Goal: Task Accomplishment & Management: Complete application form

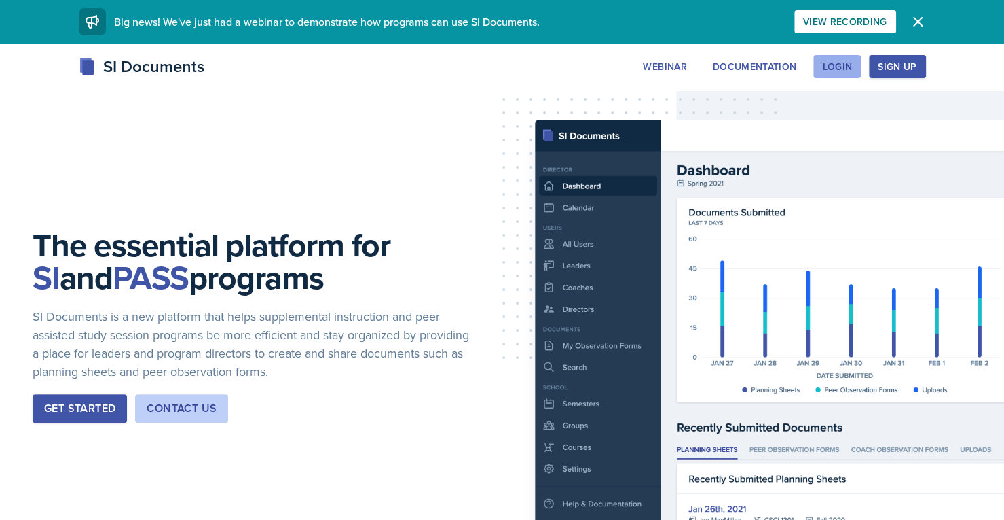
click at [848, 62] on div "Login" at bounding box center [837, 66] width 30 height 11
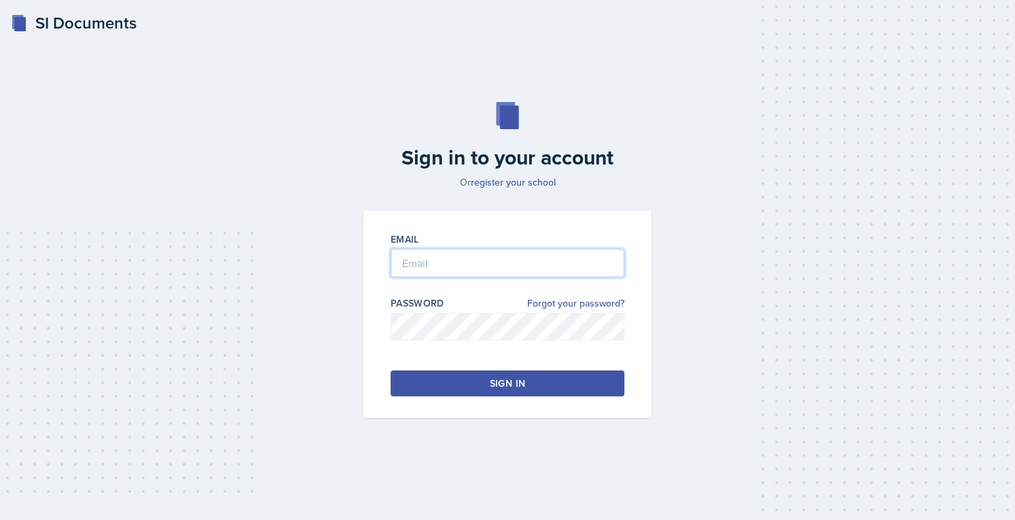
click at [441, 264] on input "email" at bounding box center [508, 263] width 234 height 29
type input "[EMAIL_ADDRESS][DOMAIN_NAME]"
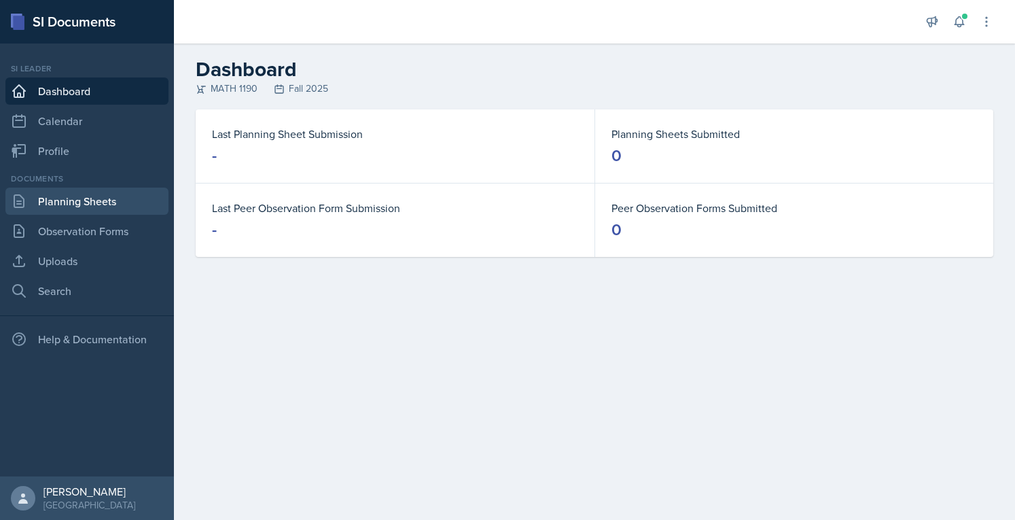
click at [113, 192] on link "Planning Sheets" at bounding box center [86, 200] width 163 height 27
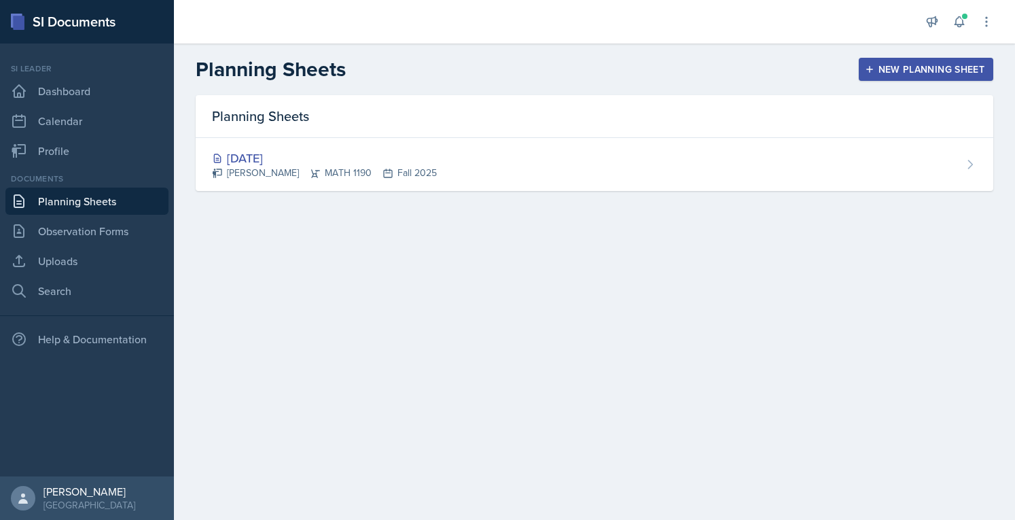
click at [898, 74] on div "New Planning Sheet" at bounding box center [925, 69] width 117 height 11
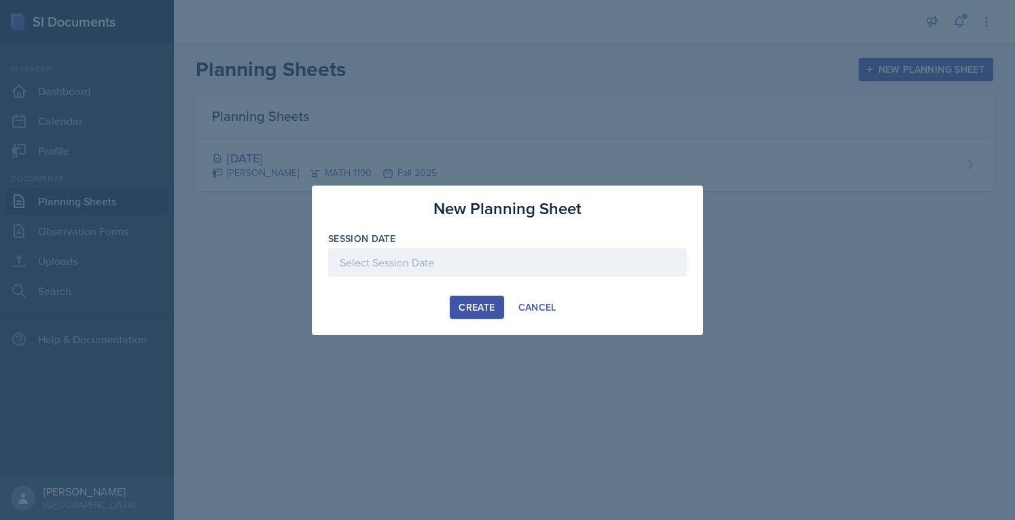
click at [496, 270] on div at bounding box center [507, 262] width 359 height 29
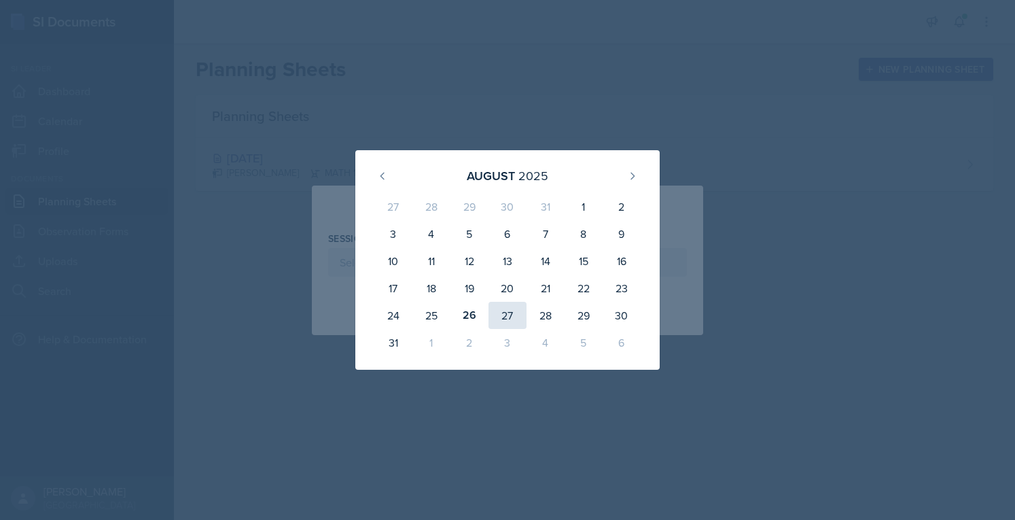
click at [496, 313] on div "27" at bounding box center [507, 315] width 38 height 27
type input "[DATE]"
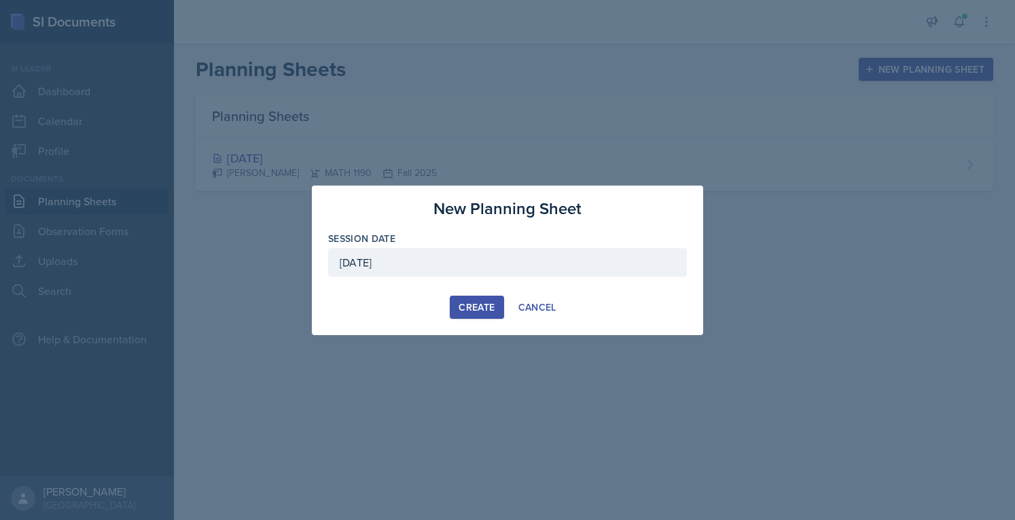
click at [471, 309] on div "Create" at bounding box center [476, 307] width 36 height 11
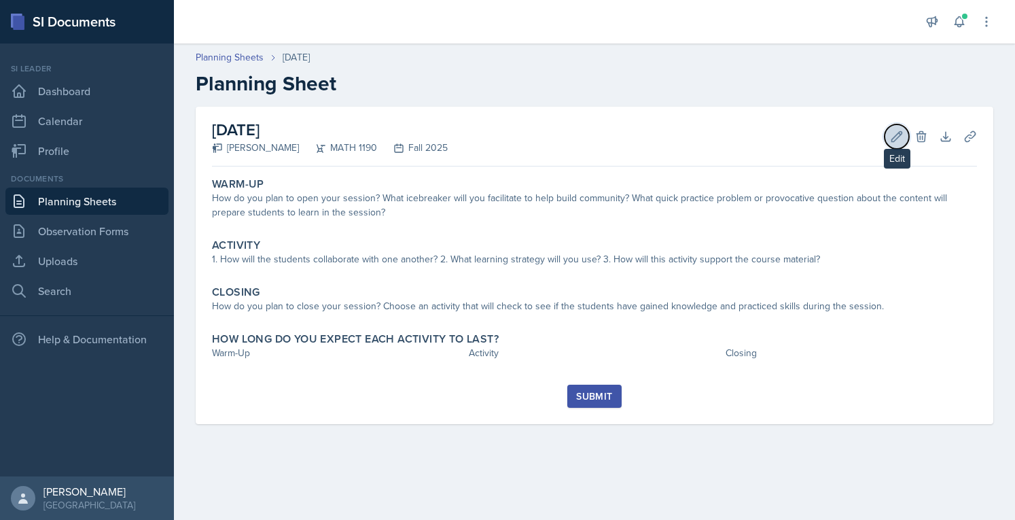
click at [894, 134] on icon at bounding box center [897, 137] width 14 height 14
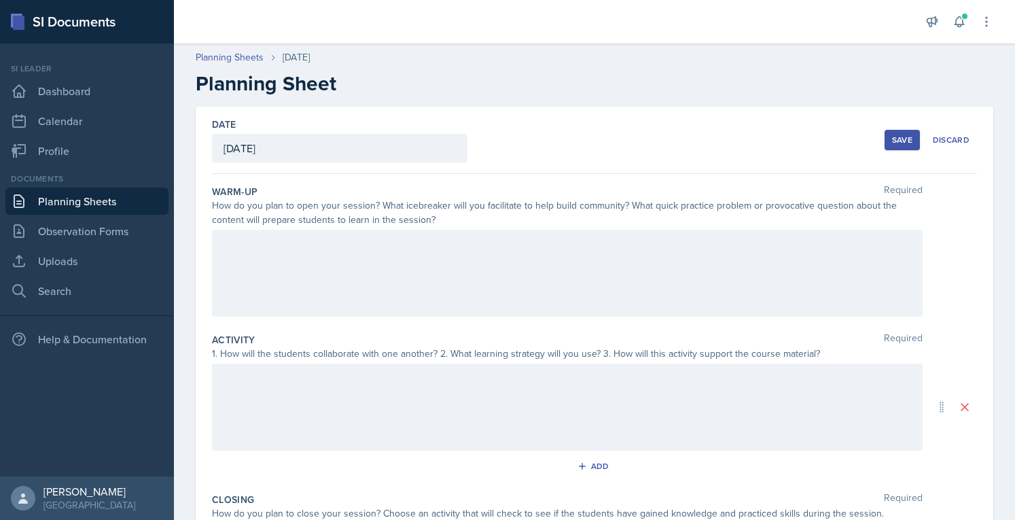
click at [620, 251] on div at bounding box center [567, 273] width 710 height 87
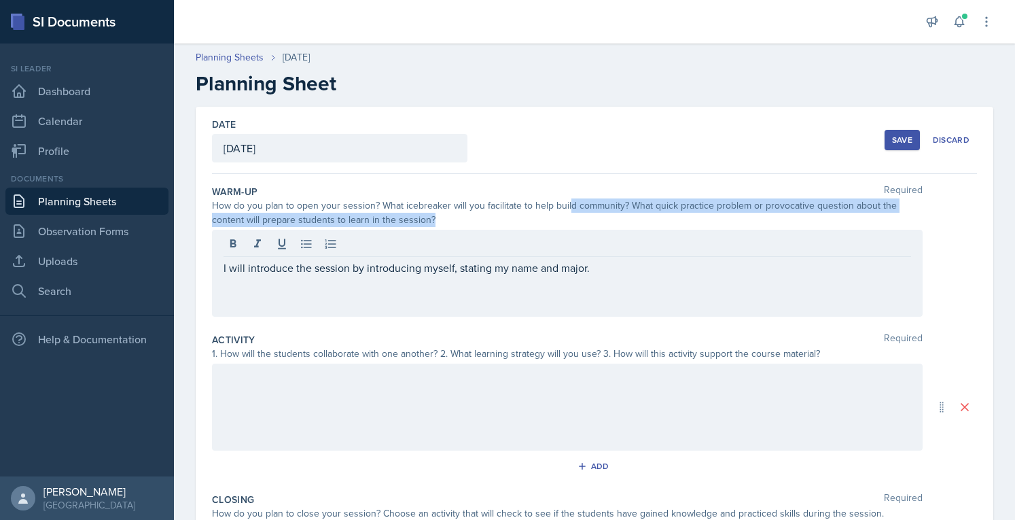
drag, startPoint x: 438, startPoint y: 219, endPoint x: 566, endPoint y: 211, distance: 128.6
click at [566, 211] on div "How do you plan to open your session? What icebreaker will you facilitate to he…" at bounding box center [567, 212] width 710 height 29
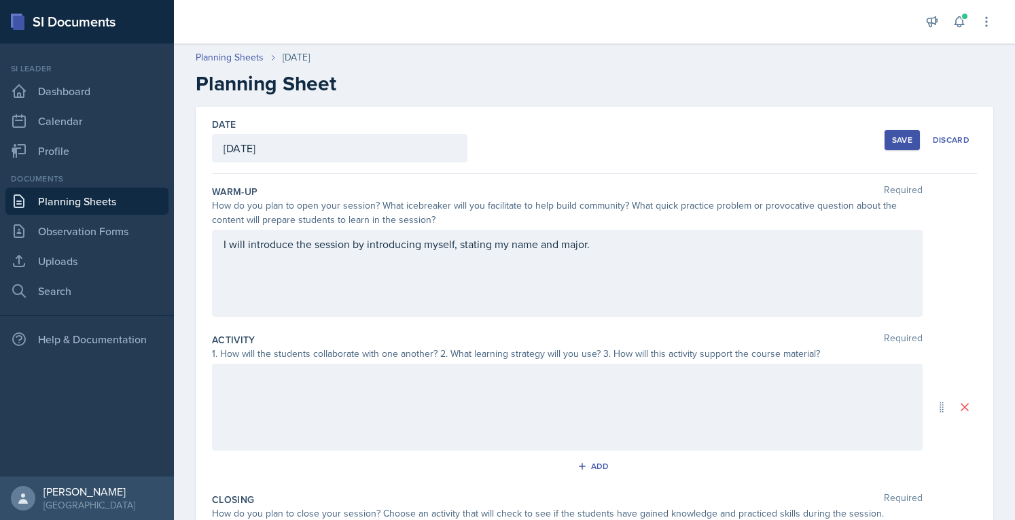
click at [594, 248] on div "I will introduce the session by introducing myself, stating my name and major." at bounding box center [567, 273] width 710 height 87
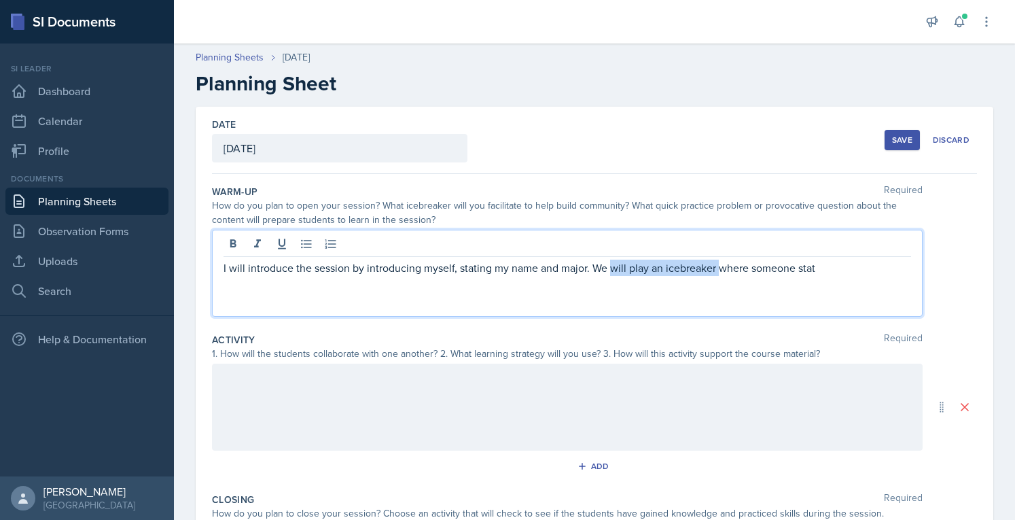
drag, startPoint x: 849, startPoint y: 276, endPoint x: 724, endPoint y: 284, distance: 125.2
click at [724, 284] on div "I will introduce the session by introducing myself, stating my name and major. …" at bounding box center [567, 273] width 710 height 87
click at [850, 264] on p "I will introduce the session by introducing myself, stating my name and major. …" at bounding box center [566, 267] width 687 height 16
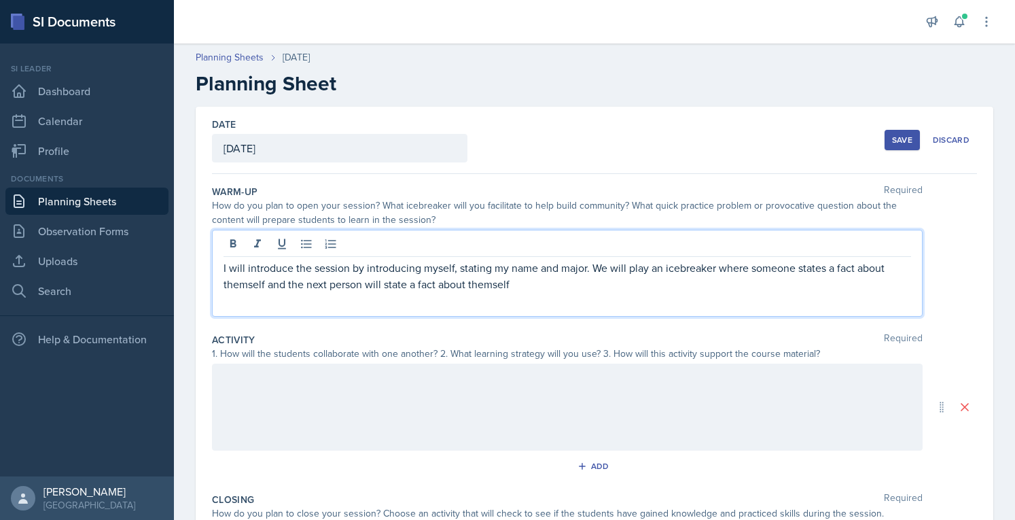
drag, startPoint x: 604, startPoint y: 290, endPoint x: 590, endPoint y: 272, distance: 22.3
click at [590, 272] on p "I will introduce the session by introducing myself, stating my name and major. …" at bounding box center [566, 275] width 687 height 33
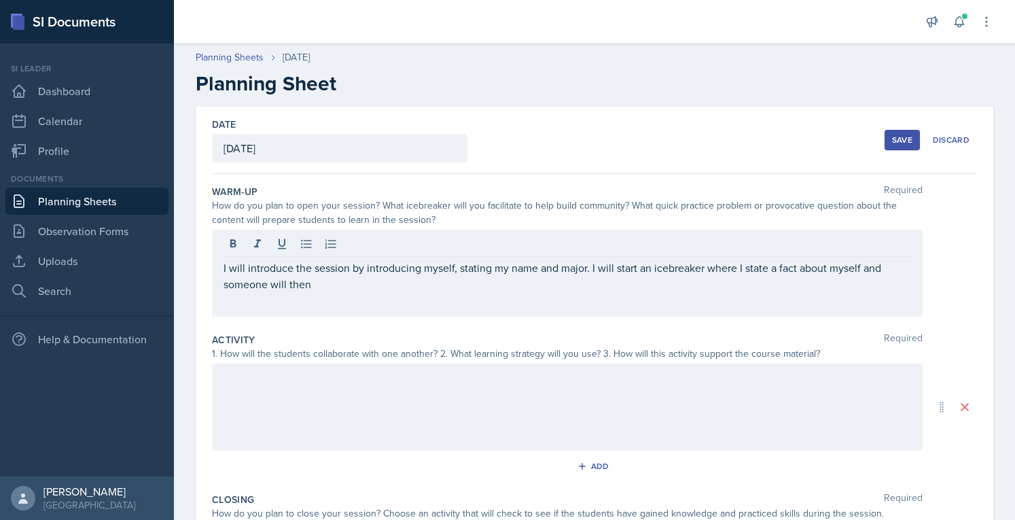
drag, startPoint x: 358, startPoint y: 300, endPoint x: 359, endPoint y: 282, distance: 17.7
click at [359, 282] on div "I will introduce the session by introducing myself, stating my name and major. …" at bounding box center [567, 273] width 710 height 87
drag, startPoint x: 348, startPoint y: 299, endPoint x: 319, endPoint y: 276, distance: 37.4
click at [319, 276] on div "I will introduce the session by introducing myself, stating my name and major. …" at bounding box center [567, 273] width 710 height 87
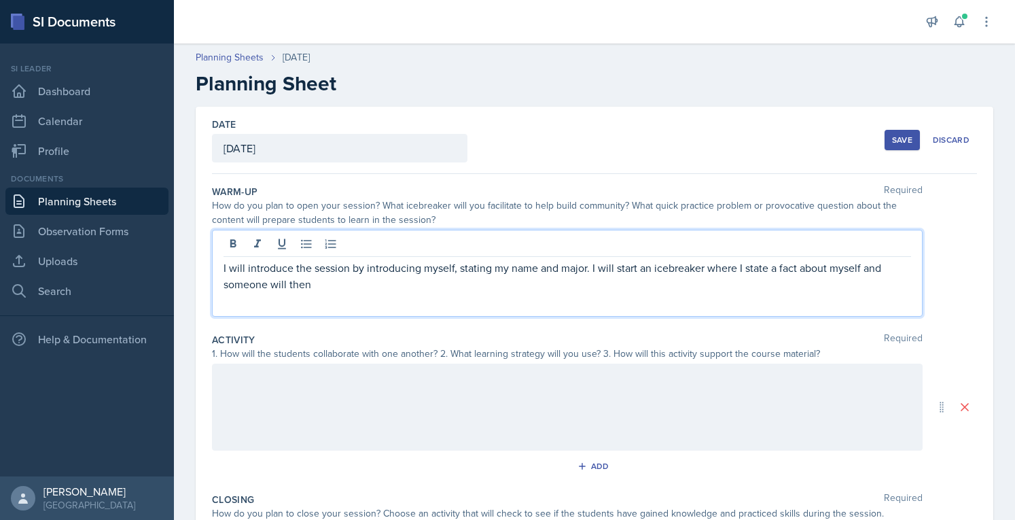
click at [319, 276] on p "I will introduce the session by introducing myself, stating my name and major. …" at bounding box center [566, 275] width 687 height 33
drag, startPoint x: 314, startPoint y: 284, endPoint x: 310, endPoint y: 267, distance: 17.5
click at [310, 267] on p "I will introduce the session by introducing myself, stating my name and major. …" at bounding box center [566, 275] width 687 height 33
click at [330, 279] on p "I will introduce the session by introducing myself, stating my name and major. …" at bounding box center [566, 275] width 687 height 33
drag, startPoint x: 323, startPoint y: 280, endPoint x: 312, endPoint y: 277, distance: 11.4
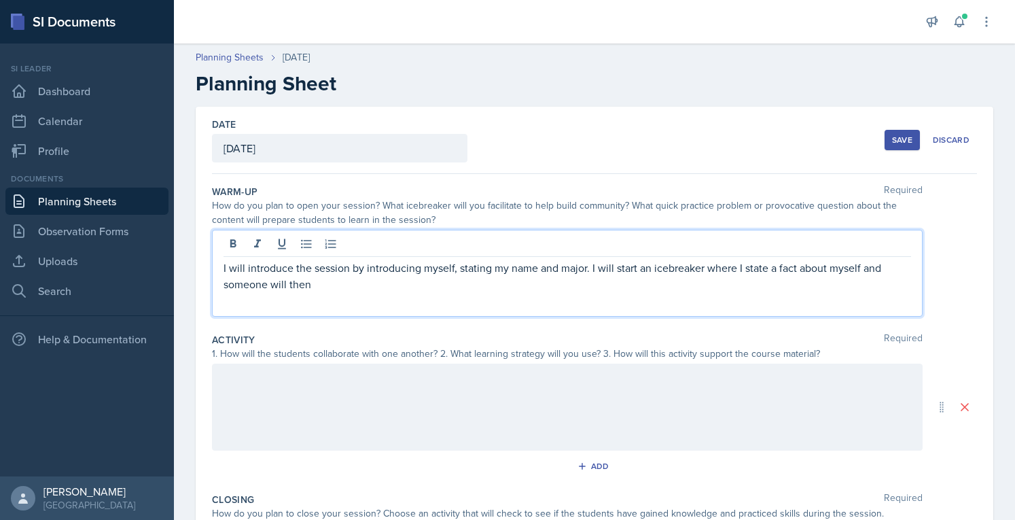
click at [312, 277] on p "I will introduce the session by introducing myself, stating my name and major. …" at bounding box center [566, 275] width 687 height 33
click at [310, 274] on p "I will introduce the session by introducing myself, stating my name and major. …" at bounding box center [566, 275] width 687 height 33
click at [340, 282] on p "I will introduce the session by introducing myself, stating my name and major. …" at bounding box center [566, 275] width 687 height 33
drag, startPoint x: 397, startPoint y: 285, endPoint x: 521, endPoint y: 291, distance: 124.5
click at [521, 291] on div "I will introduce the session by introducing myself, stating my name and major. …" at bounding box center [567, 273] width 710 height 87
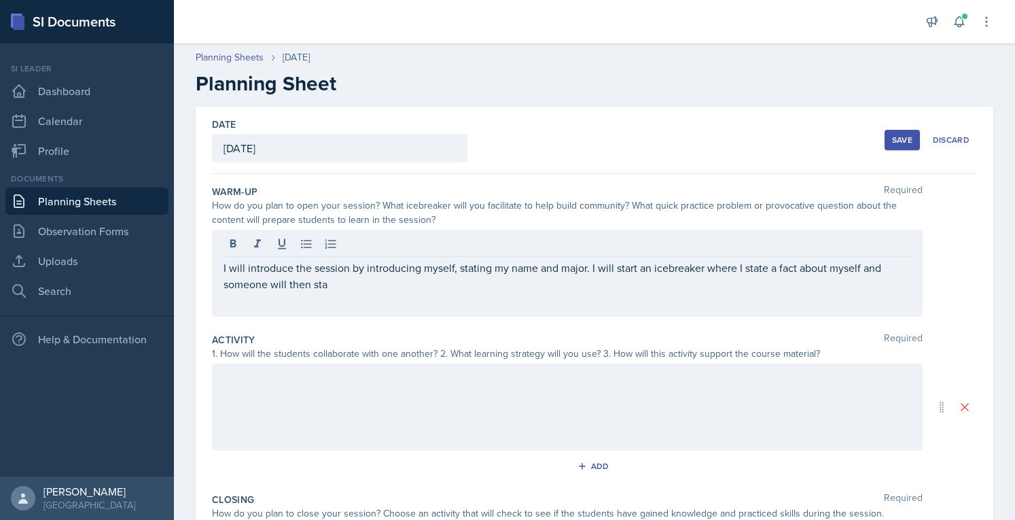
click at [521, 291] on div "I will introduce the session by introducing myself, stating my name and major. …" at bounding box center [567, 273] width 710 height 87
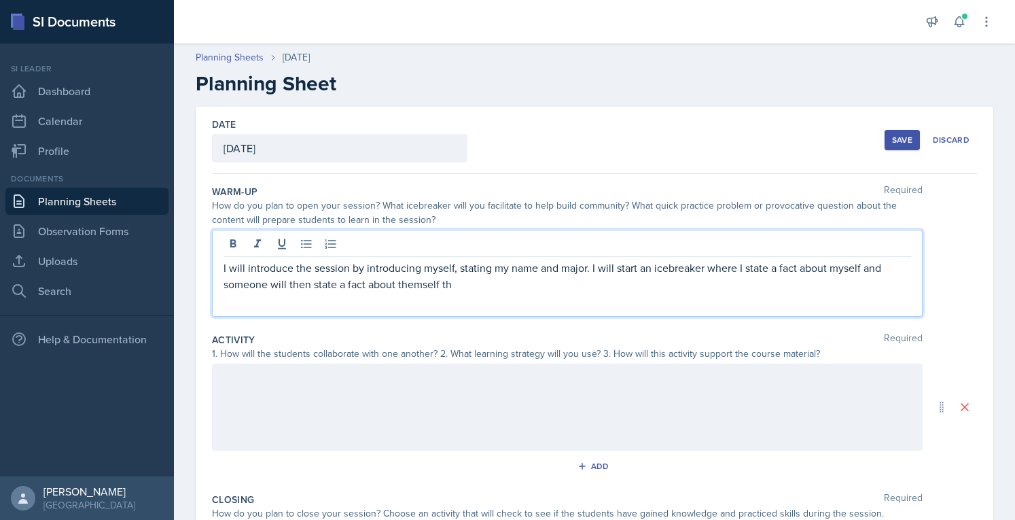
click at [719, 283] on p "I will introduce the session by introducing myself, stating my name and major. …" at bounding box center [566, 275] width 687 height 33
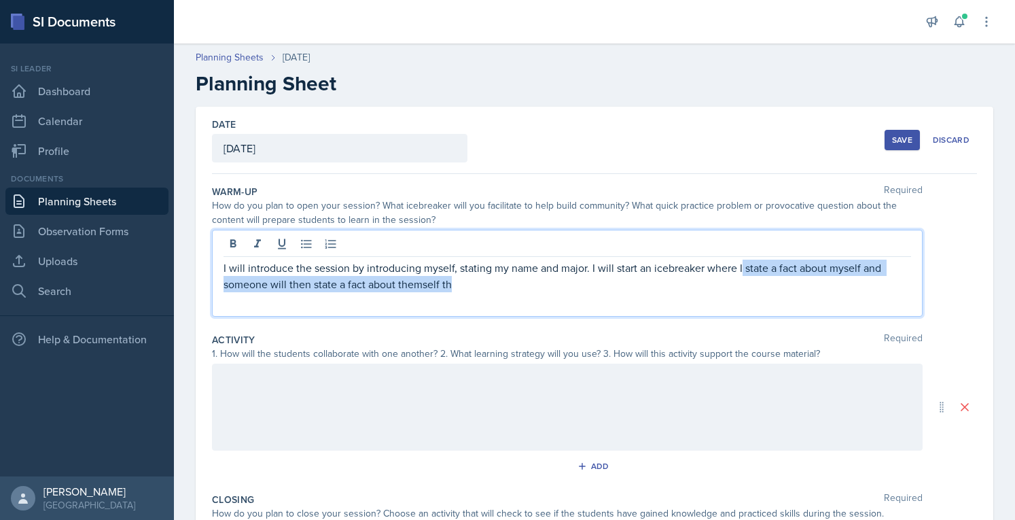
drag, startPoint x: 719, startPoint y: 283, endPoint x: 740, endPoint y: 268, distance: 26.0
click at [740, 268] on p "I will introduce the session by introducing myself, stating my name and major. …" at bounding box center [566, 275] width 687 height 33
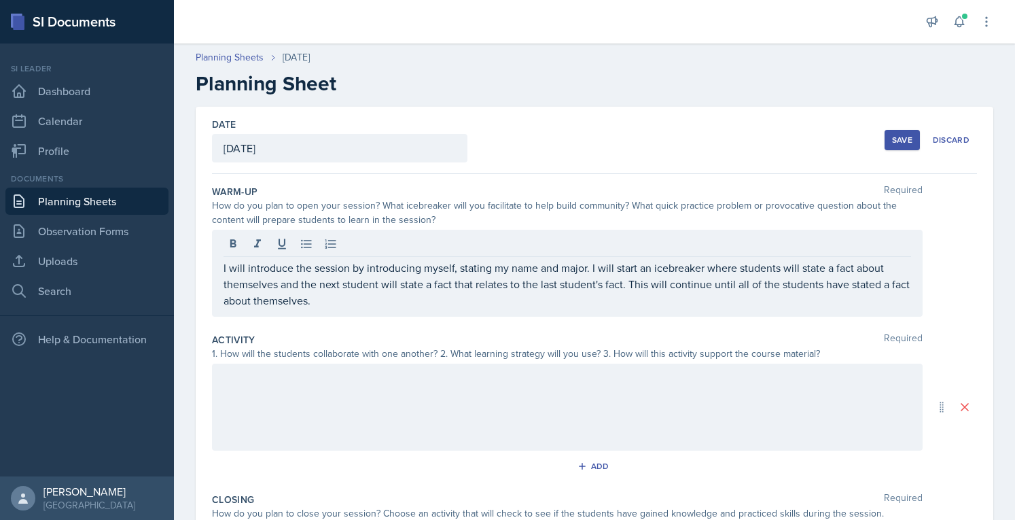
click at [504, 386] on div at bounding box center [567, 406] width 710 height 87
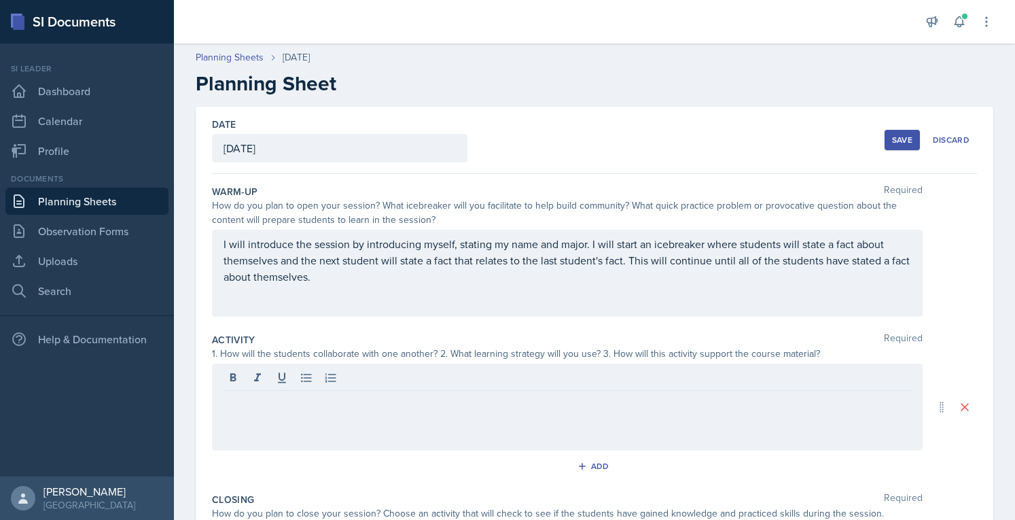
click at [970, 317] on div "Date [DATE] [DATE] 27 28 29 30 31 1 2 3 4 5 6 7 8 9 10 11 12 13 14 15 16 17 18 …" at bounding box center [594, 407] width 797 height 600
click at [511, 446] on div at bounding box center [567, 406] width 710 height 87
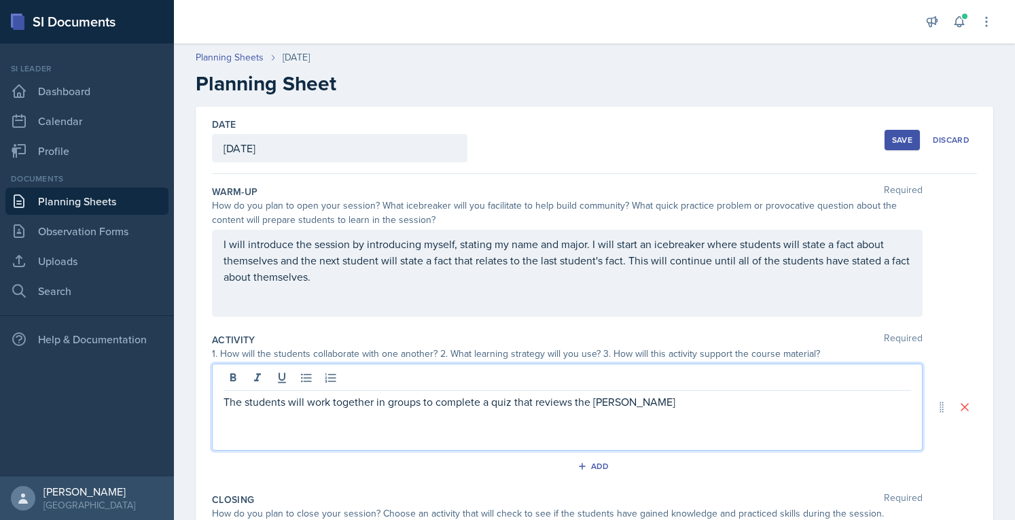
click at [513, 393] on p "The students will work together in groups to complete a quiz that reviews the […" at bounding box center [566, 401] width 687 height 16
click at [491, 398] on p "The students will work together in groups to complete a quiz that reviews the […" at bounding box center [566, 401] width 687 height 16
drag, startPoint x: 803, startPoint y: 401, endPoint x: 609, endPoint y: 419, distance: 195.1
click at [609, 419] on div "The students will work together in groups to complete an informal quiz that has…" at bounding box center [567, 406] width 710 height 87
drag, startPoint x: 756, startPoint y: 407, endPoint x: 728, endPoint y: 407, distance: 27.8
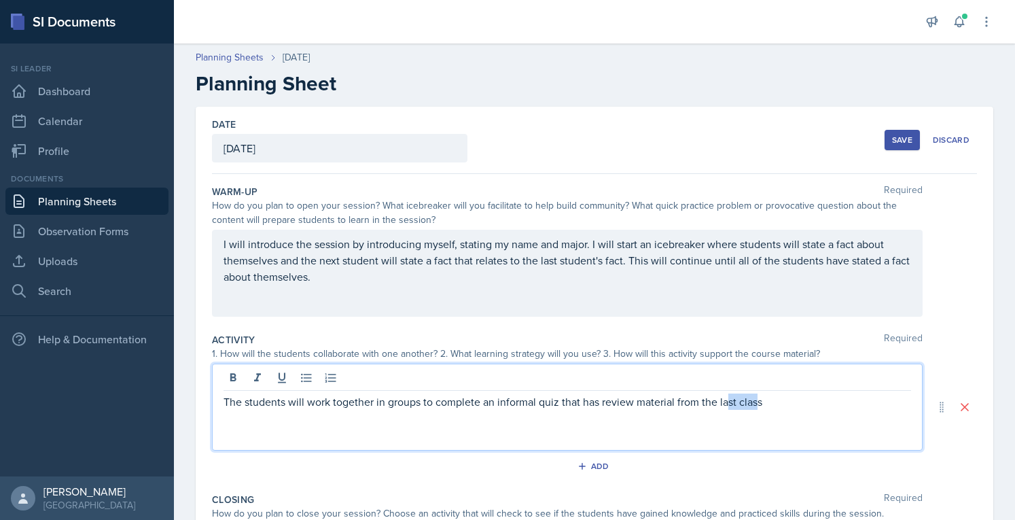
click at [728, 407] on p "The students will work together in groups to complete an informal quiz that has…" at bounding box center [566, 401] width 687 height 16
click at [782, 404] on p "The students will work together in groups to complete an informal quiz that has…" at bounding box center [566, 401] width 687 height 16
drag, startPoint x: 782, startPoint y: 404, endPoint x: 767, endPoint y: 418, distance: 21.2
click at [767, 418] on div "The students will work together in groups to complete an informal quiz that has…" at bounding box center [567, 406] width 710 height 87
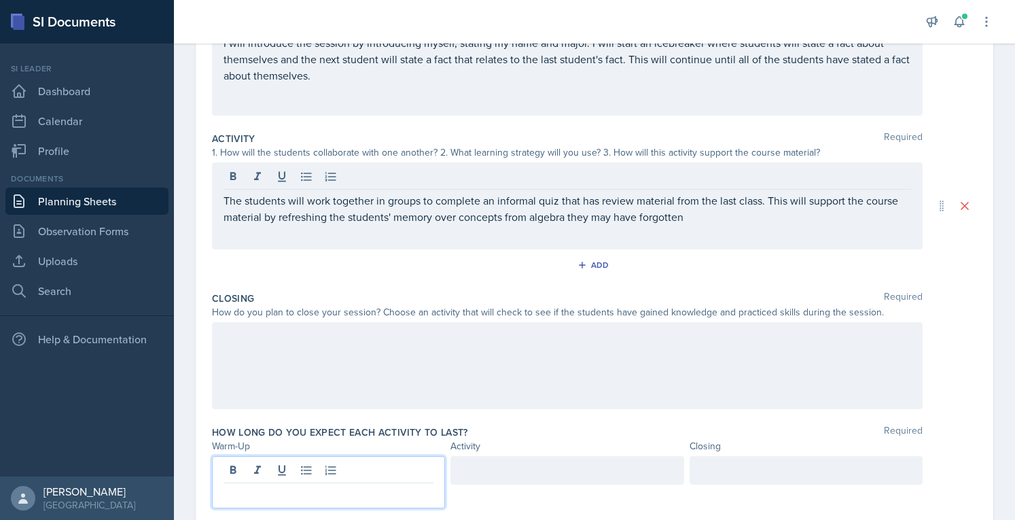
scroll to position [225, 0]
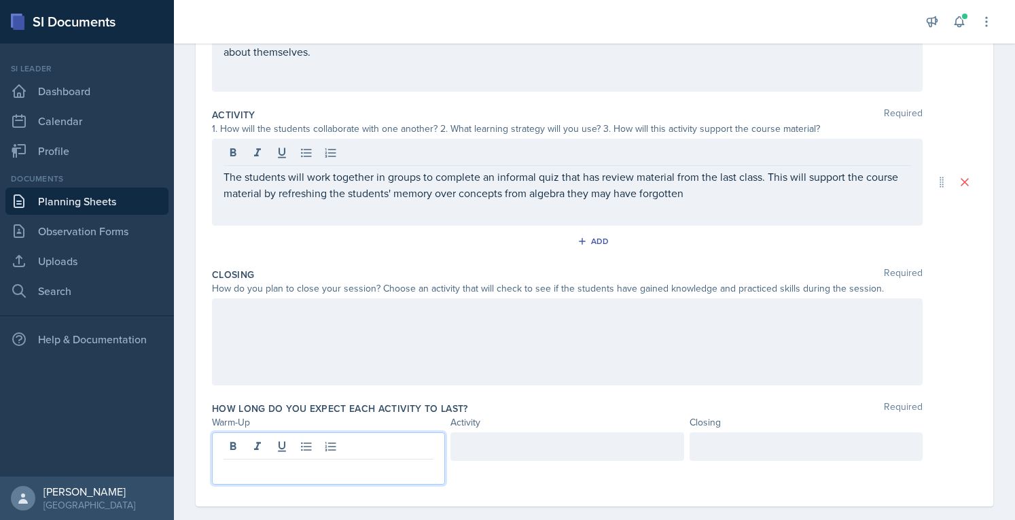
click at [404, 475] on p at bounding box center [328, 470] width 210 height 16
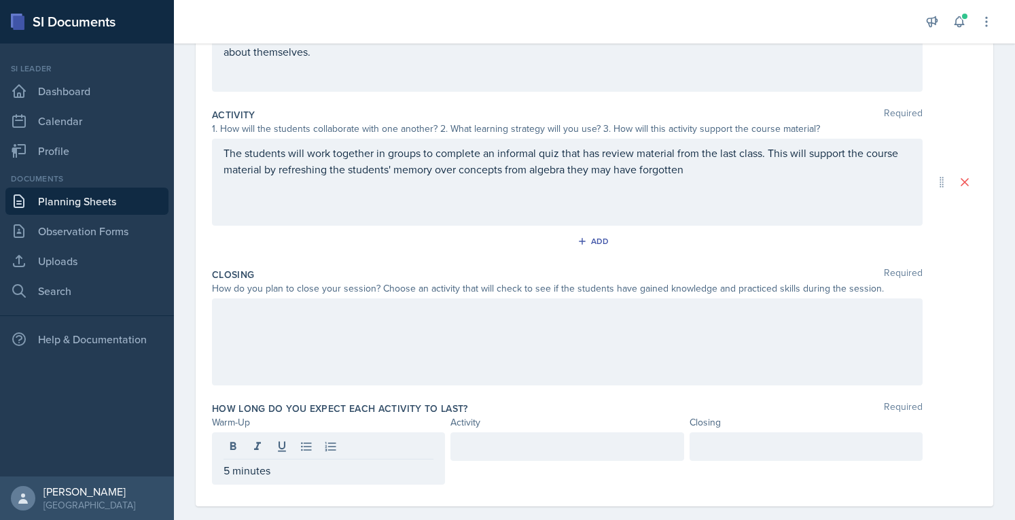
click at [529, 463] on div at bounding box center [566, 458] width 233 height 52
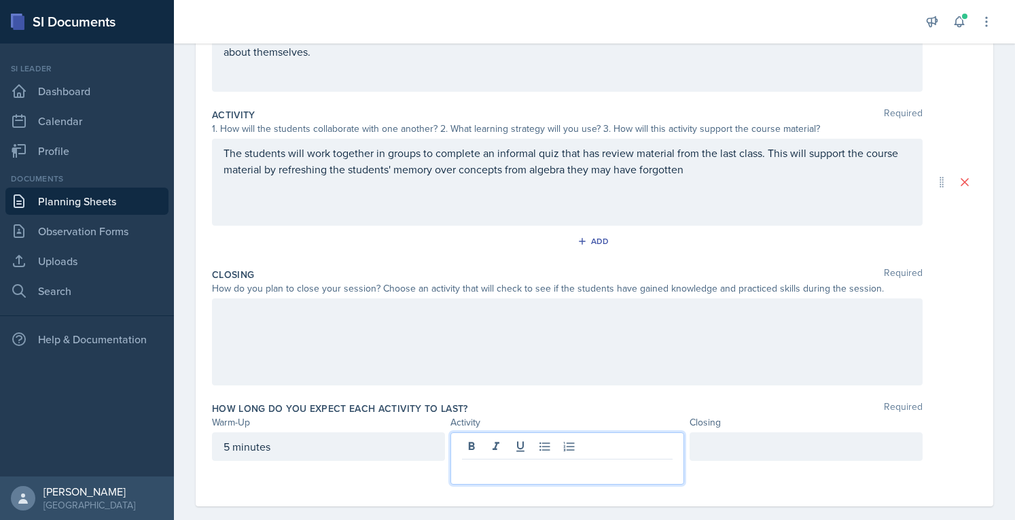
click at [522, 448] on div at bounding box center [566, 458] width 233 height 52
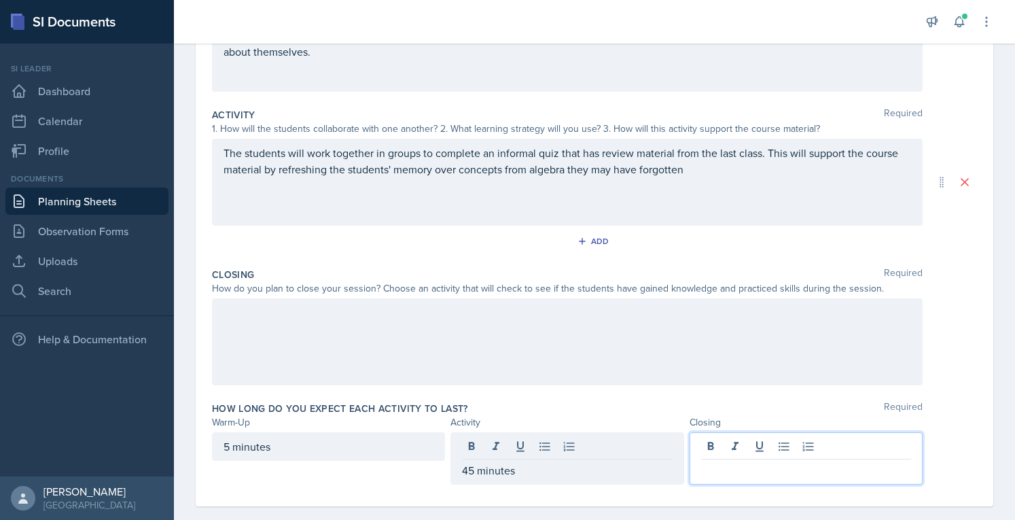
click at [718, 449] on div at bounding box center [805, 458] width 233 height 52
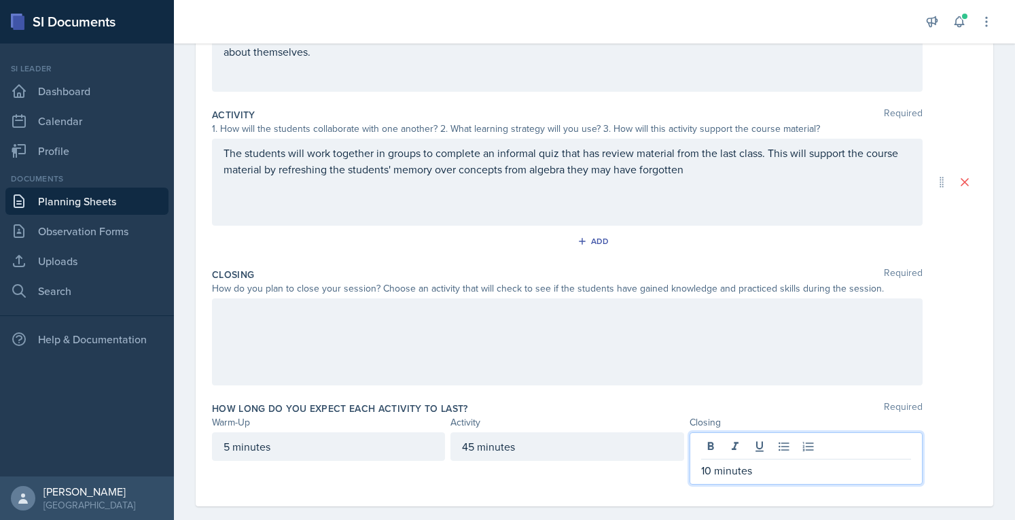
click at [407, 324] on div at bounding box center [567, 341] width 710 height 87
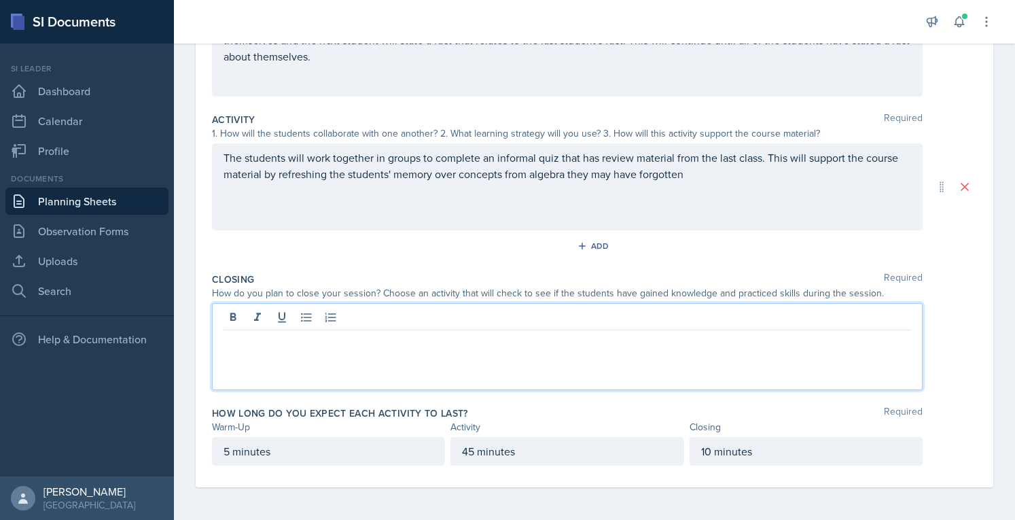
scroll to position [218, 0]
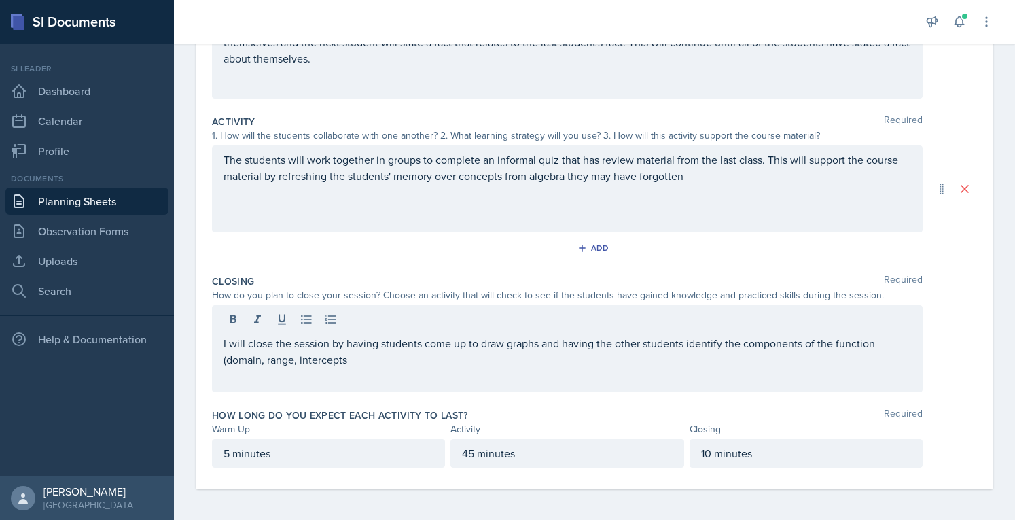
drag, startPoint x: 407, startPoint y: 378, endPoint x: 382, endPoint y: 363, distance: 28.9
click at [382, 363] on div "I will close the session by having students come up to draw graphs and having t…" at bounding box center [567, 348] width 710 height 87
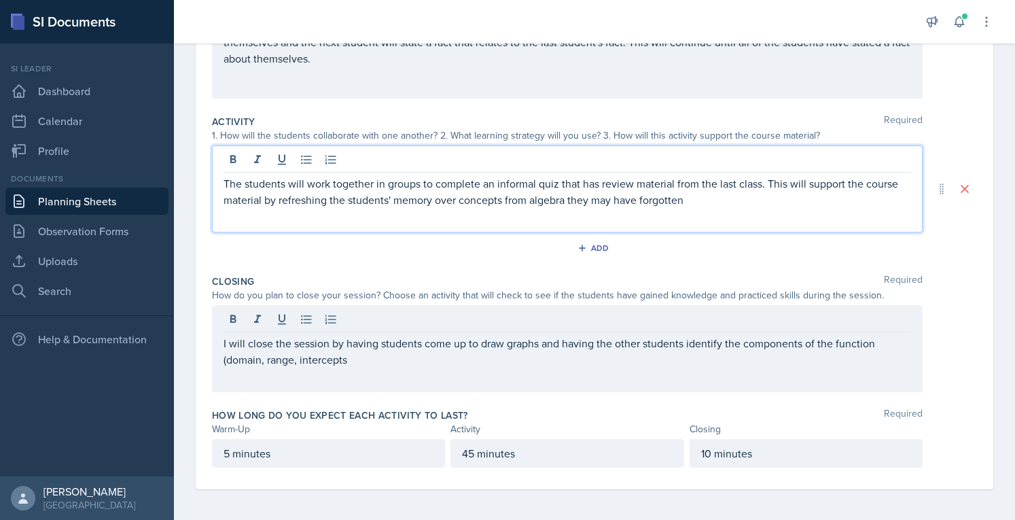
click at [726, 177] on p "The students will work together in groups to complete an informal quiz that has…" at bounding box center [566, 191] width 687 height 33
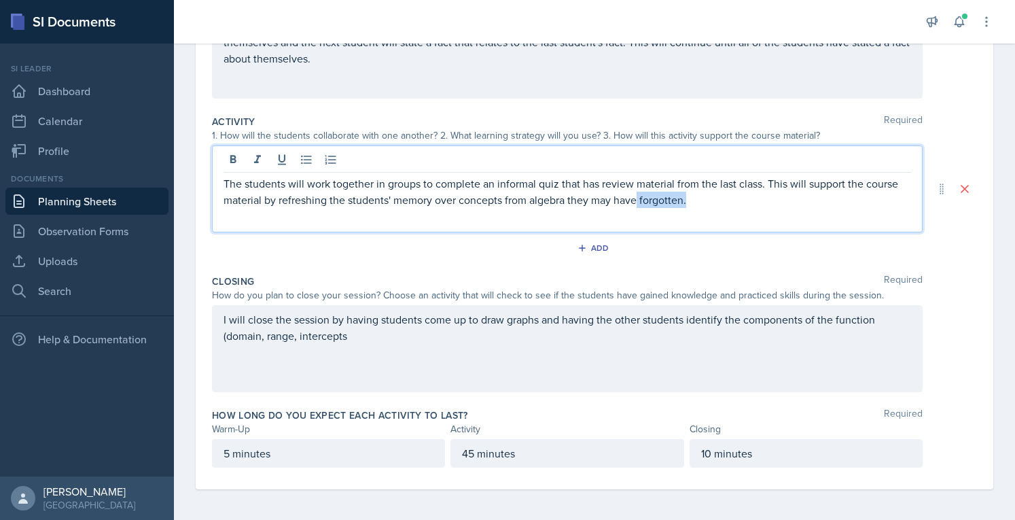
drag, startPoint x: 709, startPoint y: 204, endPoint x: 636, endPoint y: 196, distance: 73.1
click at [636, 196] on p "The students will work together in groups to complete an informal quiz that has…" at bounding box center [566, 191] width 687 height 33
click at [707, 188] on p "The students will work together in groups to complete an informal quiz that has…" at bounding box center [566, 191] width 687 height 33
click at [707, 191] on p "The students will work together in groups to complete an informal quiz that has…" at bounding box center [566, 191] width 687 height 33
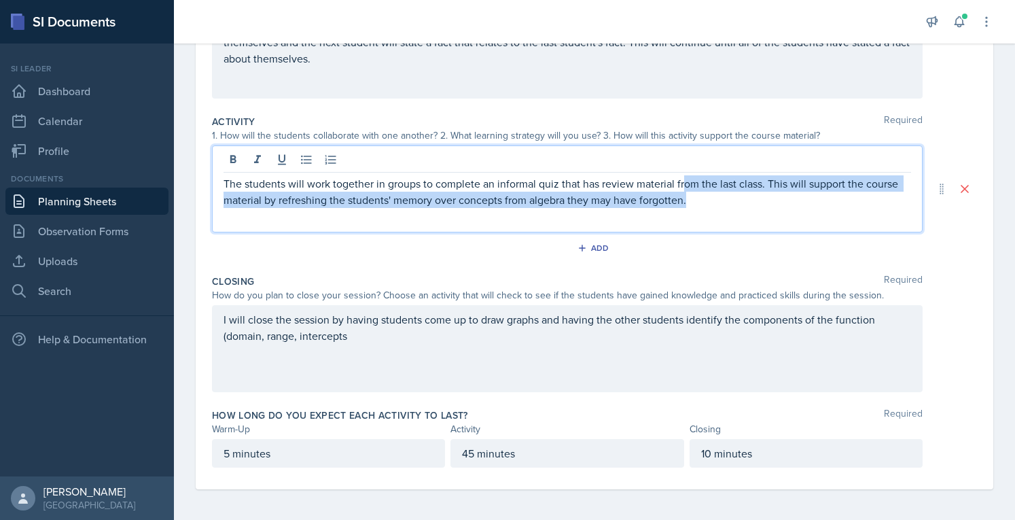
drag, startPoint x: 705, startPoint y: 192, endPoint x: 686, endPoint y: 182, distance: 21.6
click at [686, 182] on p "The students will work together in groups to complete an informal quiz that has…" at bounding box center [566, 191] width 687 height 33
drag, startPoint x: 716, startPoint y: 203, endPoint x: 689, endPoint y: 186, distance: 32.6
click at [689, 186] on p "The students will work together in groups to complete an informal quiz that has…" at bounding box center [566, 191] width 687 height 33
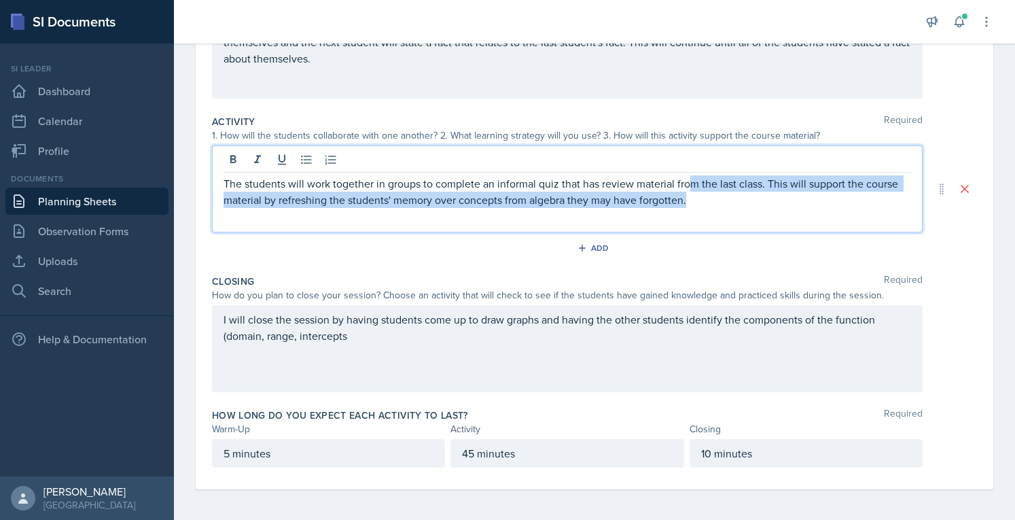
click at [697, 197] on p "The students will work together in groups to complete an informal quiz that has…" at bounding box center [566, 191] width 687 height 33
drag, startPoint x: 697, startPoint y: 198, endPoint x: 684, endPoint y: 184, distance: 19.7
click at [684, 184] on p "The students will work together in groups to complete an informal quiz that has…" at bounding box center [566, 191] width 687 height 33
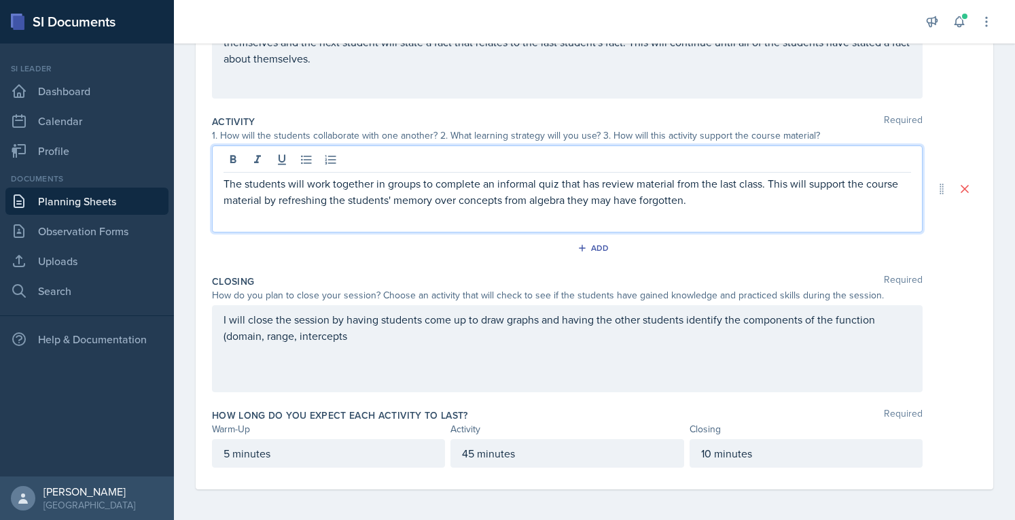
click at [693, 203] on p "The students will work together in groups to complete an informal quiz that has…" at bounding box center [566, 191] width 687 height 33
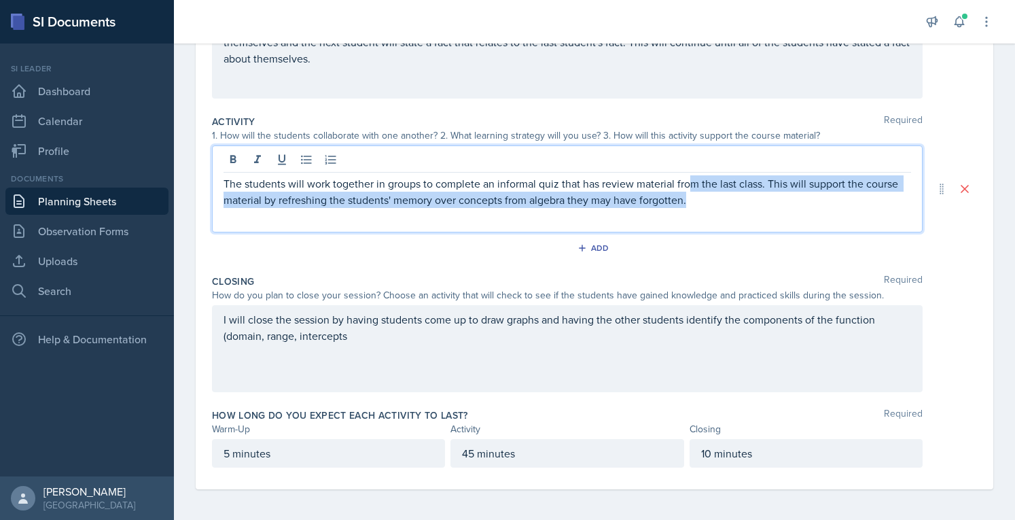
drag, startPoint x: 693, startPoint y: 203, endPoint x: 691, endPoint y: 187, distance: 16.4
click at [691, 187] on p "The students will work together in groups to complete an informal quiz that has…" at bounding box center [566, 191] width 687 height 33
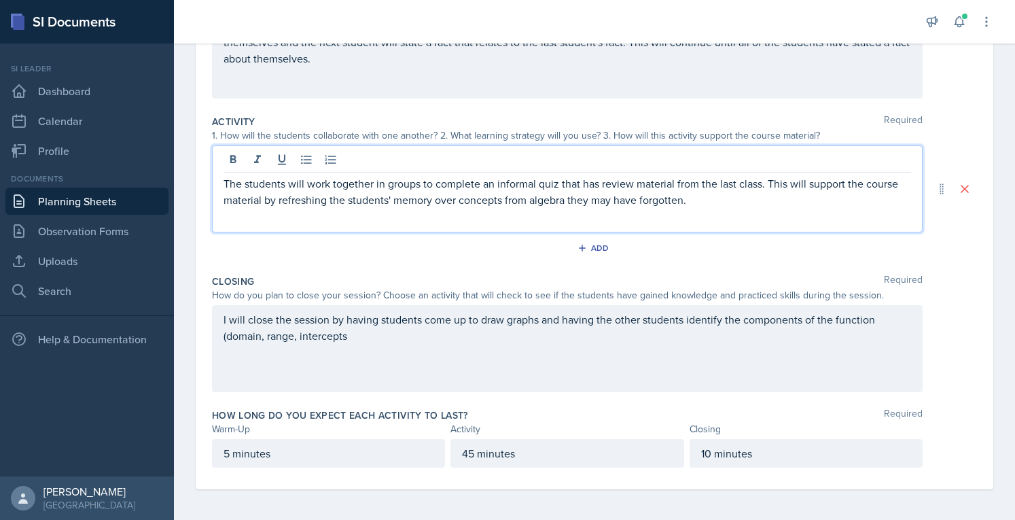
click at [693, 201] on p "The students will work together in groups to complete an informal quiz that has…" at bounding box center [566, 191] width 687 height 33
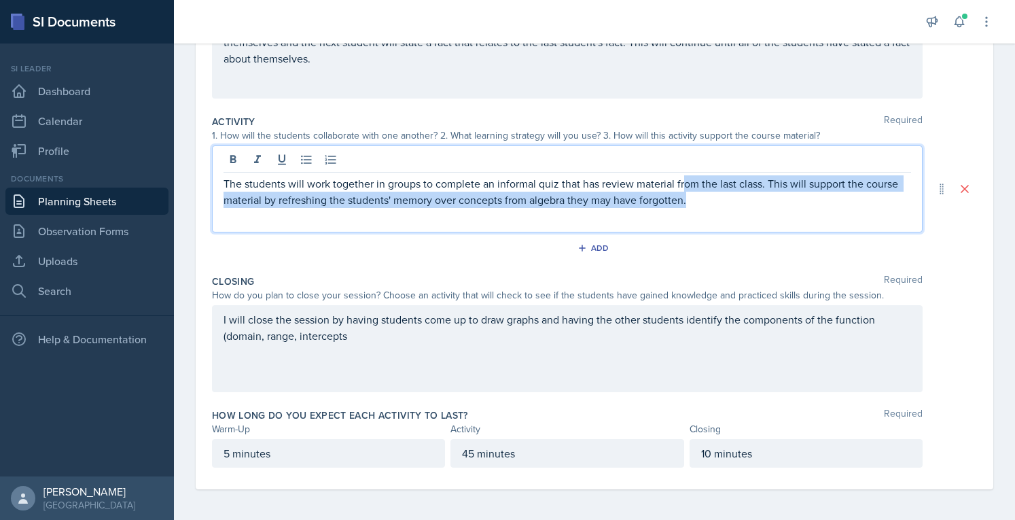
drag, startPoint x: 690, startPoint y: 201, endPoint x: 684, endPoint y: 185, distance: 17.4
click at [684, 185] on p "The students will work together in groups to complete an informal quiz that has…" at bounding box center [566, 191] width 687 height 33
click at [700, 198] on p "The students will work together in groups to complete an informal quiz that has…" at bounding box center [566, 191] width 687 height 33
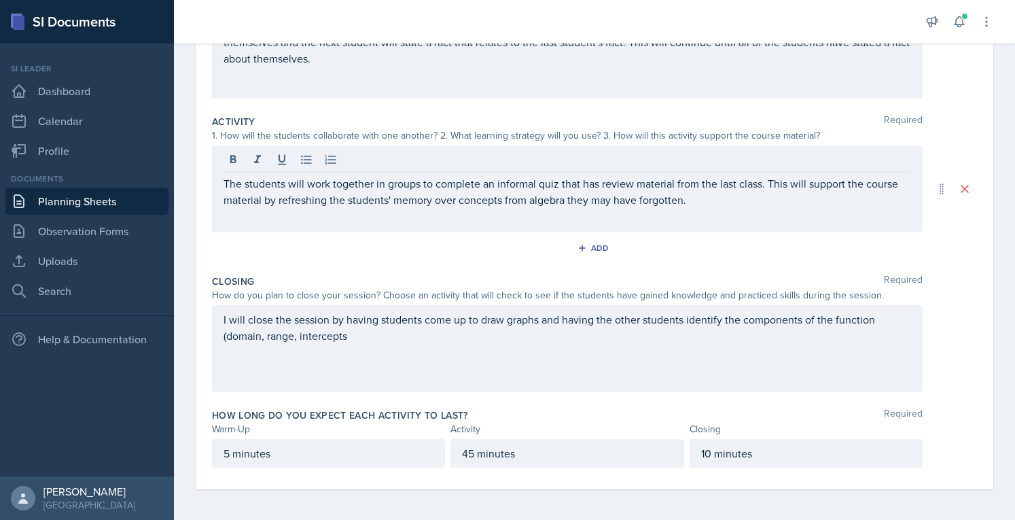
click at [706, 211] on div "The students will work together in groups to complete an informal quiz that has…" at bounding box center [567, 188] width 710 height 87
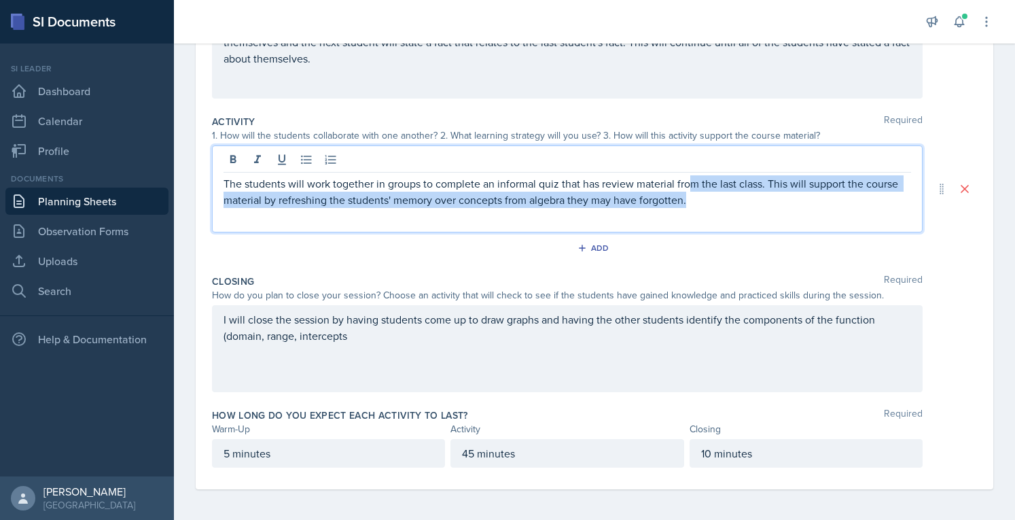
drag, startPoint x: 700, startPoint y: 210, endPoint x: 690, endPoint y: 181, distance: 30.1
click at [690, 181] on div "The students will work together in groups to complete an informal quiz that has…" at bounding box center [567, 188] width 710 height 87
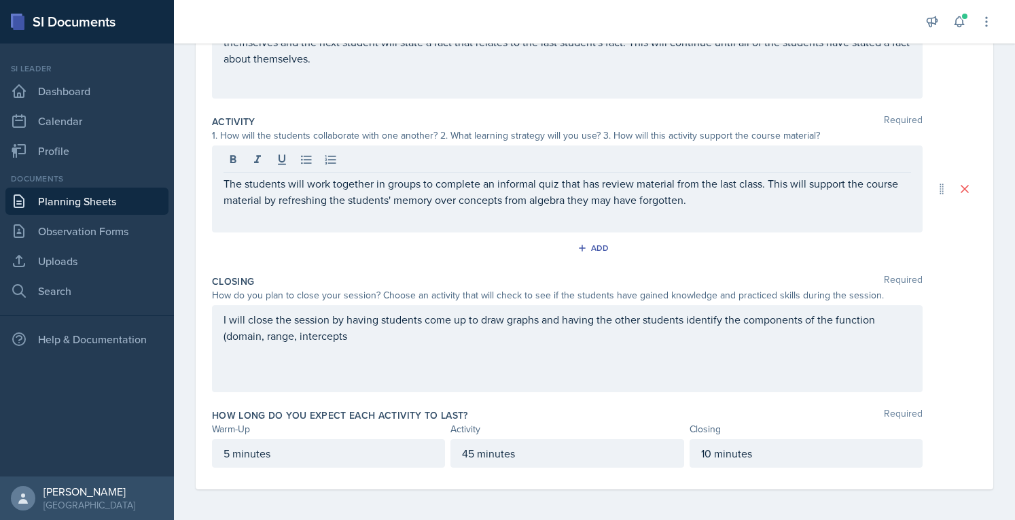
click at [695, 207] on div "The students will work together in groups to complete an informal quiz that has…" at bounding box center [567, 188] width 710 height 87
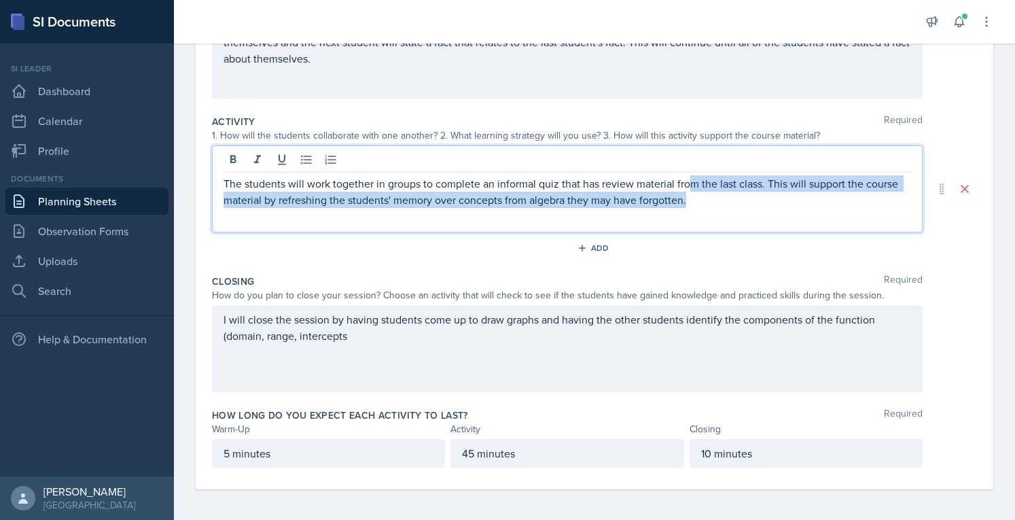
click at [693, 206] on p "The students will work together in groups to complete an informal quiz that has…" at bounding box center [566, 191] width 687 height 33
drag, startPoint x: 692, startPoint y: 202, endPoint x: 693, endPoint y: 183, distance: 18.4
click at [693, 183] on p "The students will work together in groups to complete an informal quiz that has…" at bounding box center [566, 191] width 687 height 33
click at [700, 192] on p "The students will work together in groups to complete an informal quiz that has…" at bounding box center [566, 191] width 687 height 33
drag, startPoint x: 697, startPoint y: 200, endPoint x: 685, endPoint y: 184, distance: 20.4
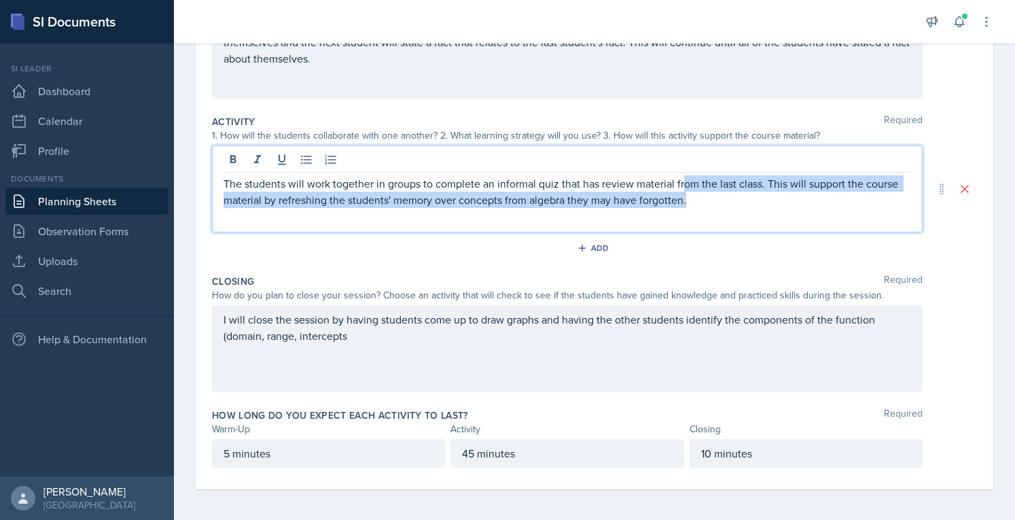
click at [685, 184] on p "The students will work together in groups to complete an informal quiz that has…" at bounding box center [566, 191] width 687 height 33
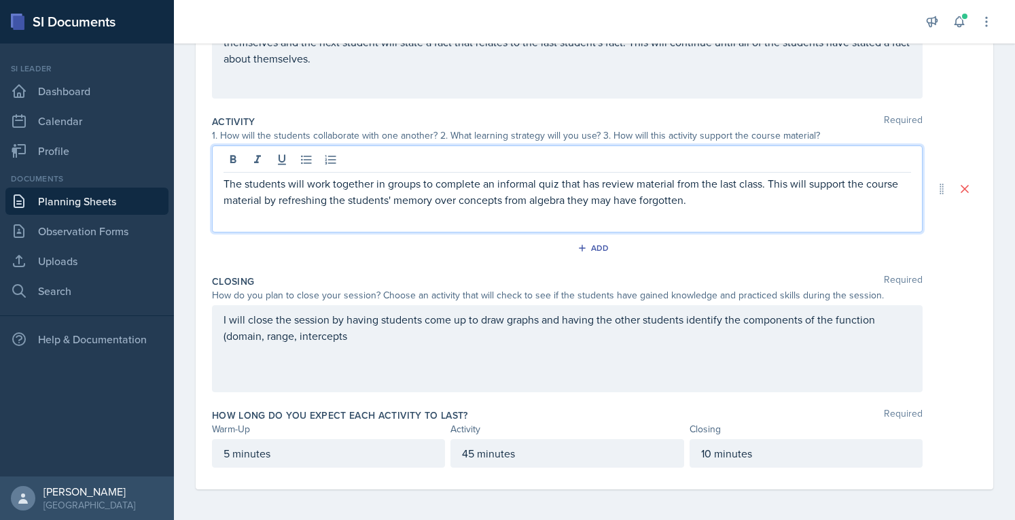
click at [694, 194] on p "The students will work together in groups to complete an informal quiz that has…" at bounding box center [566, 191] width 687 height 33
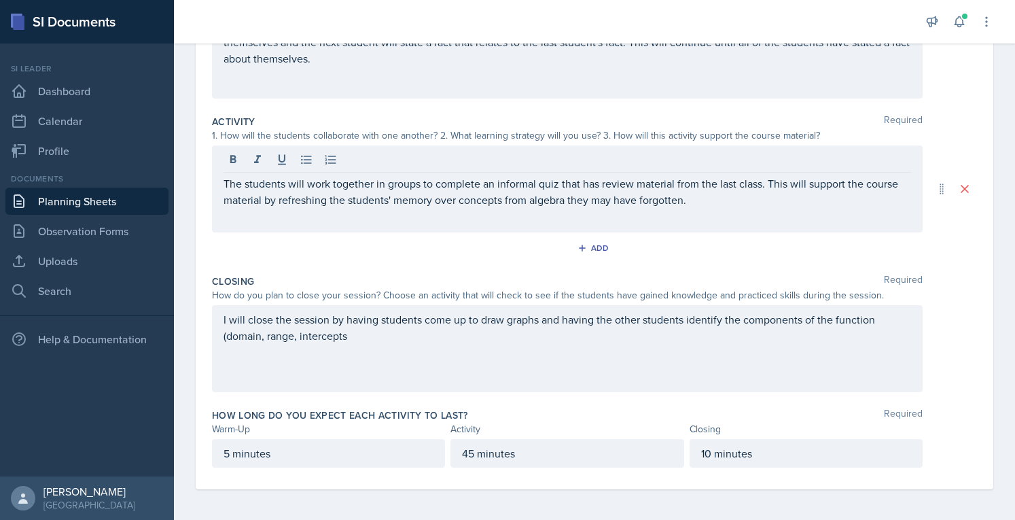
click at [617, 360] on div "I will close the session by having students come up to draw graphs and having t…" at bounding box center [567, 348] width 710 height 87
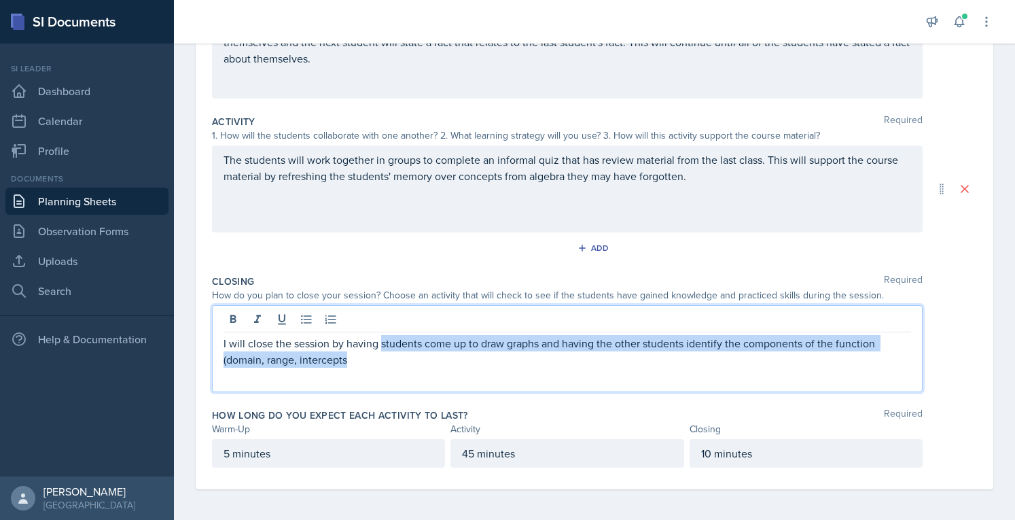
drag, startPoint x: 370, startPoint y: 363, endPoint x: 382, endPoint y: 339, distance: 27.0
click at [382, 339] on p "I will close the session by having students come up to draw graphs and having t…" at bounding box center [566, 351] width 687 height 33
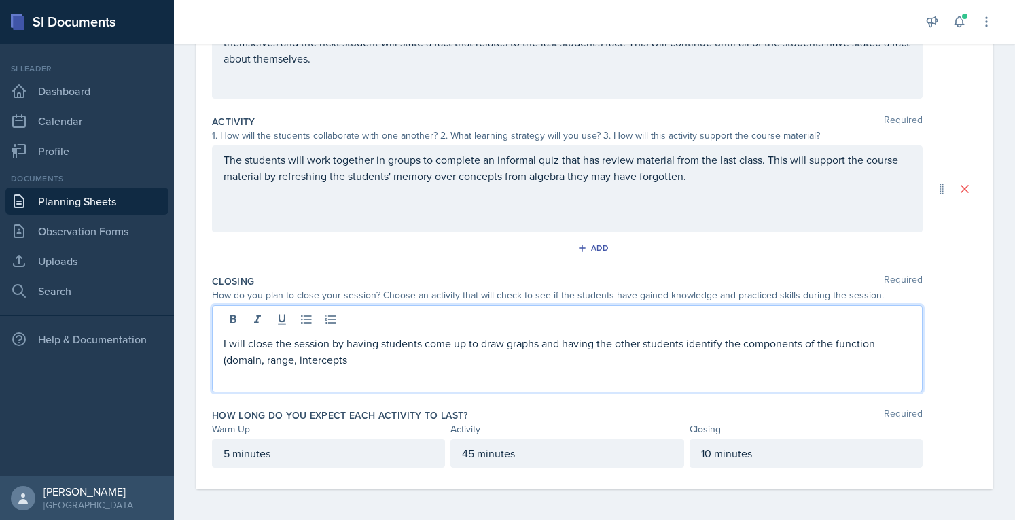
click at [453, 345] on p "I will close the session by having students come up to draw graphs and having t…" at bounding box center [566, 351] width 687 height 33
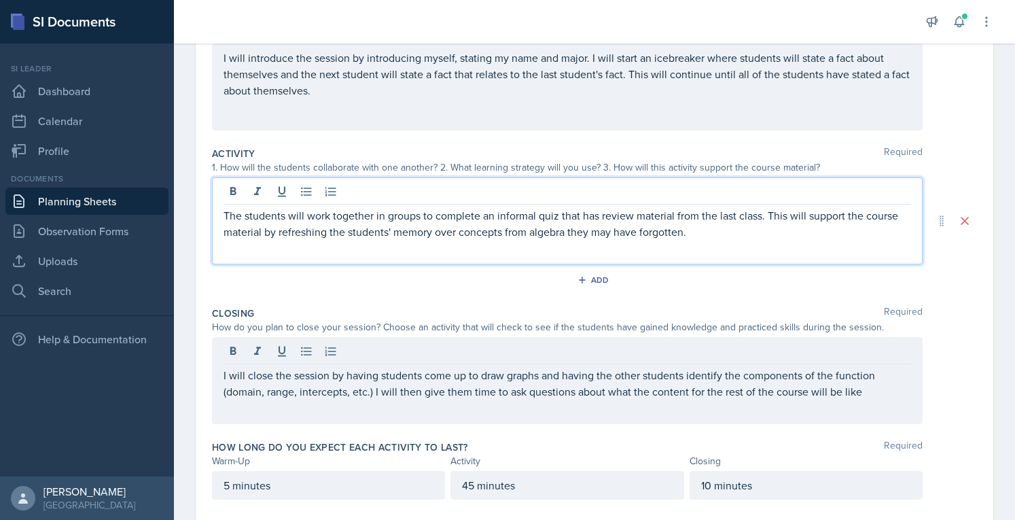
scroll to position [210, 0]
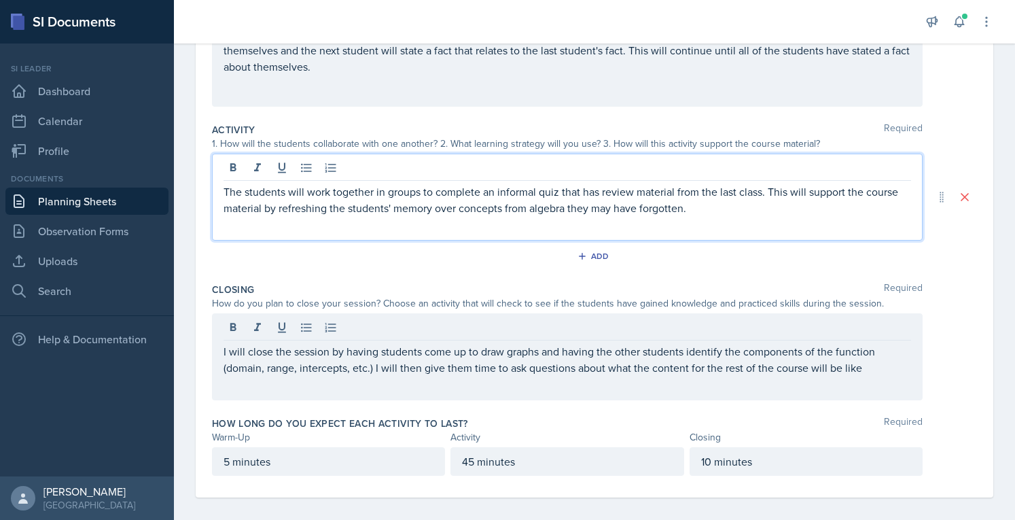
click at [701, 207] on p "The students will work together in groups to complete an informal quiz that has…" at bounding box center [566, 199] width 687 height 33
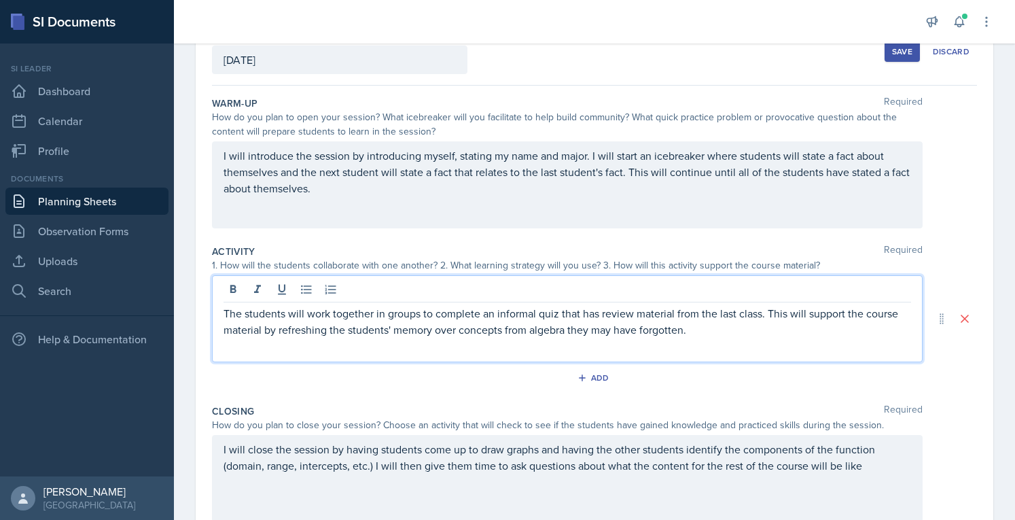
scroll to position [88, 0]
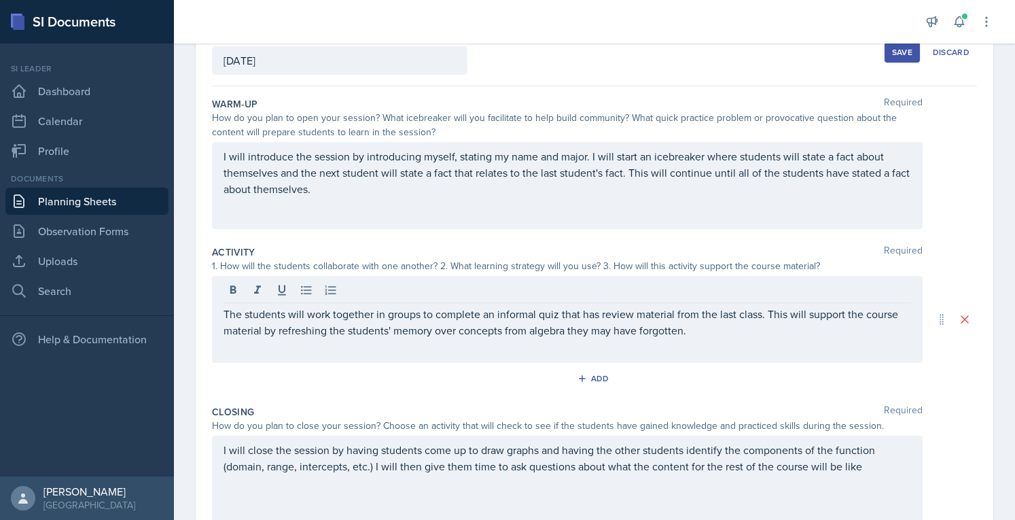
click at [884, 60] on button "Save" at bounding box center [901, 52] width 35 height 20
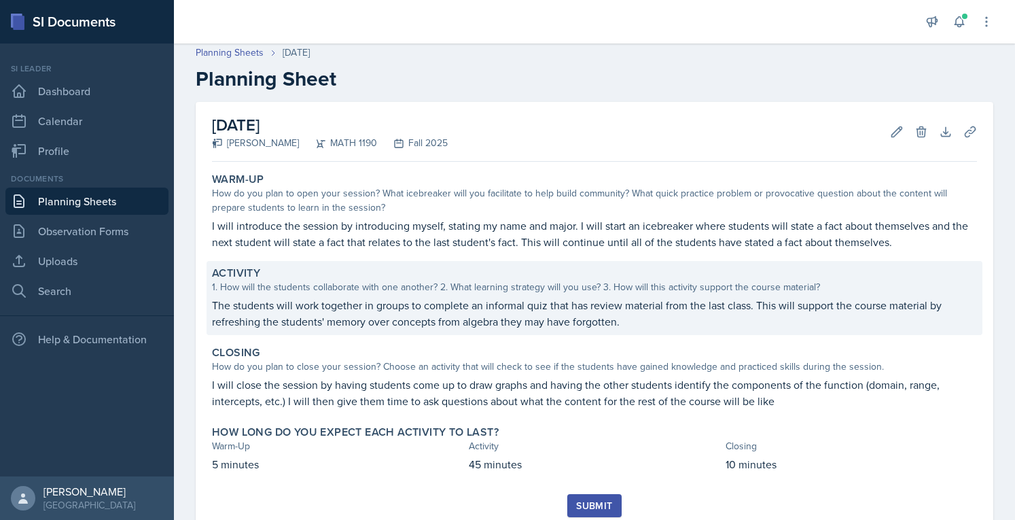
scroll to position [0, 0]
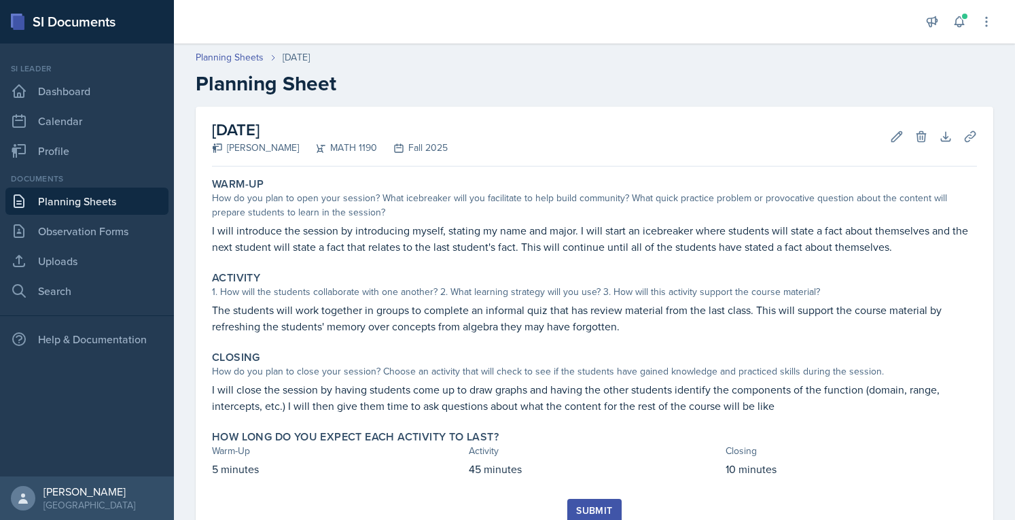
click at [594, 507] on div "Submit" at bounding box center [594, 510] width 36 height 11
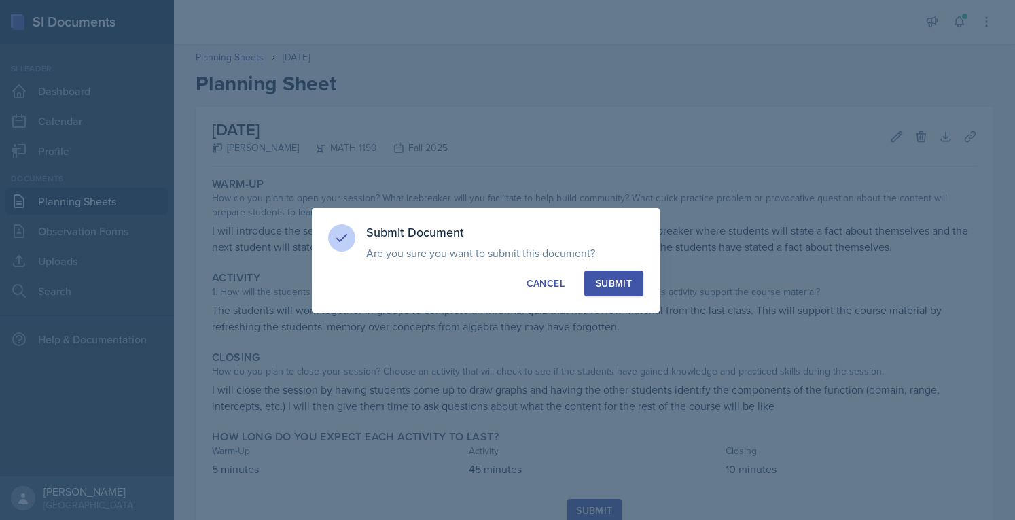
click at [621, 286] on div "Submit" at bounding box center [614, 283] width 36 height 14
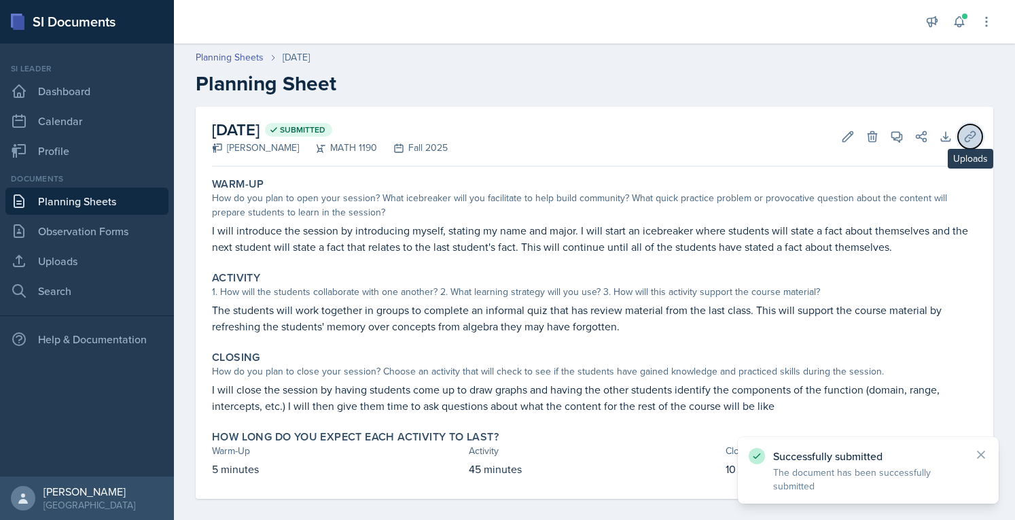
click at [963, 137] on icon at bounding box center [970, 137] width 14 height 14
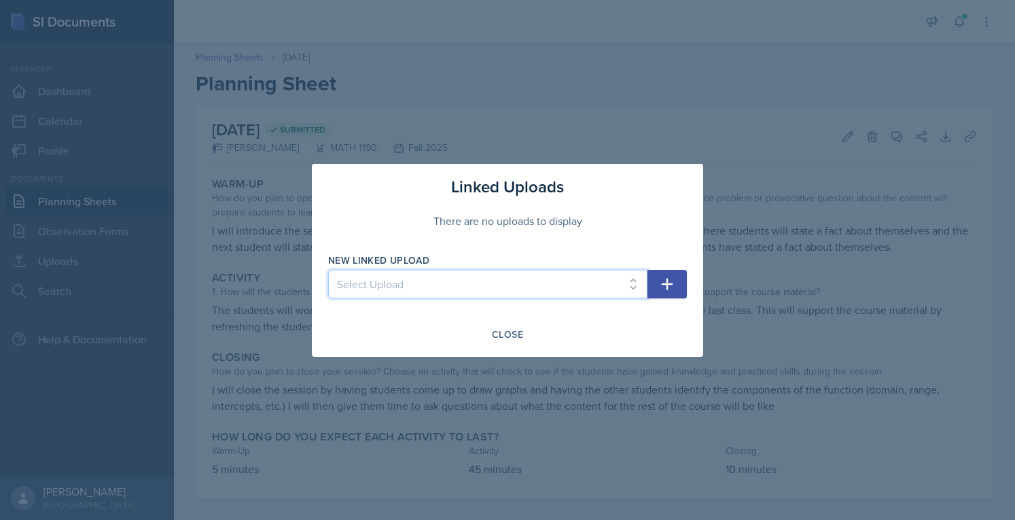
click at [517, 283] on select "Select Upload" at bounding box center [487, 284] width 319 height 29
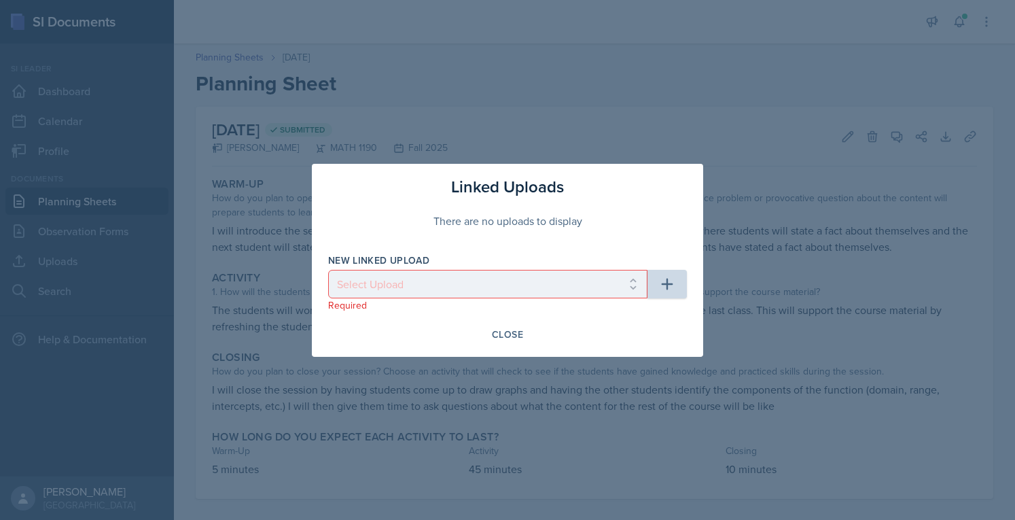
click at [786, 107] on div at bounding box center [507, 260] width 1015 height 520
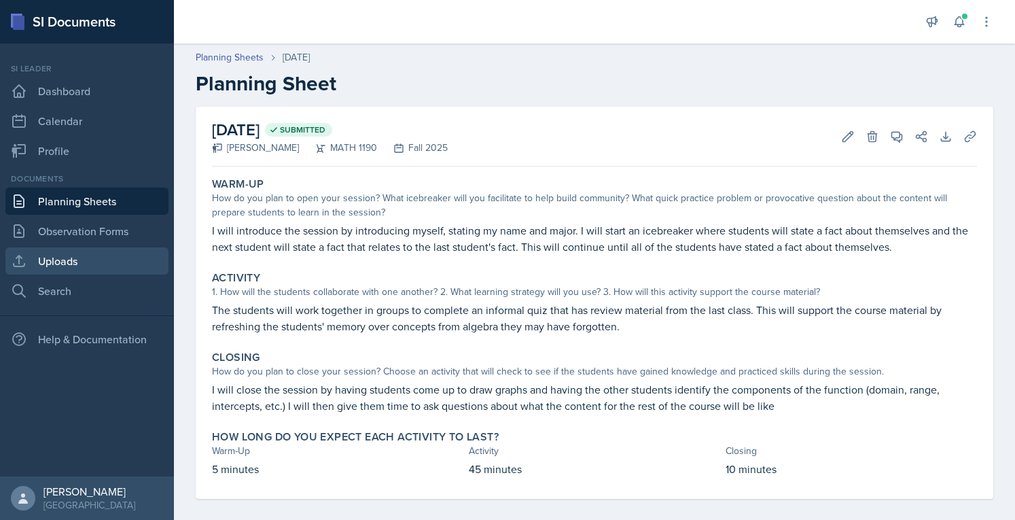
click at [105, 270] on link "Uploads" at bounding box center [86, 260] width 163 height 27
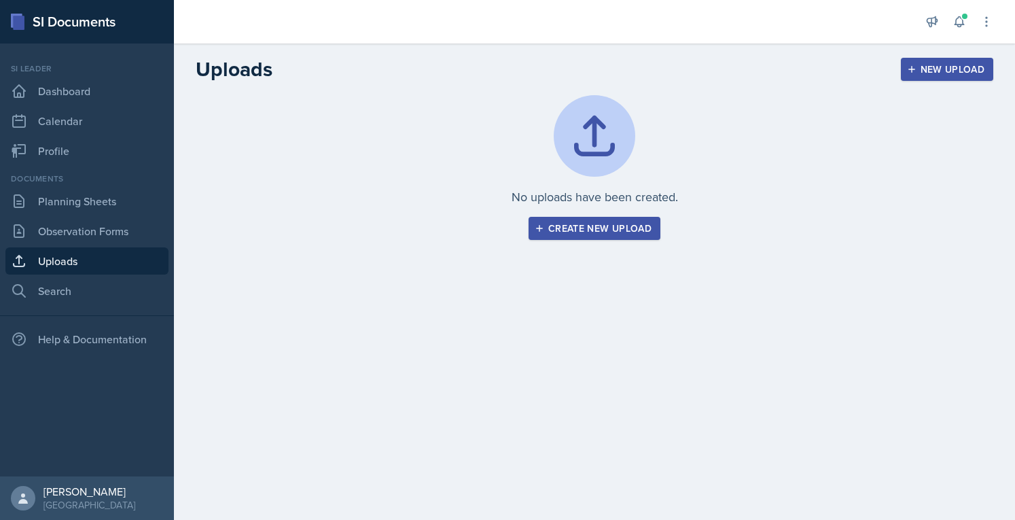
click at [634, 237] on button "Create new upload" at bounding box center [594, 228] width 132 height 23
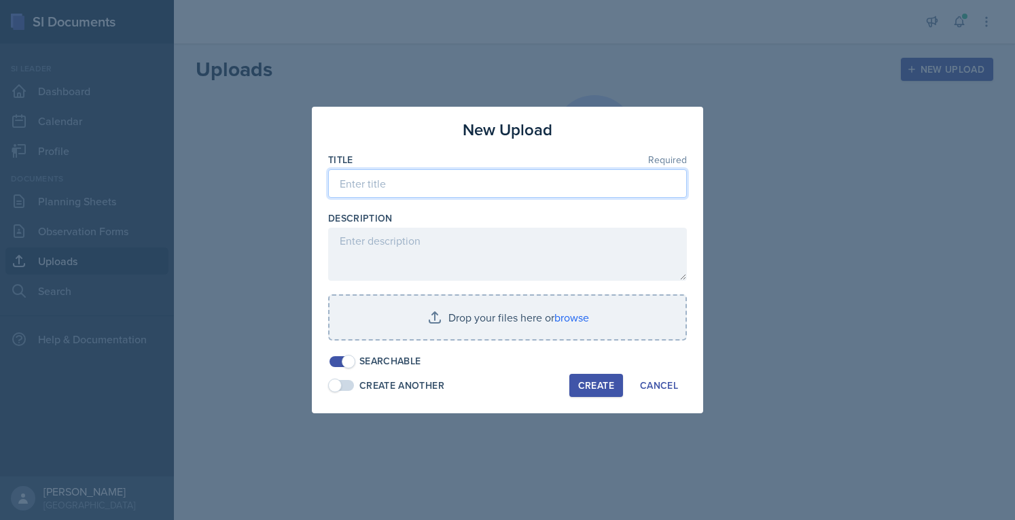
click at [477, 190] on input at bounding box center [507, 183] width 359 height 29
type input "SI Session 1 (Fall 2025)"
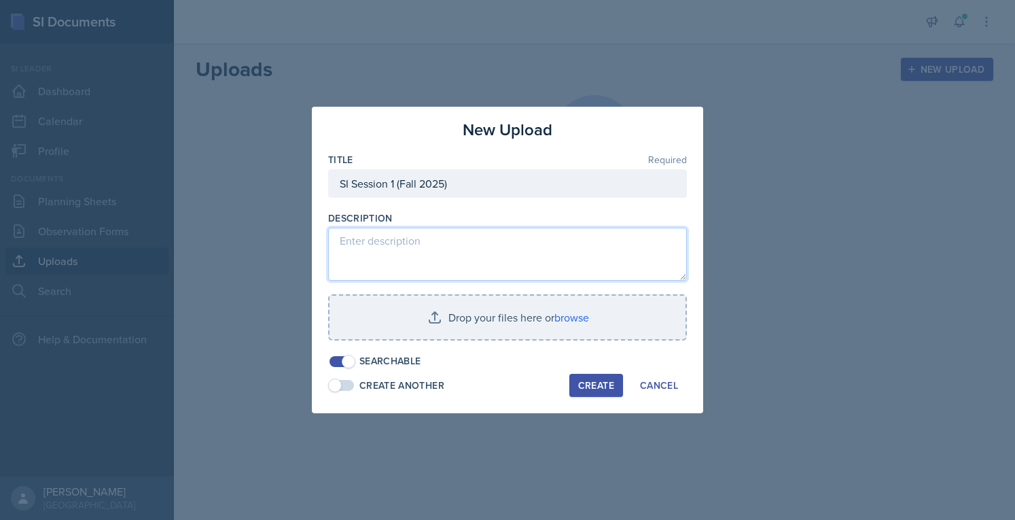
click at [475, 235] on textarea at bounding box center [507, 254] width 359 height 53
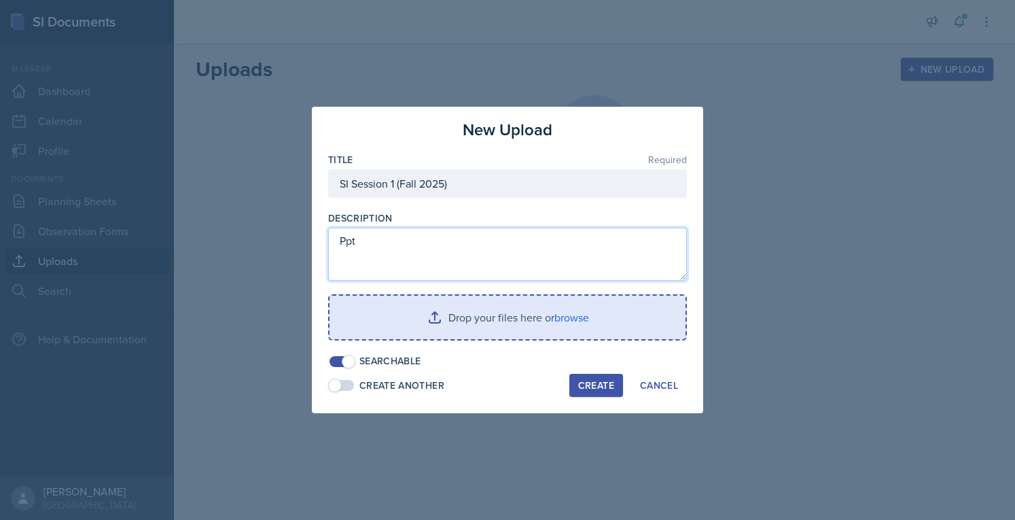
type textarea "Ppt"
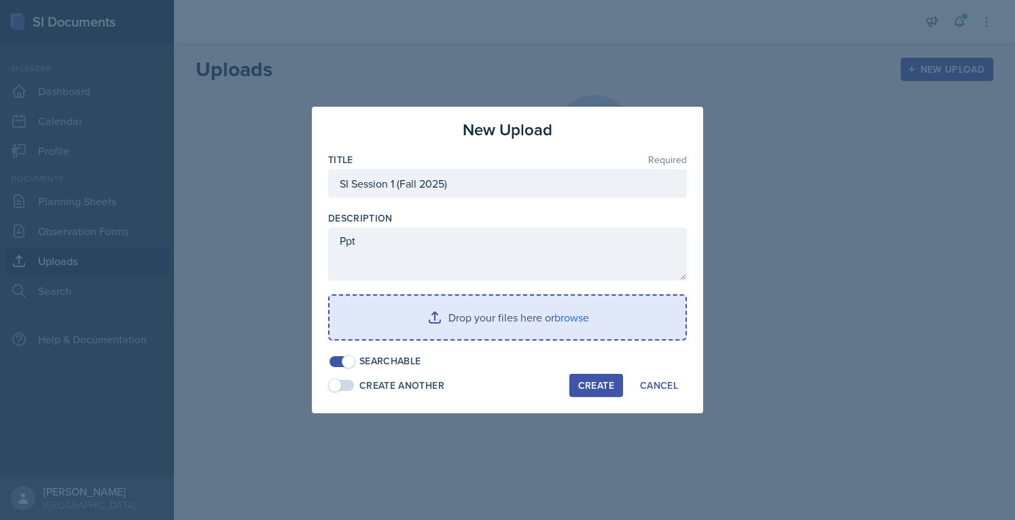
click at [498, 324] on input "file" at bounding box center [507, 316] width 356 height 43
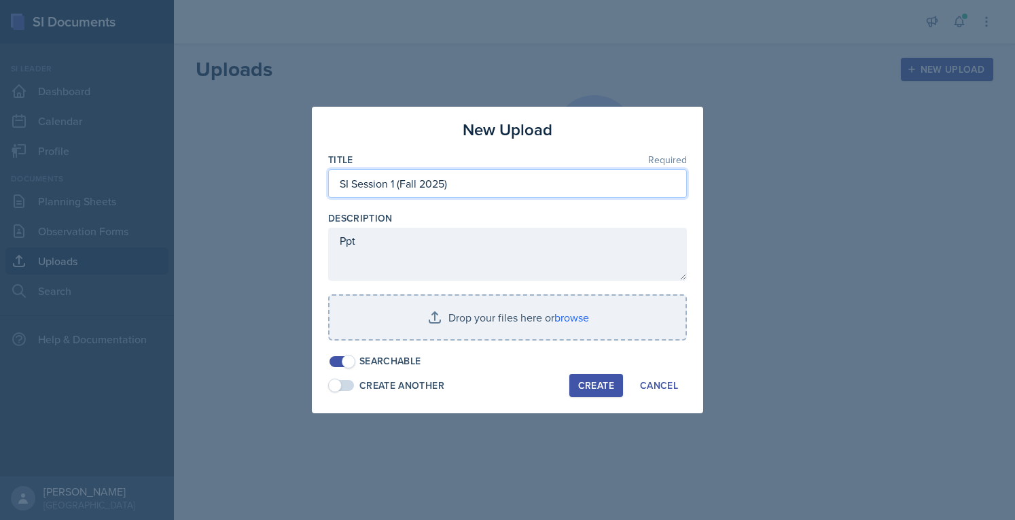
click at [564, 184] on input "SI Session 1 (Fall 2025)" at bounding box center [507, 183] width 359 height 29
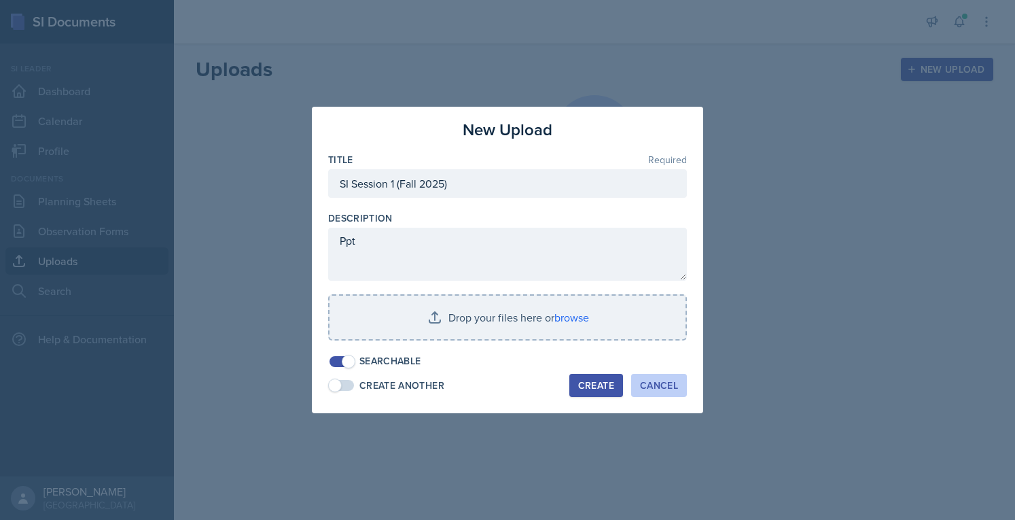
click at [671, 384] on div "Cancel" at bounding box center [659, 385] width 38 height 11
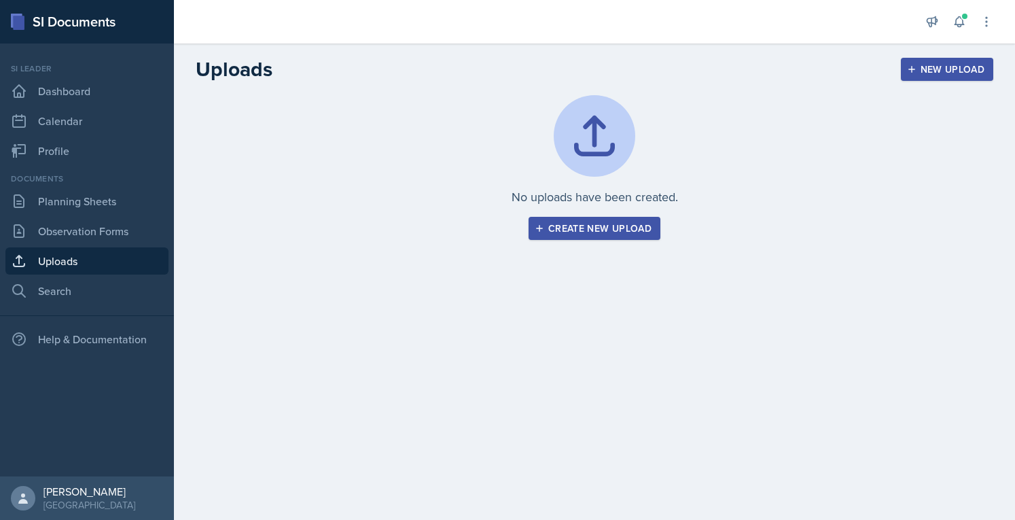
click at [629, 226] on div "Create new upload" at bounding box center [594, 228] width 114 height 11
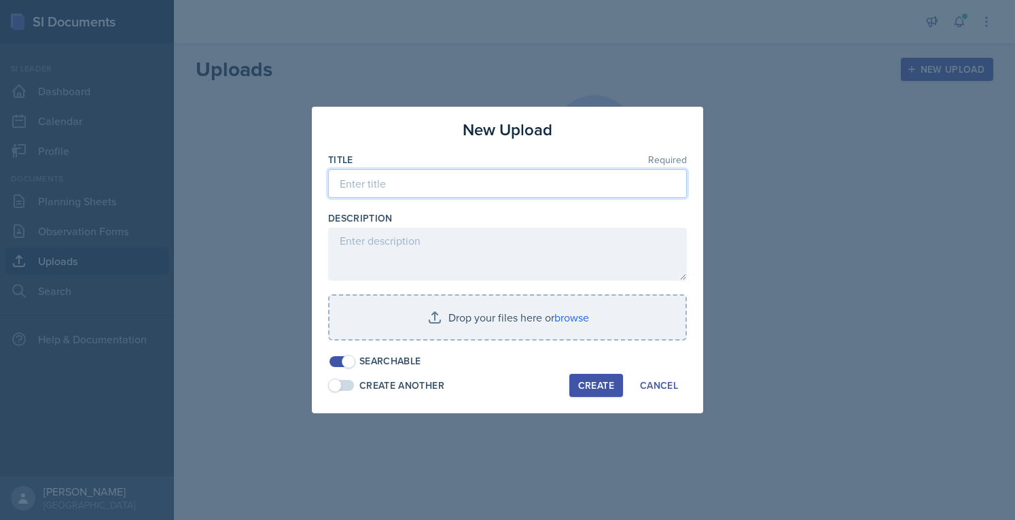
click at [470, 184] on input at bounding box center [507, 183] width 359 height 29
paste input "SI Session 1 (Fall 2025)"
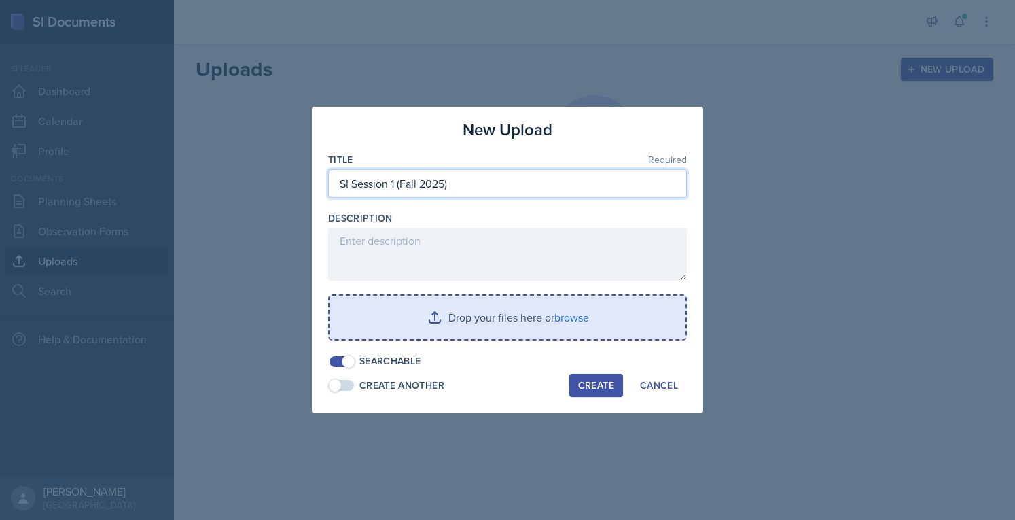
type input "SI Session 1 (Fall 2025)"
click at [456, 332] on input "file" at bounding box center [507, 316] width 356 height 43
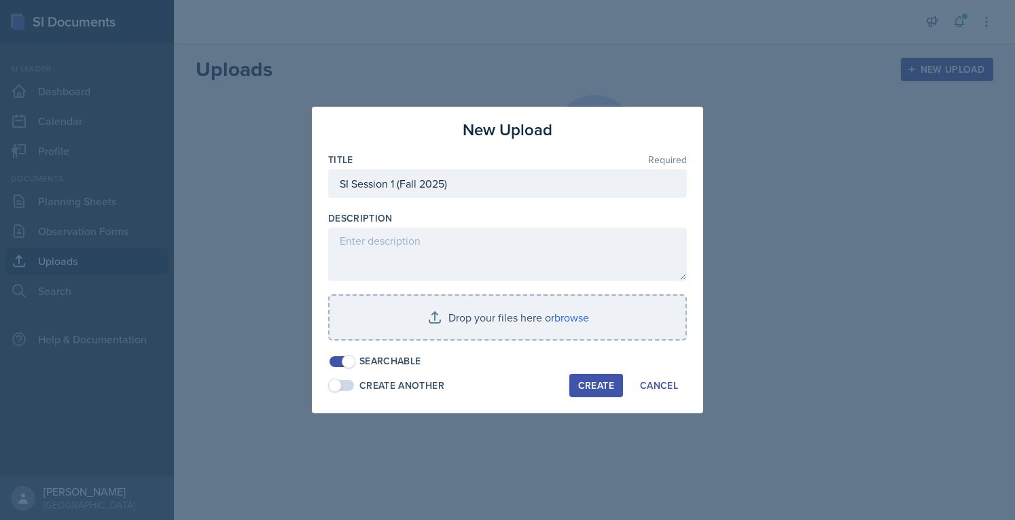
click at [660, 397] on div "New Upload Title Required SI Session 1 (Fall 2025) Description Drop your files …" at bounding box center [507, 260] width 391 height 306
click at [661, 388] on div "Cancel" at bounding box center [659, 385] width 38 height 11
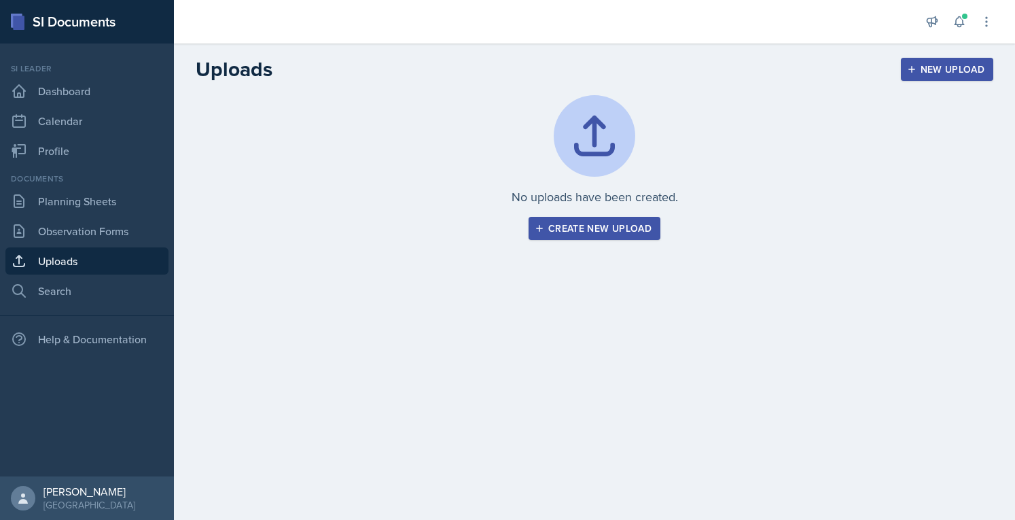
click at [607, 237] on button "Create new upload" at bounding box center [594, 228] width 132 height 23
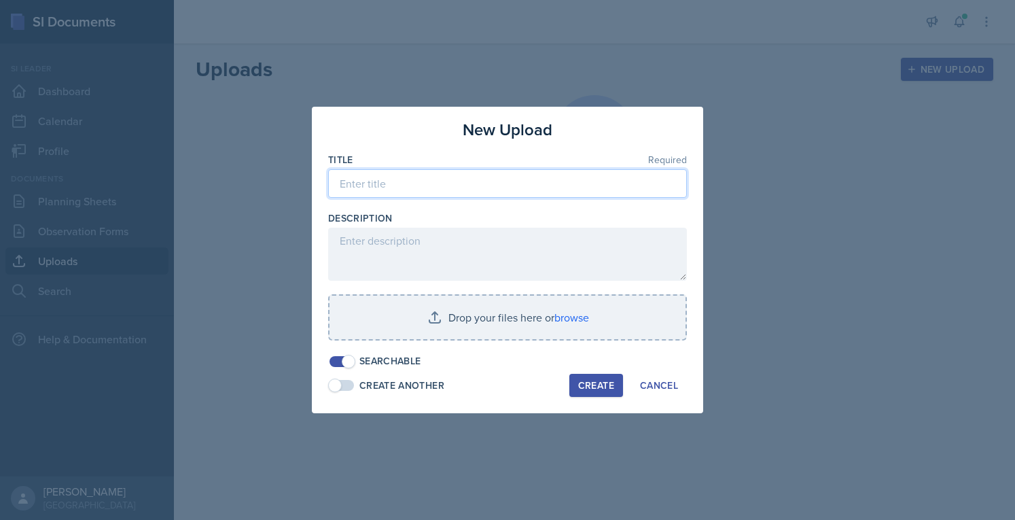
click at [499, 194] on input at bounding box center [507, 183] width 359 height 29
paste input "SI Session 1 (Fall 2025)"
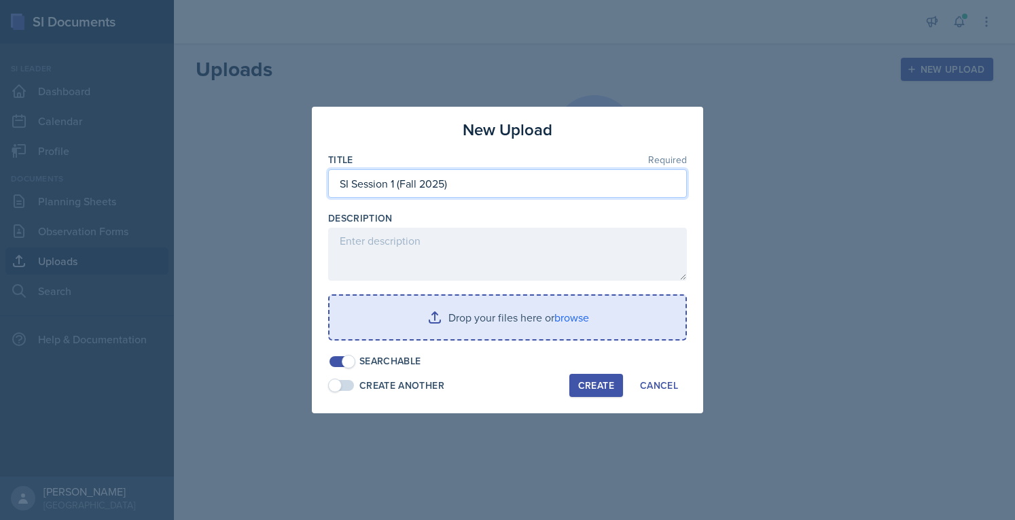
type input "SI Session 1 (Fall 2025)"
click at [509, 311] on input "file" at bounding box center [507, 316] width 356 height 43
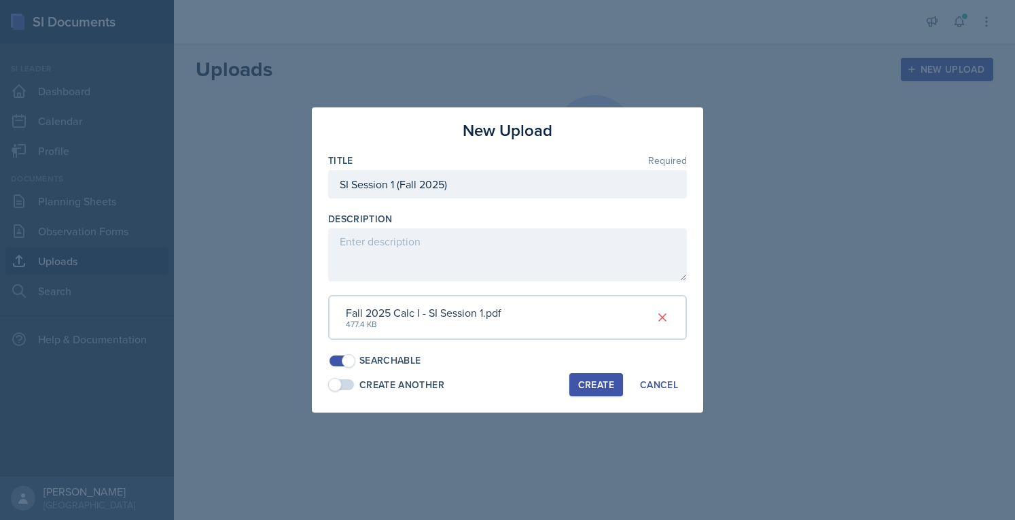
click at [613, 456] on div at bounding box center [507, 260] width 1015 height 520
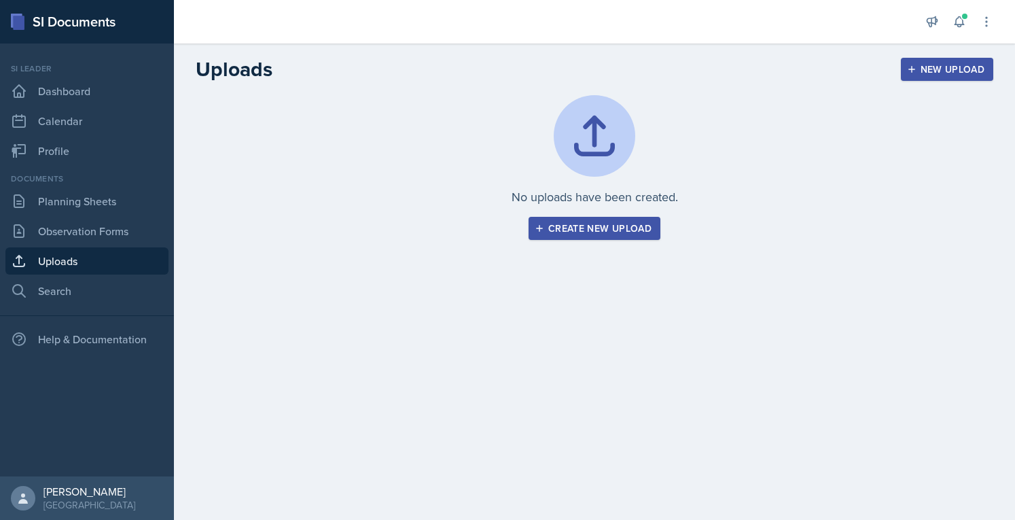
click at [624, 233] on div "Create new upload" at bounding box center [594, 228] width 114 height 11
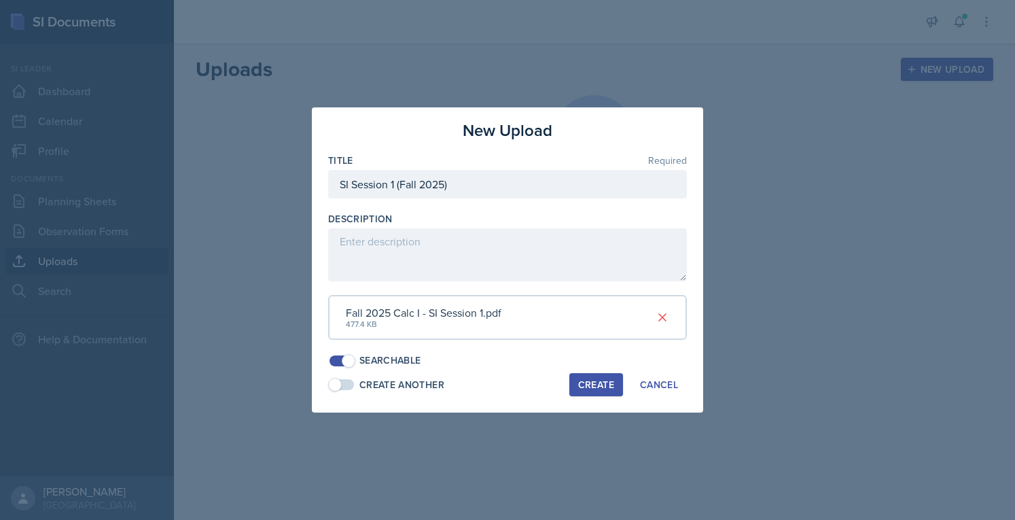
click at [589, 385] on div "Create" at bounding box center [596, 384] width 36 height 11
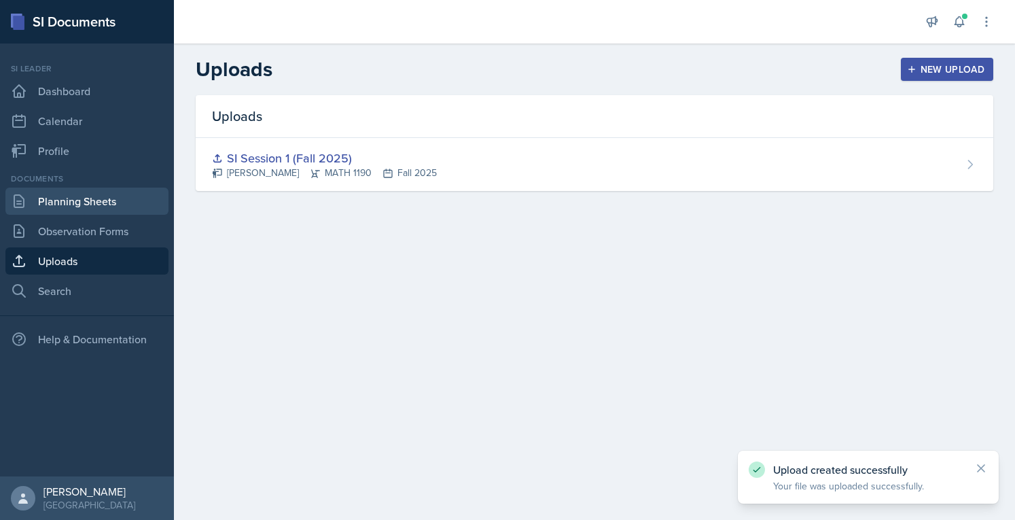
click at [67, 206] on link "Planning Sheets" at bounding box center [86, 200] width 163 height 27
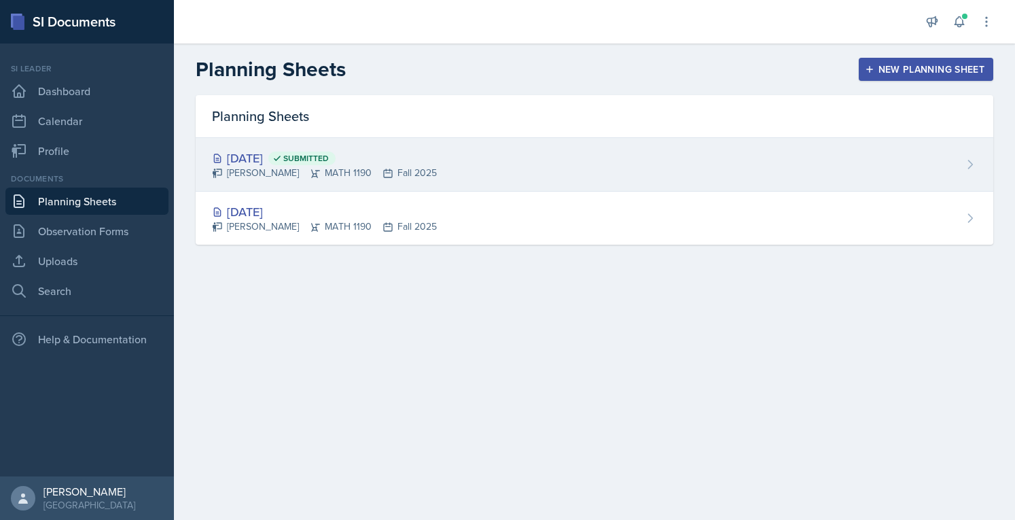
click at [967, 162] on icon at bounding box center [970, 165] width 14 height 14
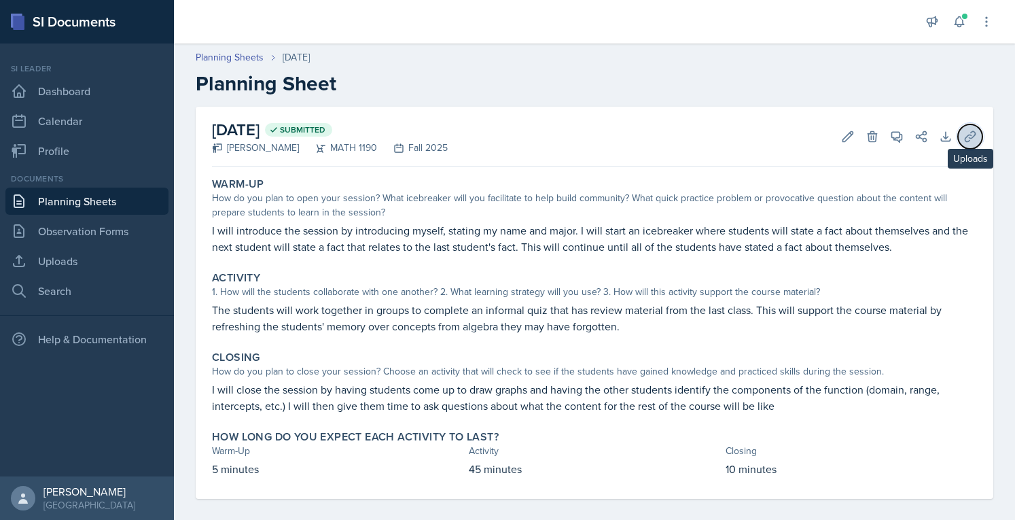
click at [964, 138] on icon at bounding box center [969, 136] width 10 height 10
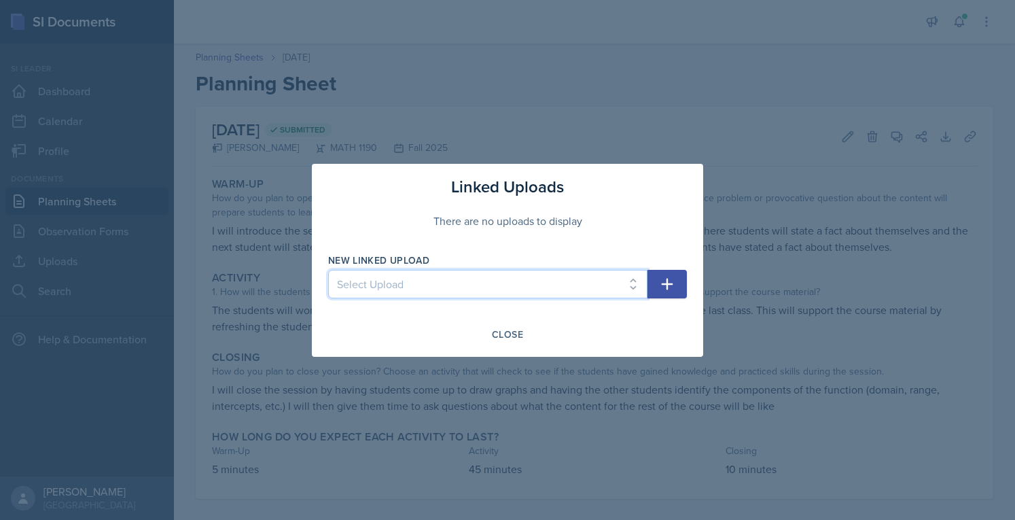
click at [546, 284] on select "Select Upload SI Session 1 (Fall 2025)" at bounding box center [487, 284] width 319 height 29
select select "0760ead6-547f-418c-b6f0-edba442304a1"
click at [328, 270] on select "Select Upload SI Session 1 (Fall 2025)" at bounding box center [487, 284] width 319 height 29
click at [669, 283] on icon "button" at bounding box center [667, 284] width 12 height 12
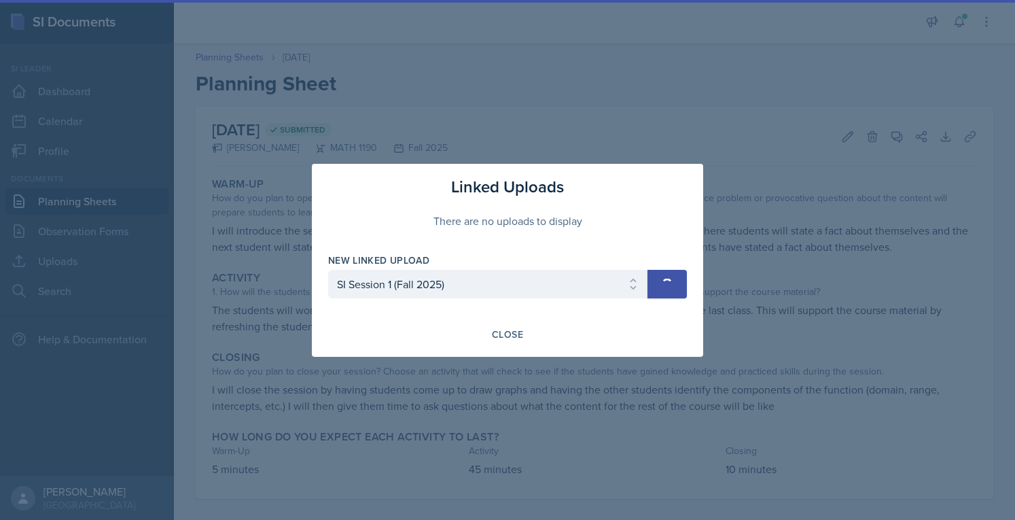
select select
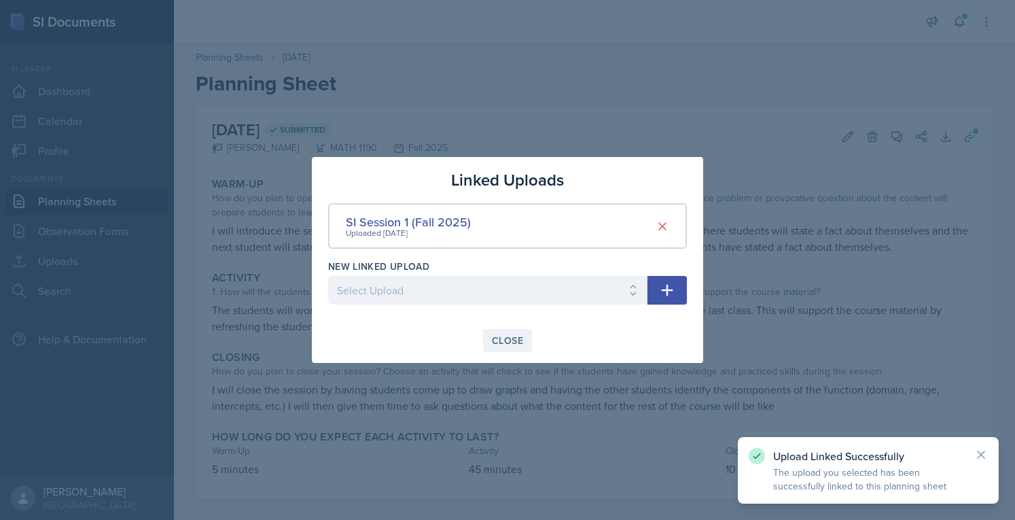
click at [504, 331] on button "Close" at bounding box center [507, 340] width 49 height 23
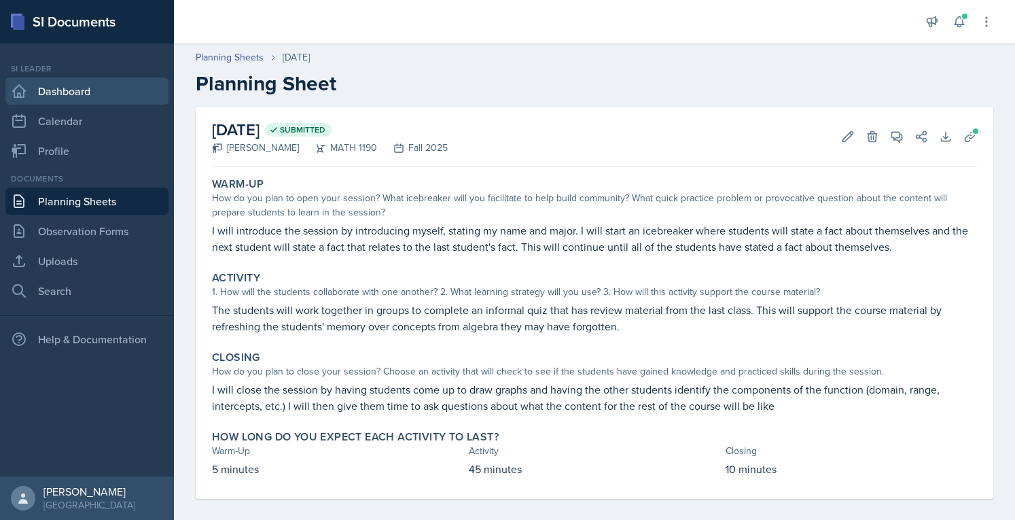
click at [56, 83] on link "Dashboard" at bounding box center [86, 90] width 163 height 27
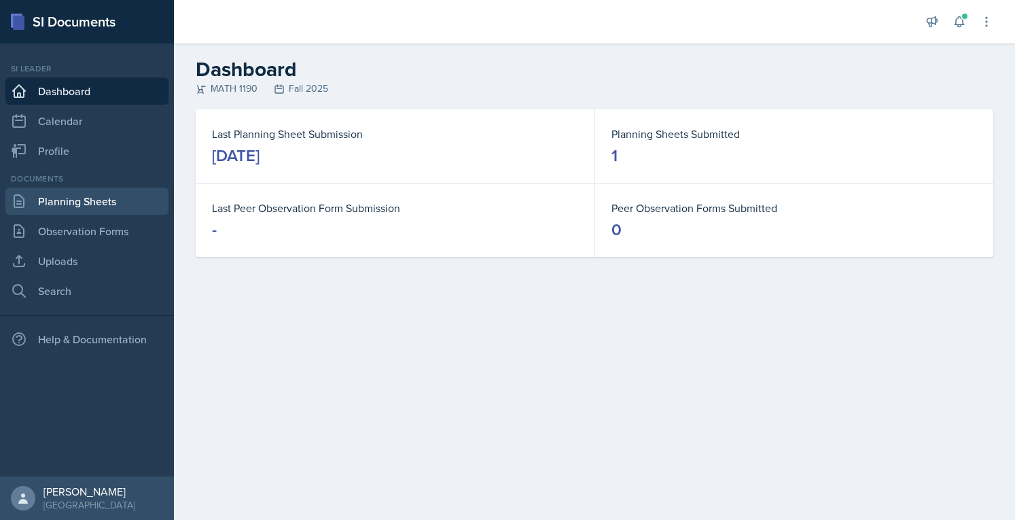
click at [96, 210] on link "Planning Sheets" at bounding box center [86, 200] width 163 height 27
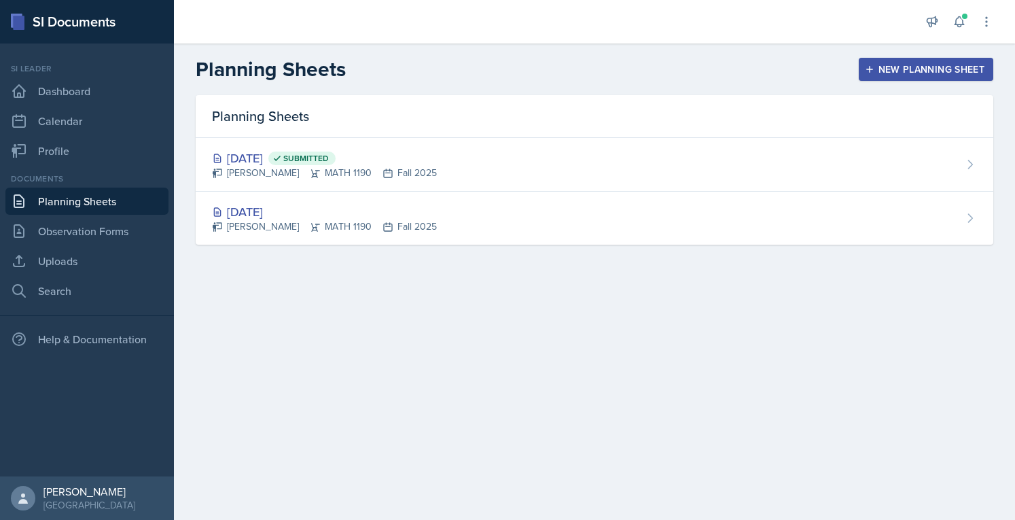
click at [964, 66] on div "New Planning Sheet" at bounding box center [925, 69] width 117 height 11
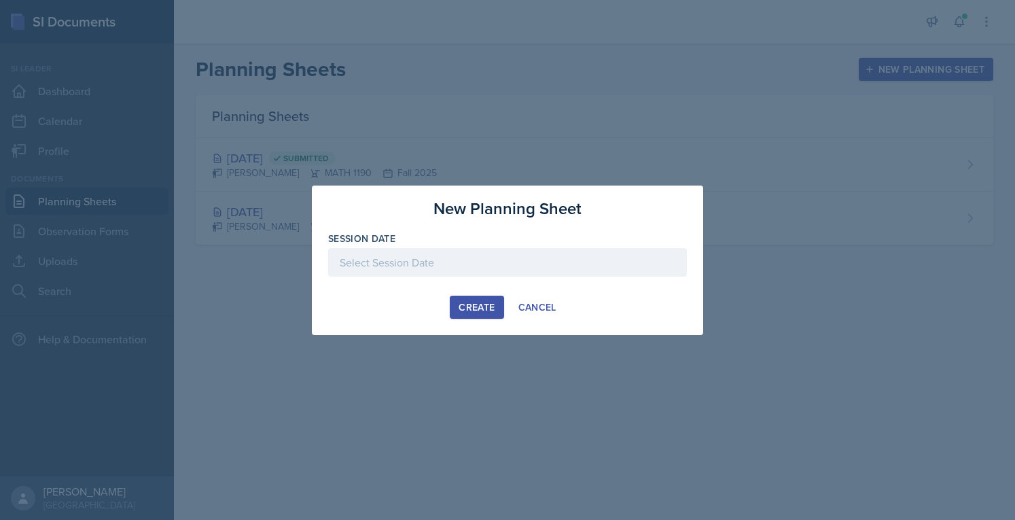
click at [539, 259] on div at bounding box center [507, 262] width 359 height 29
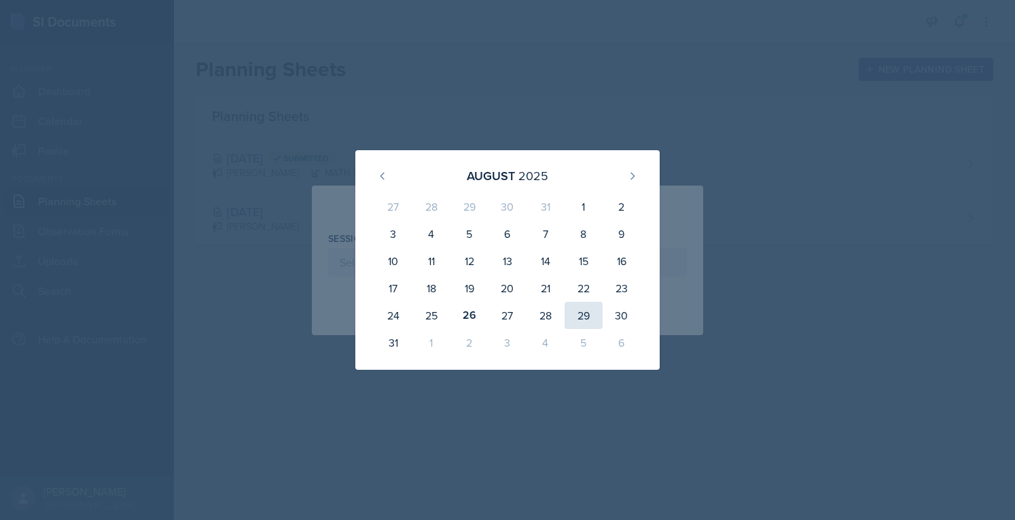
click at [575, 324] on div "29" at bounding box center [583, 315] width 38 height 27
type input "[DATE]"
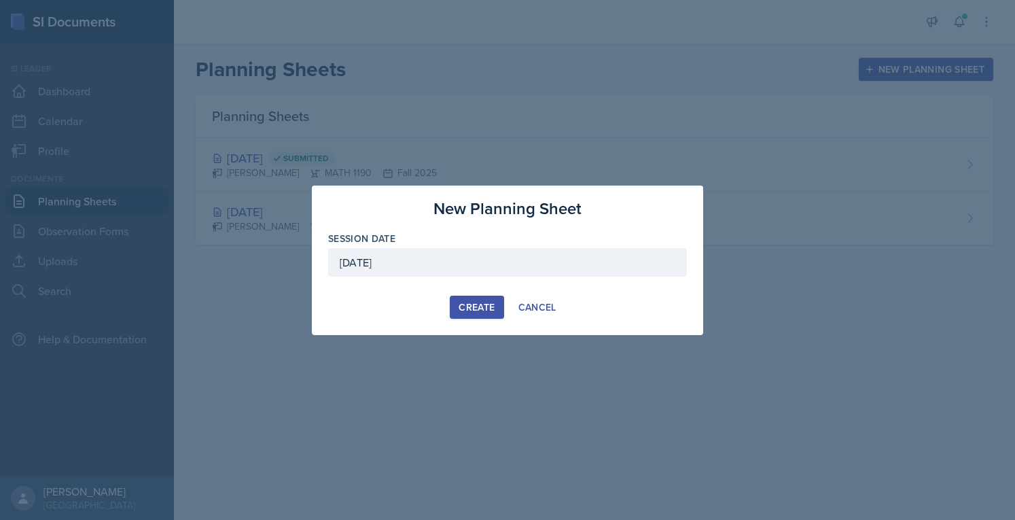
click at [478, 319] on div "New Planning Sheet Session Date [DATE] [DATE] 27 28 29 30 31 1 2 3 4 5 6 7 8 9 …" at bounding box center [507, 259] width 391 height 149
click at [471, 310] on div "Create" at bounding box center [476, 307] width 36 height 11
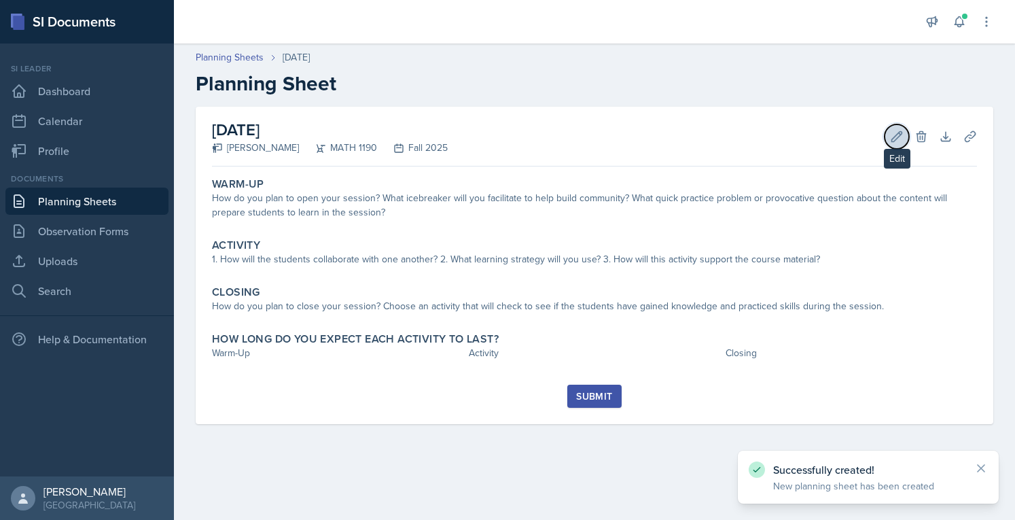
click at [892, 132] on icon at bounding box center [897, 137] width 14 height 14
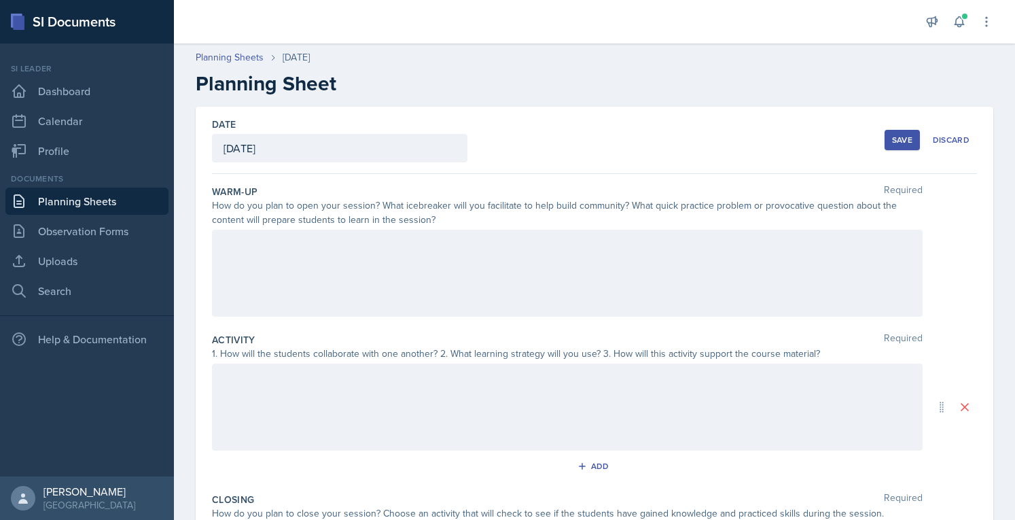
click at [569, 297] on div at bounding box center [567, 273] width 710 height 87
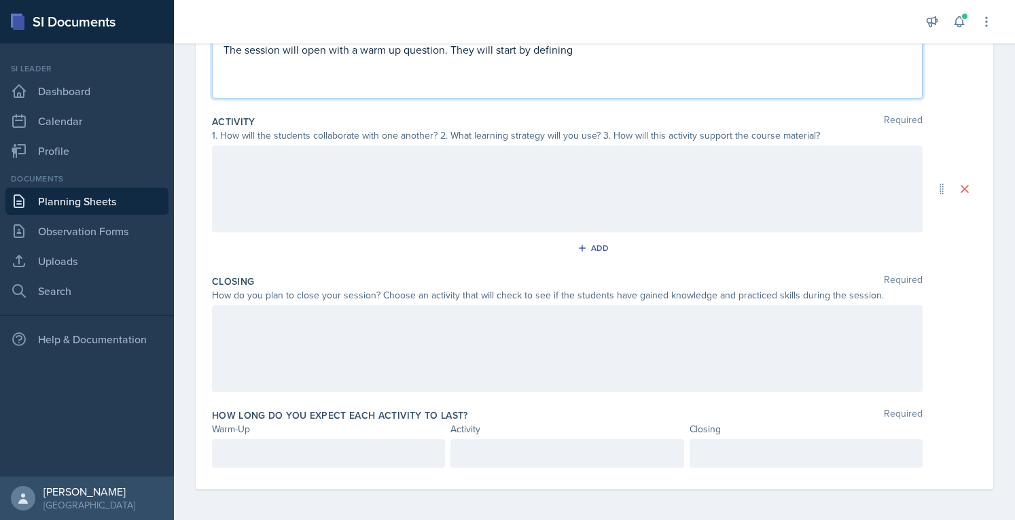
click at [367, 459] on p at bounding box center [328, 453] width 210 height 16
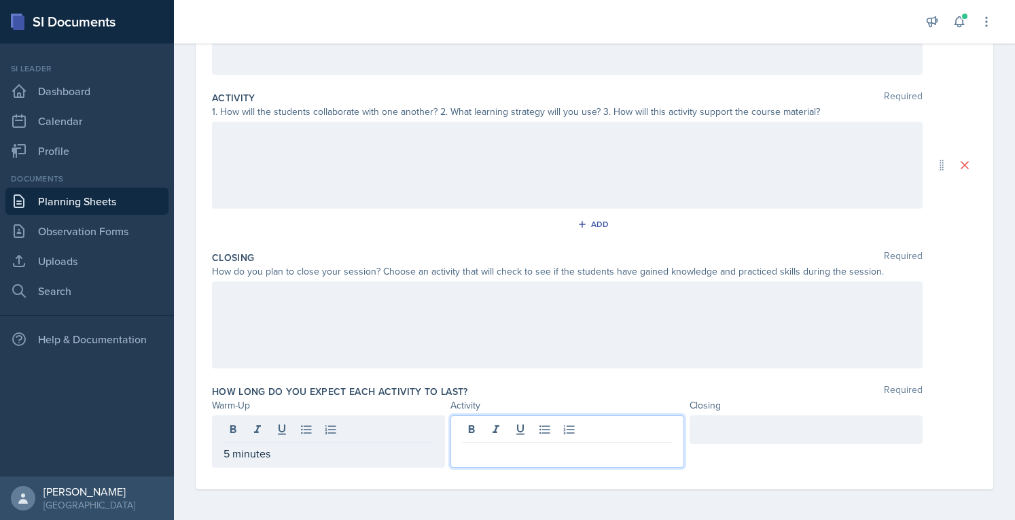
click at [636, 431] on div at bounding box center [566, 441] width 233 height 52
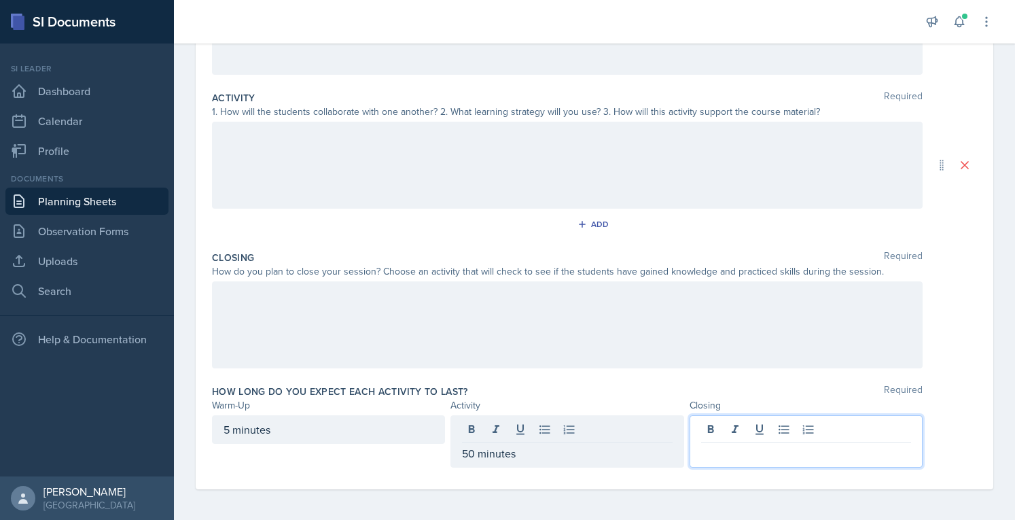
click at [719, 424] on div at bounding box center [805, 441] width 233 height 52
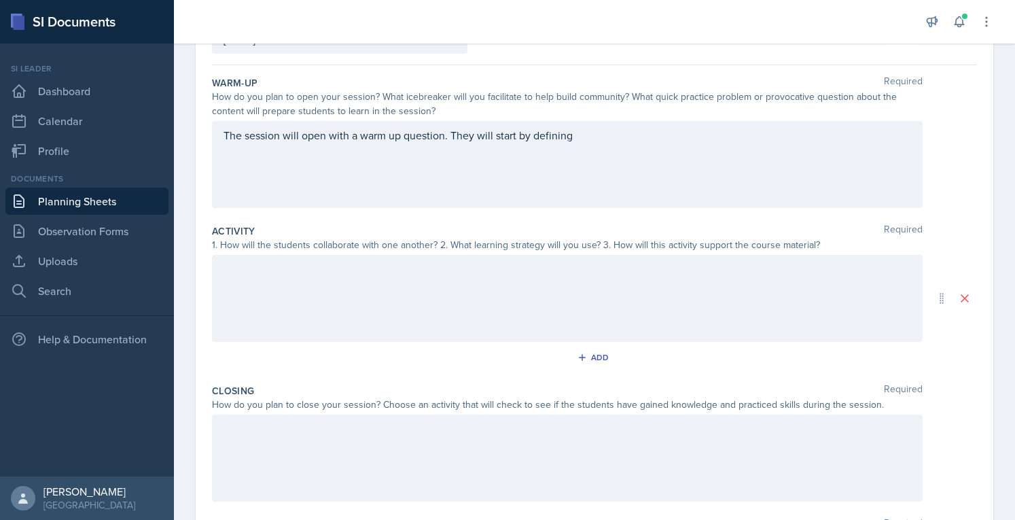
scroll to position [108, 0]
click at [596, 124] on div "The session will open with a warm up question. They will start by defining" at bounding box center [567, 165] width 710 height 87
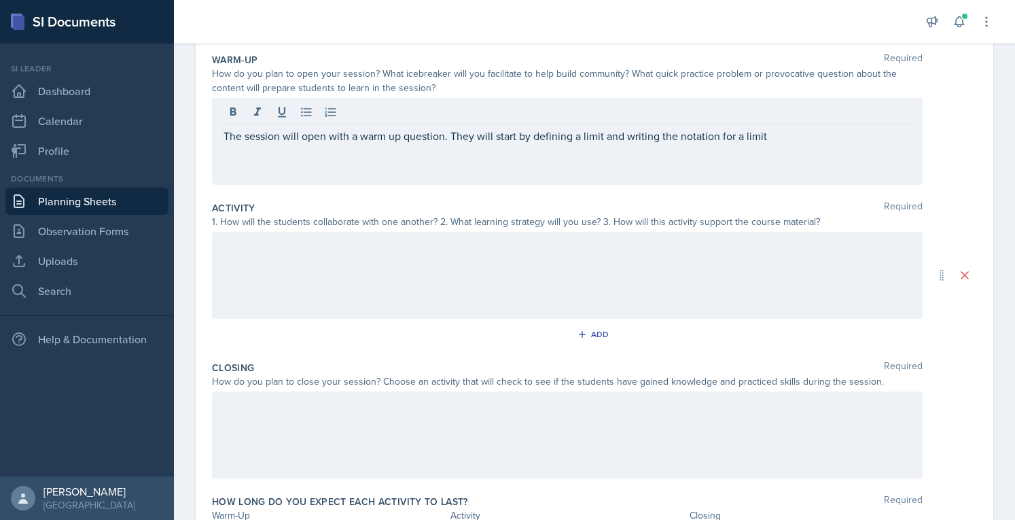
click at [531, 282] on div at bounding box center [567, 275] width 710 height 87
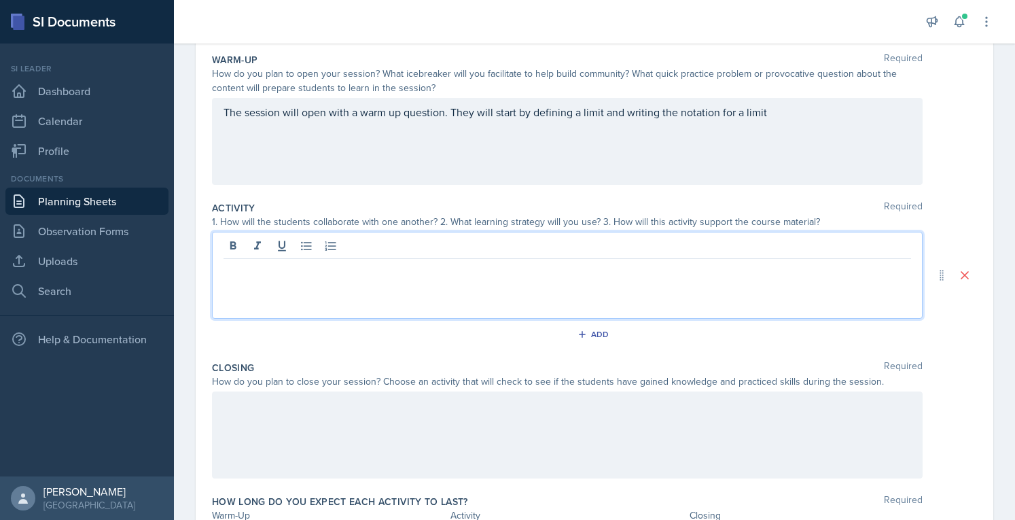
scroll to position [155, 0]
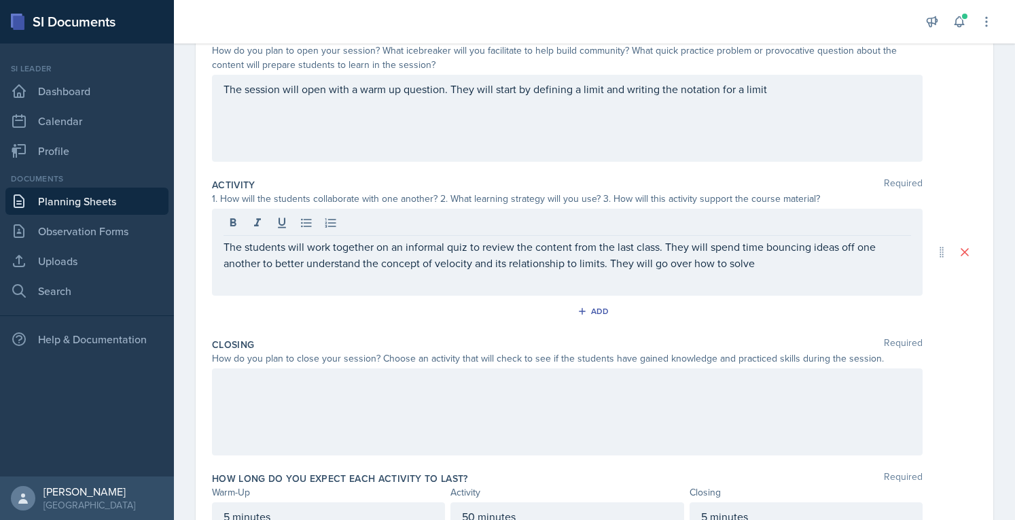
click at [794, 104] on div "The session will open with a warm up question. They will start by defining a li…" at bounding box center [567, 118] width 710 height 87
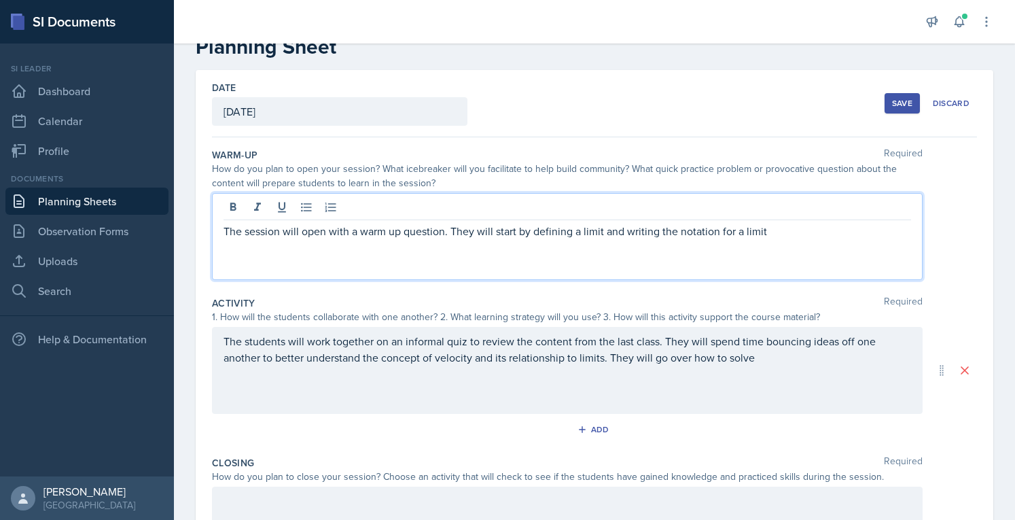
scroll to position [35, 0]
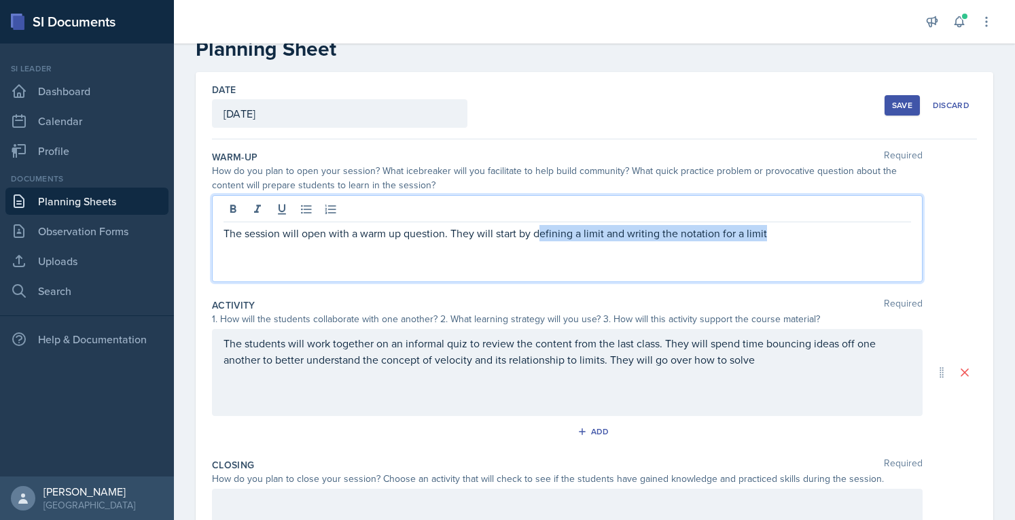
drag, startPoint x: 788, startPoint y: 237, endPoint x: 541, endPoint y: 255, distance: 247.8
click at [541, 255] on div "The session will open with a warm up question. They will start by defining a li…" at bounding box center [567, 238] width 710 height 87
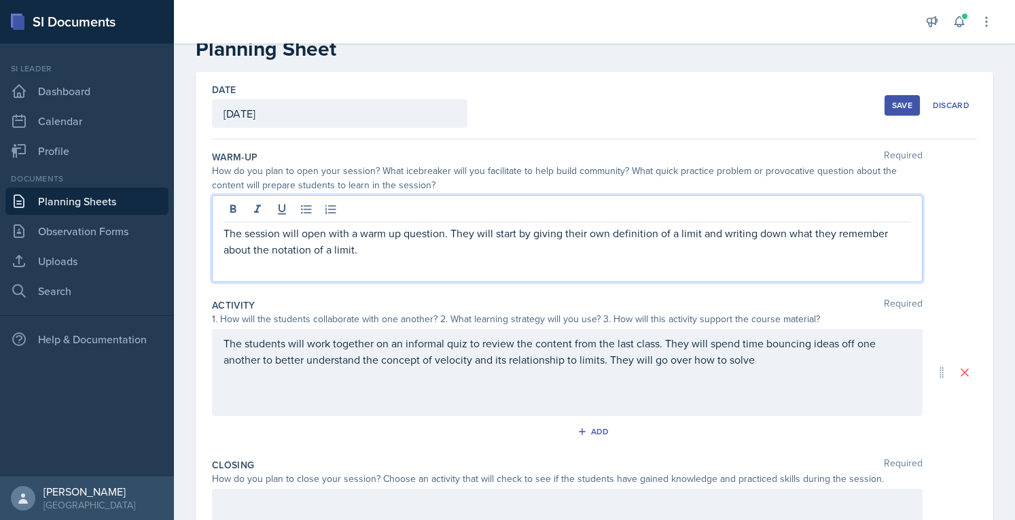
click at [549, 240] on p "The session will open with a warm up question. They will start by giving their …" at bounding box center [566, 241] width 687 height 33
click at [545, 235] on p "The session will open with a warm up question. They will start by giving their …" at bounding box center [566, 241] width 687 height 33
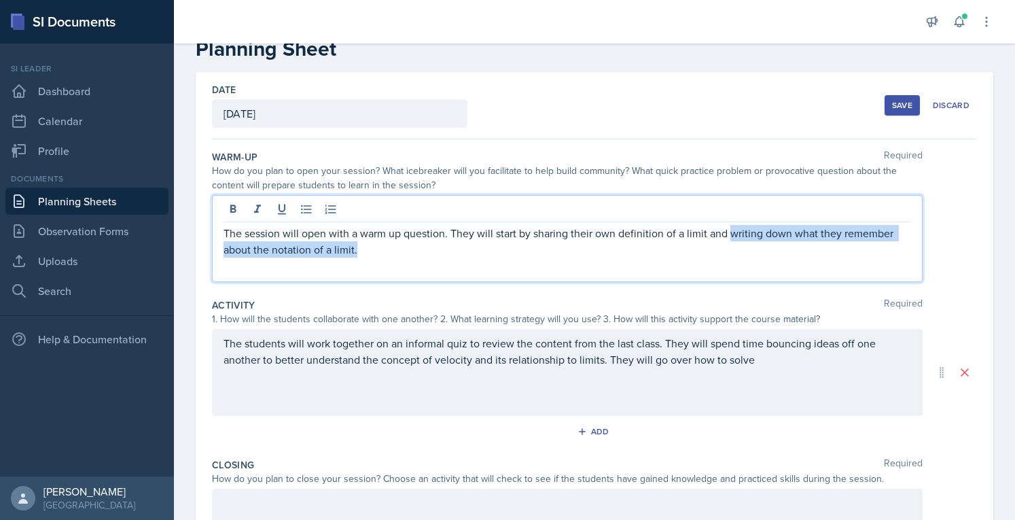
drag, startPoint x: 599, startPoint y: 247, endPoint x: 727, endPoint y: 227, distance: 129.3
click at [727, 227] on p "The session will open with a warm up question. They will start by sharing their…" at bounding box center [566, 241] width 687 height 33
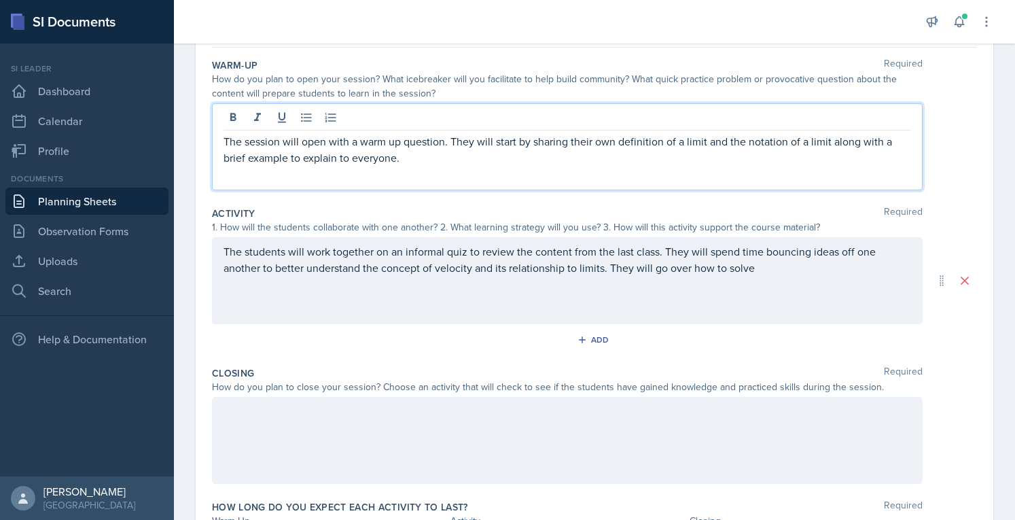
click at [845, 272] on p "The students will work together on an informal quiz to review the content from …" at bounding box center [566, 259] width 687 height 33
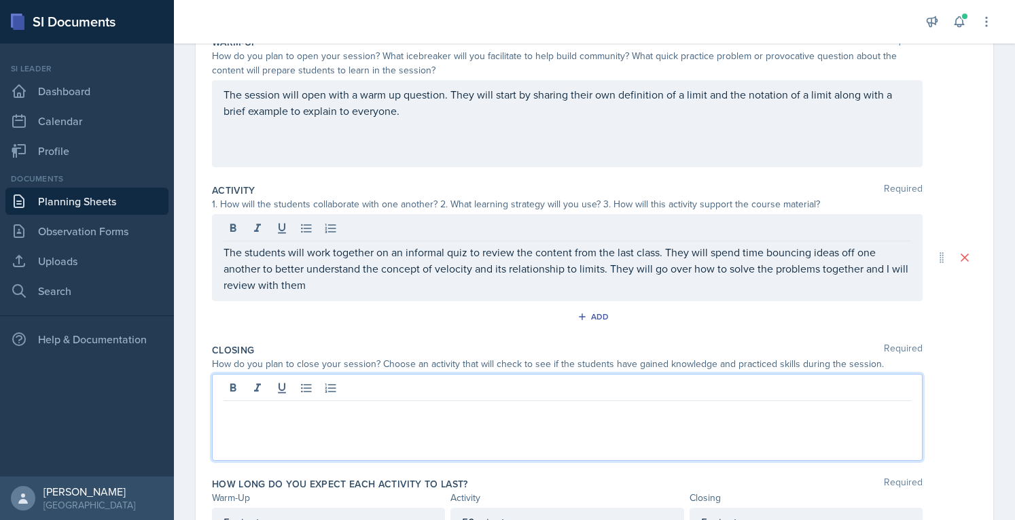
click at [578, 388] on div at bounding box center [567, 417] width 710 height 87
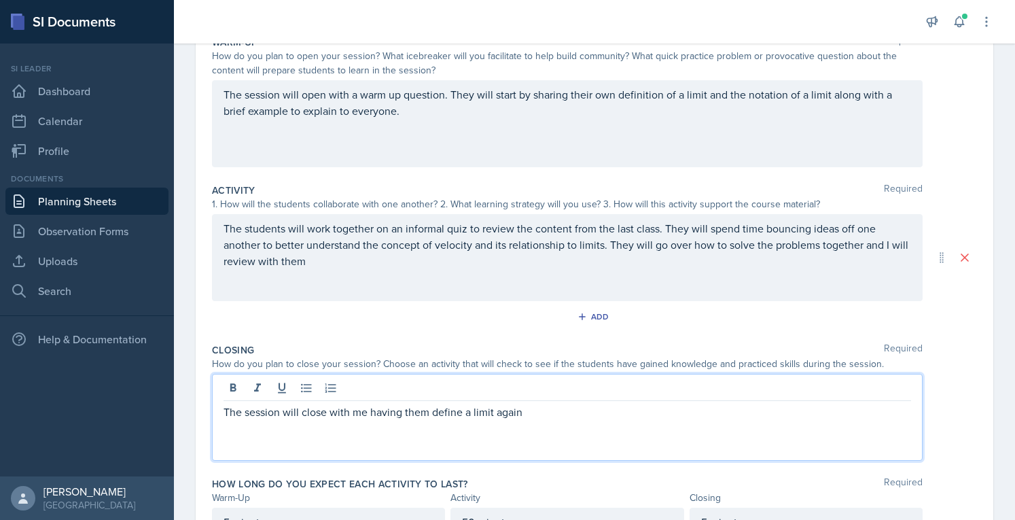
click at [395, 249] on p "The students will work together on an informal quiz to review the content from …" at bounding box center [566, 244] width 687 height 49
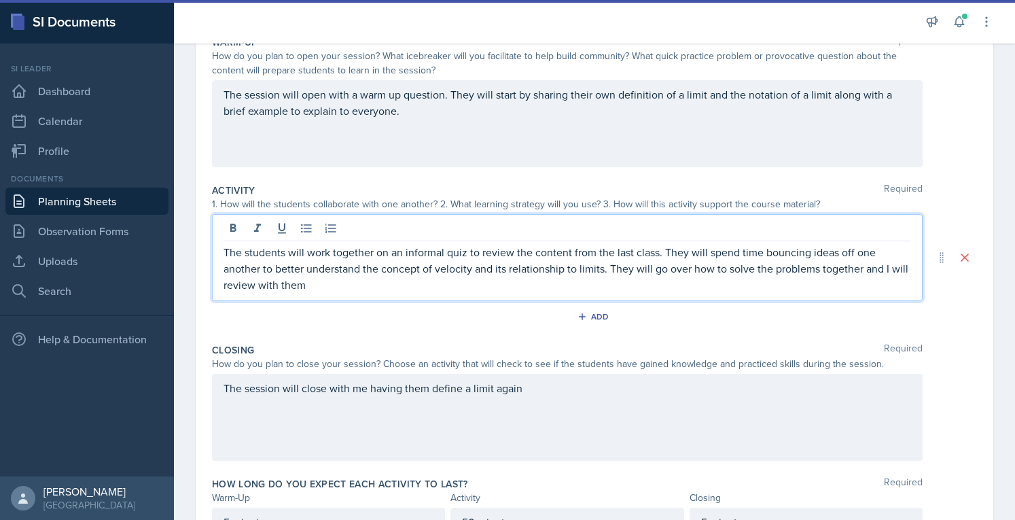
click at [308, 279] on p "The students will work together on an informal quiz to review the content from …" at bounding box center [566, 268] width 687 height 49
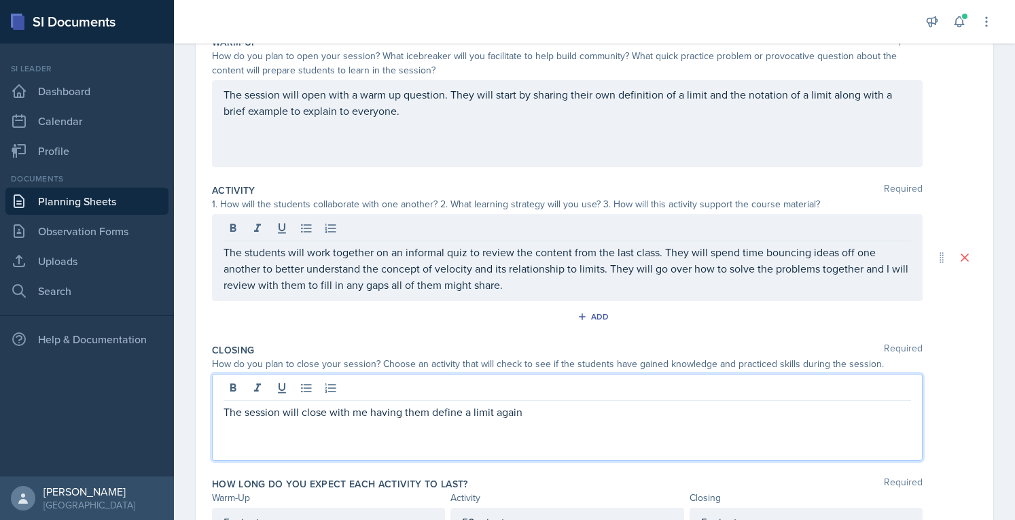
click at [529, 388] on div "The session will close with me having them define a limit again" at bounding box center [567, 417] width 710 height 87
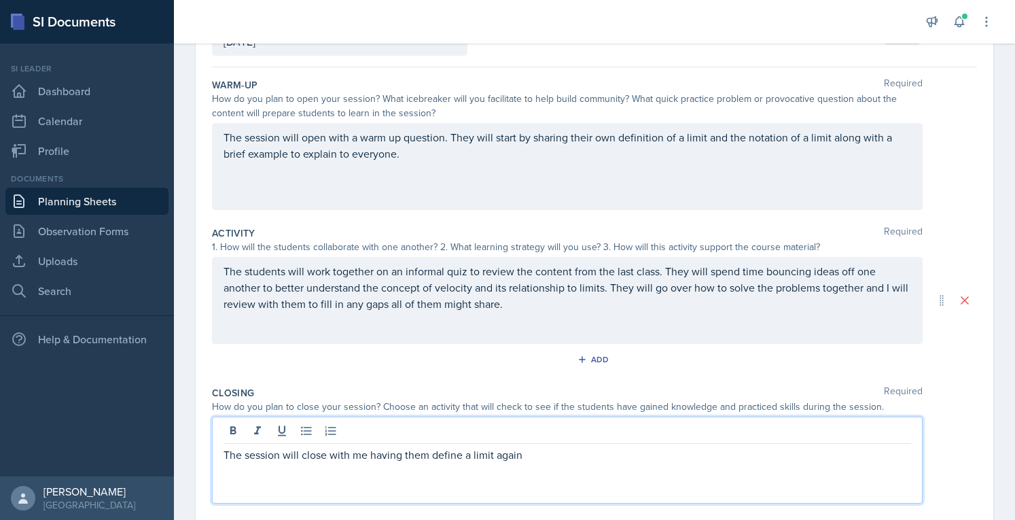
scroll to position [111, 0]
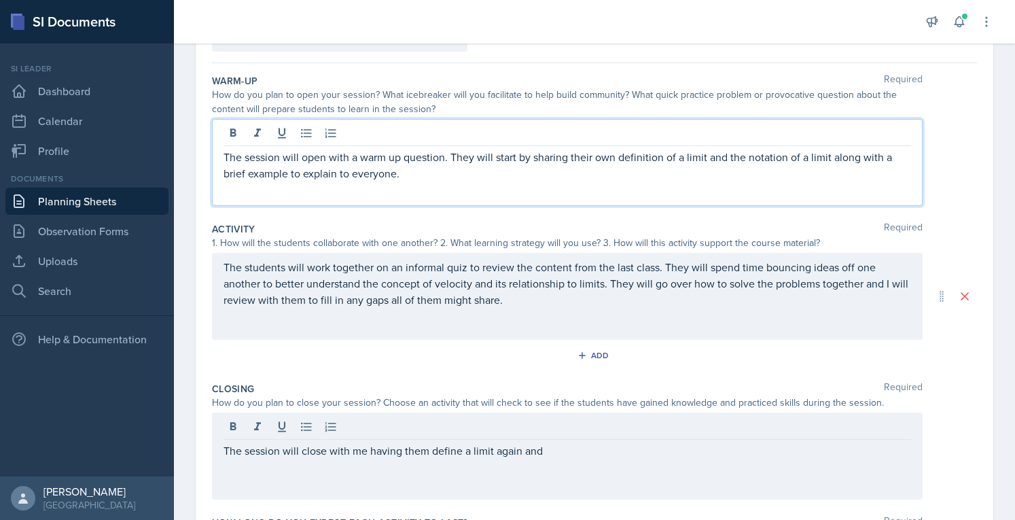
click at [744, 132] on div "The session will open with a warm up question. They will start by sharing their…" at bounding box center [567, 162] width 710 height 87
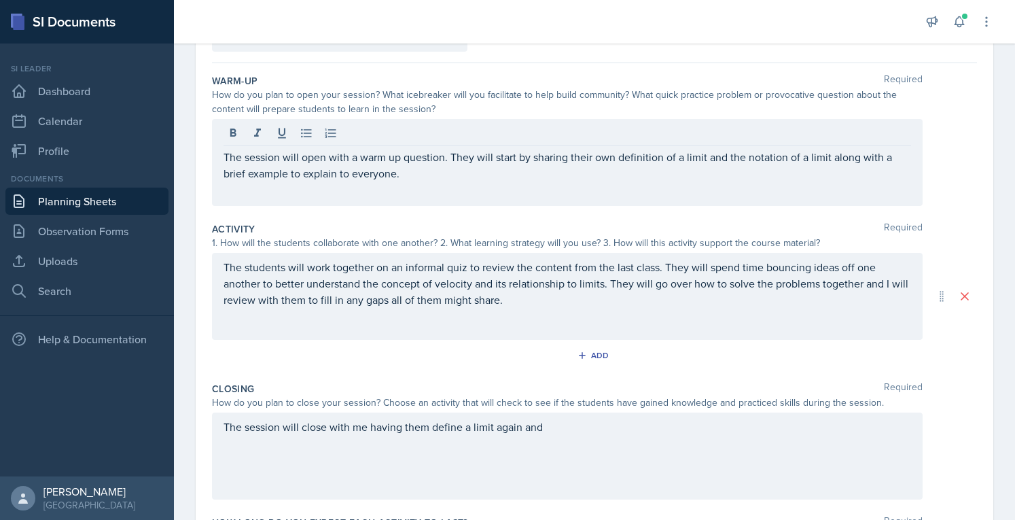
click at [744, 132] on div at bounding box center [566, 135] width 687 height 22
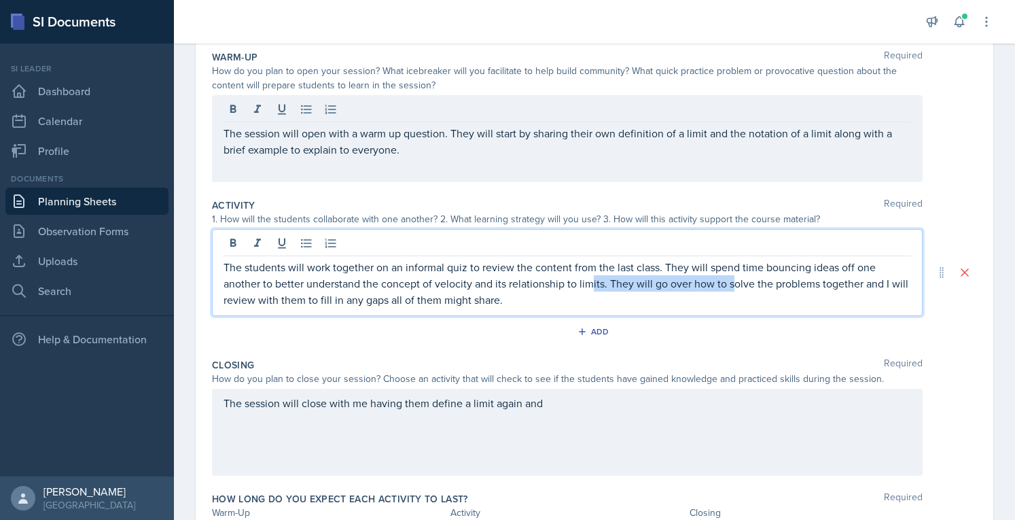
drag, startPoint x: 589, startPoint y: 290, endPoint x: 731, endPoint y: 278, distance: 141.8
click at [731, 278] on p "The students will work together on an informal quiz to review the content from …" at bounding box center [566, 283] width 687 height 49
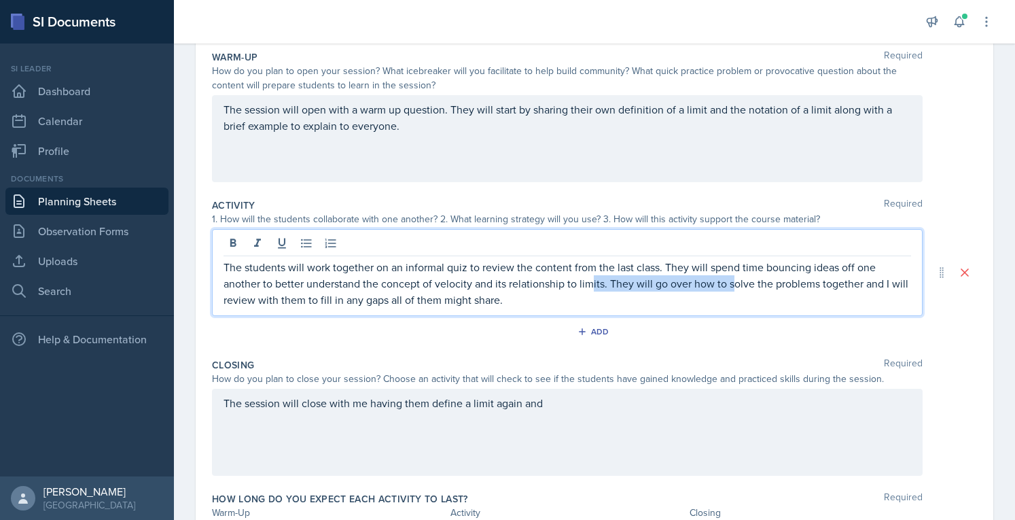
click at [731, 278] on p "The students will work together on an informal quiz to review the content from …" at bounding box center [566, 283] width 687 height 49
click at [615, 291] on p "The students will work together on an informal quiz to review the content from …" at bounding box center [566, 283] width 687 height 49
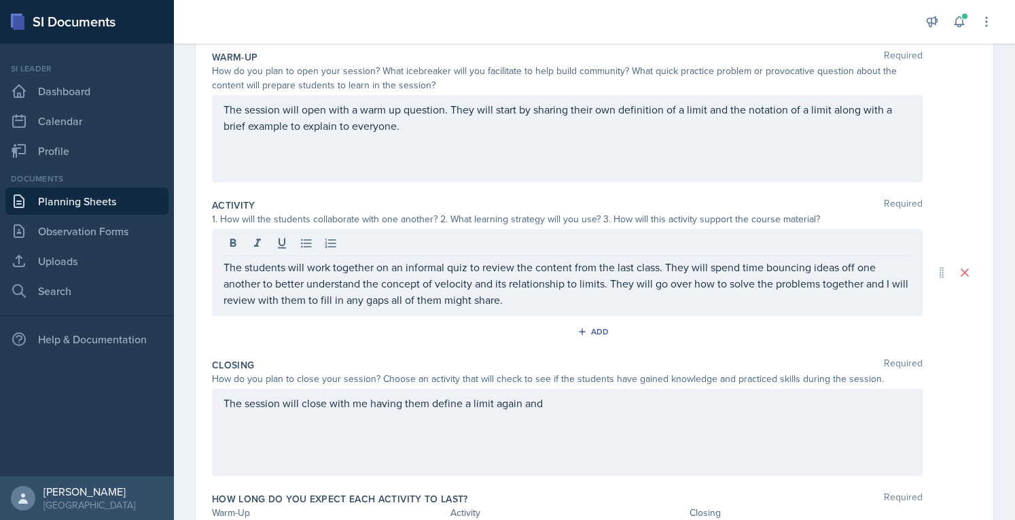
click at [591, 165] on div "The session will open with a warm up question. They will start by sharing their…" at bounding box center [567, 138] width 710 height 87
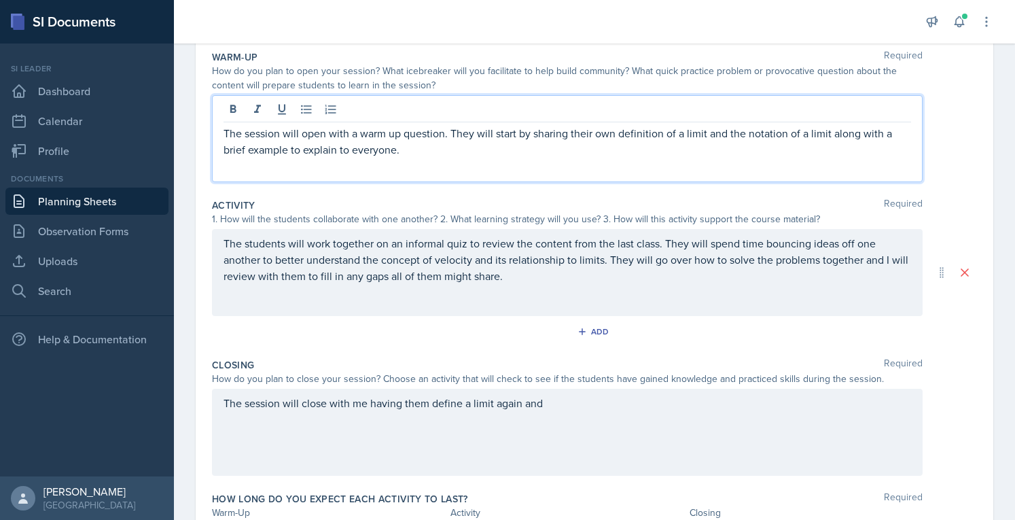
scroll to position [158, 0]
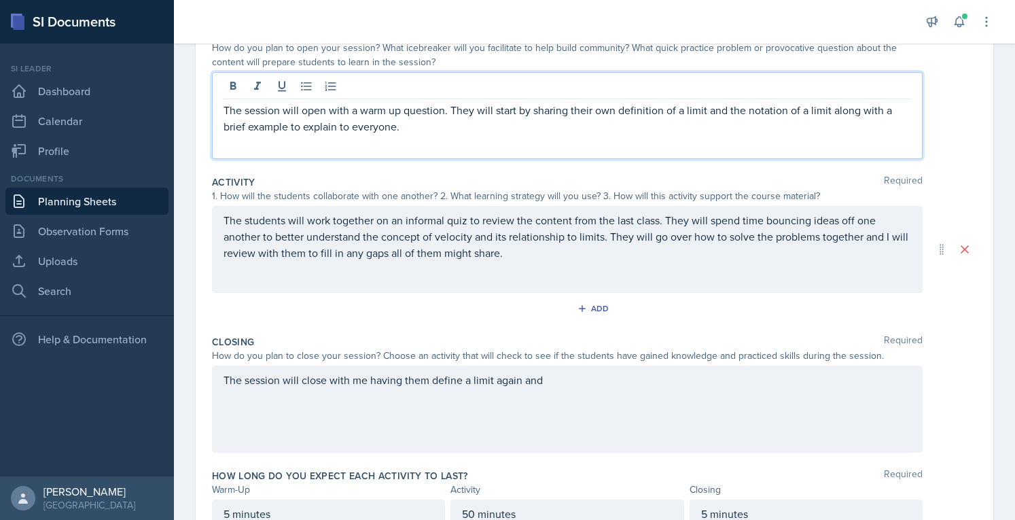
click at [348, 121] on p "The session will open with a warm up question. They will start by sharing their…" at bounding box center [566, 118] width 687 height 33
click at [523, 127] on p "The session will open with a warm up question. They will start by sharing their…" at bounding box center [566, 118] width 687 height 33
click at [708, 112] on p "The session will open with a warm up question. They will start by sharing their…" at bounding box center [566, 118] width 687 height 33
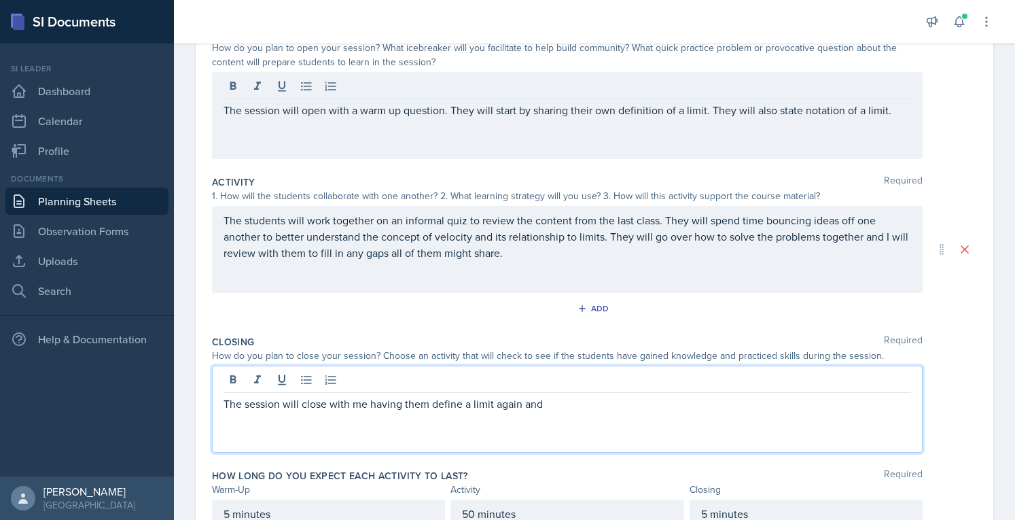
click at [642, 374] on div "The session will close with me having them define a limit again and" at bounding box center [567, 408] width 710 height 87
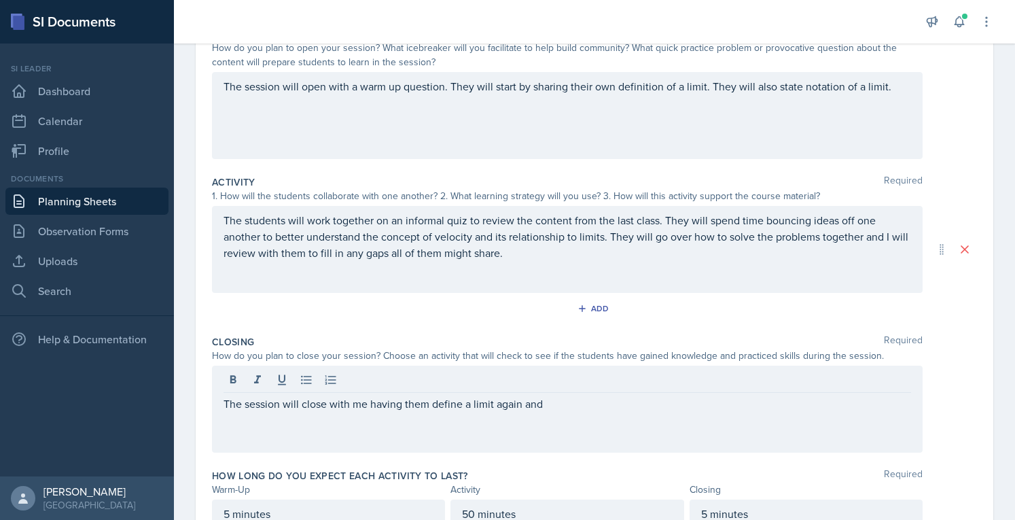
click at [642, 374] on div at bounding box center [566, 381] width 687 height 22
click at [576, 425] on div "The session will close with me having them define a limit again and" at bounding box center [567, 408] width 710 height 87
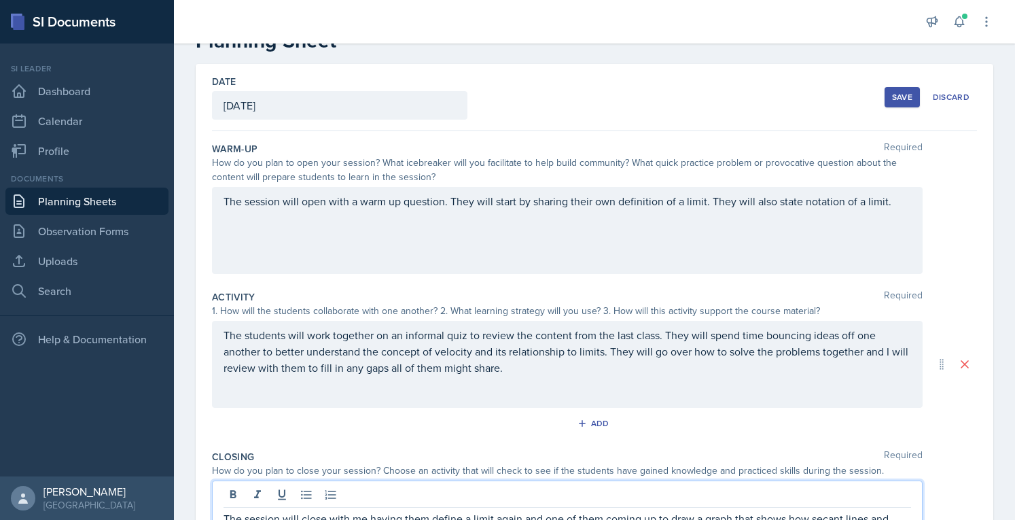
scroll to position [0, 0]
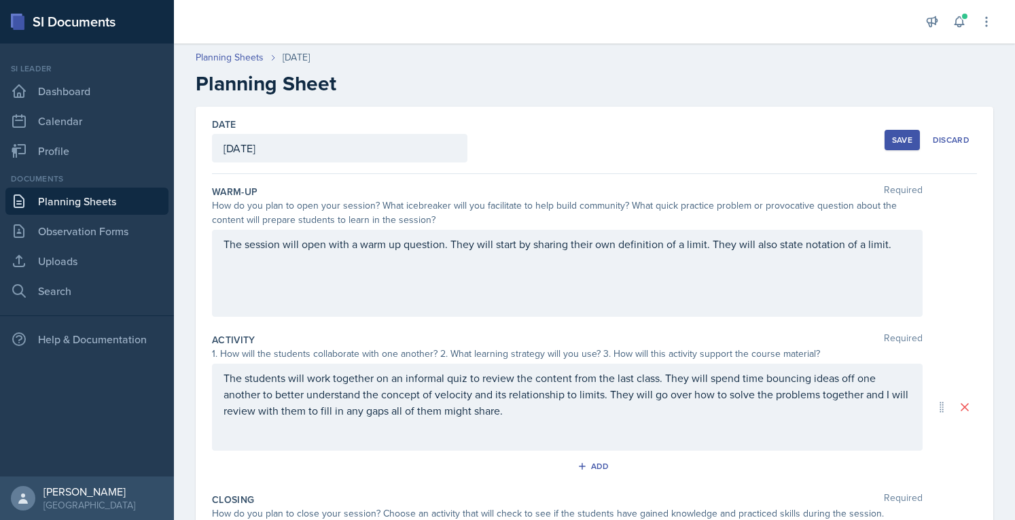
click at [890, 150] on div "Save Discard" at bounding box center [930, 139] width 92 height 31
click at [892, 141] on div "Save" at bounding box center [902, 139] width 20 height 11
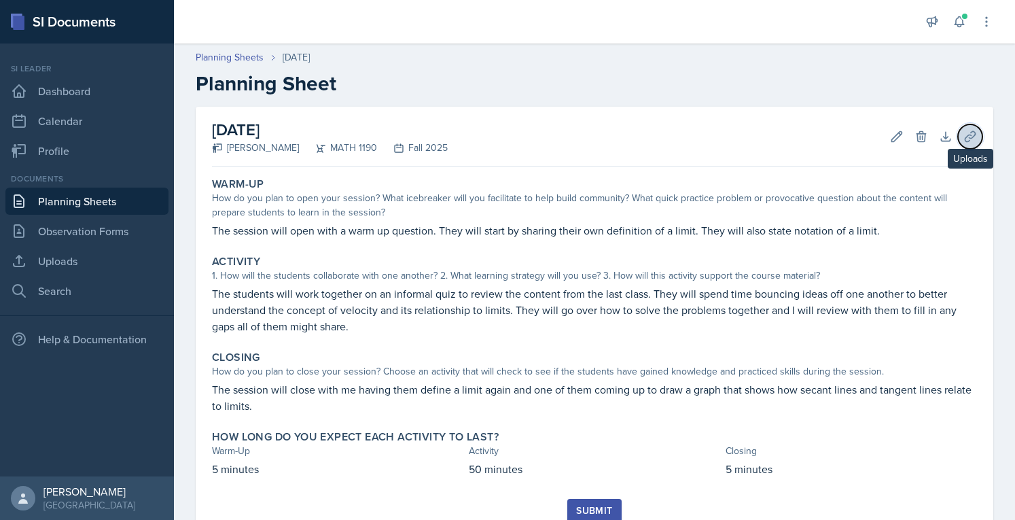
click at [963, 140] on icon at bounding box center [970, 137] width 14 height 14
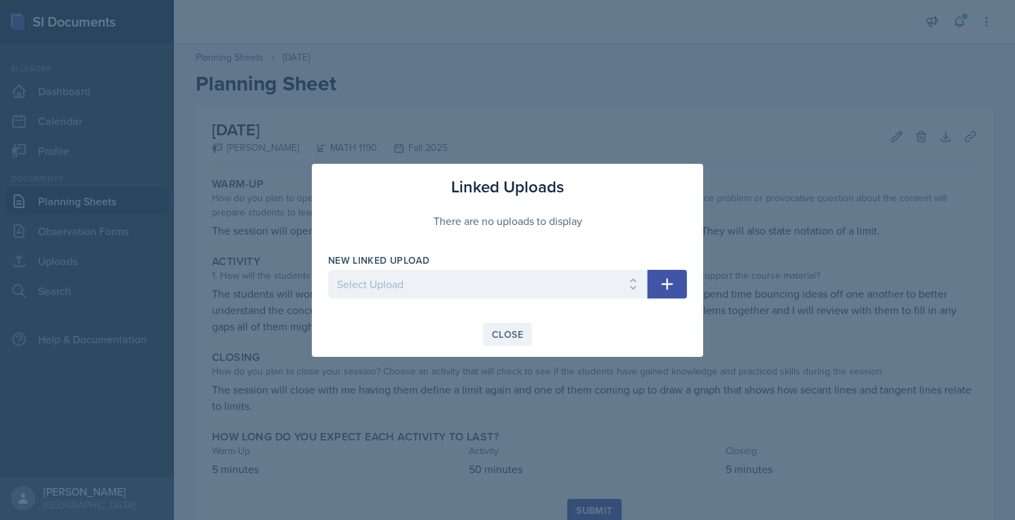
click at [504, 337] on div "Close" at bounding box center [507, 334] width 31 height 11
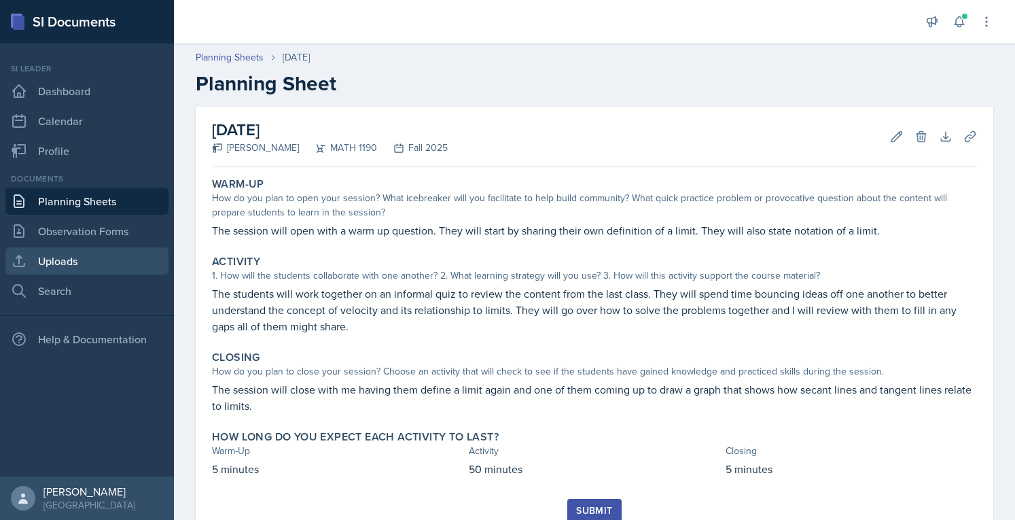
click at [94, 251] on link "Uploads" at bounding box center [86, 260] width 163 height 27
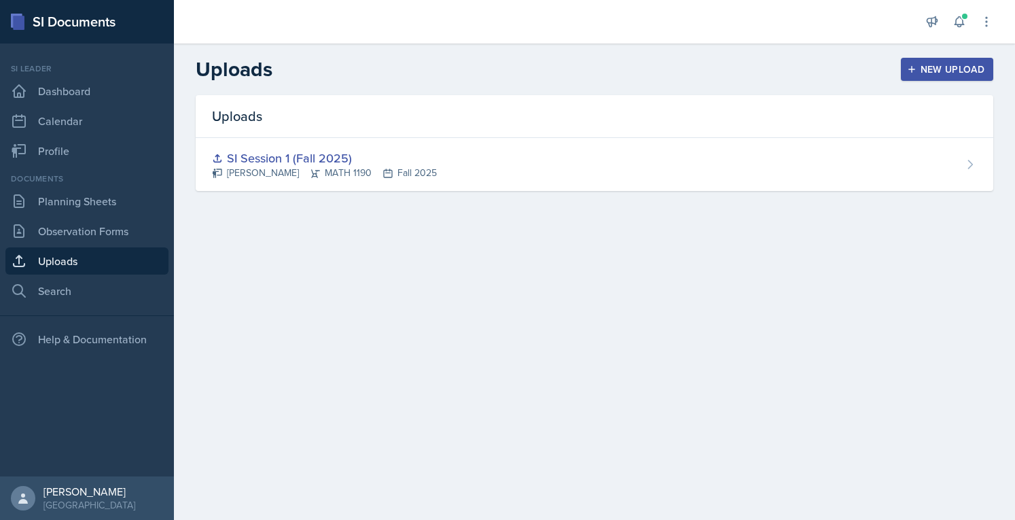
click at [951, 67] on div "New Upload" at bounding box center [946, 69] width 75 height 11
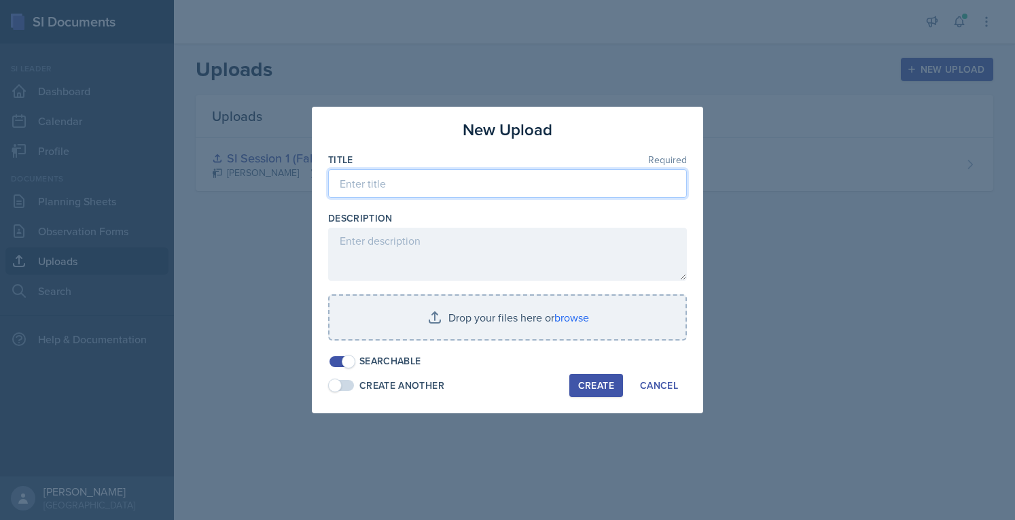
click at [447, 176] on input at bounding box center [507, 183] width 359 height 29
click at [405, 180] on input "SI Session 2 (Fall 2025)" at bounding box center [507, 183] width 359 height 29
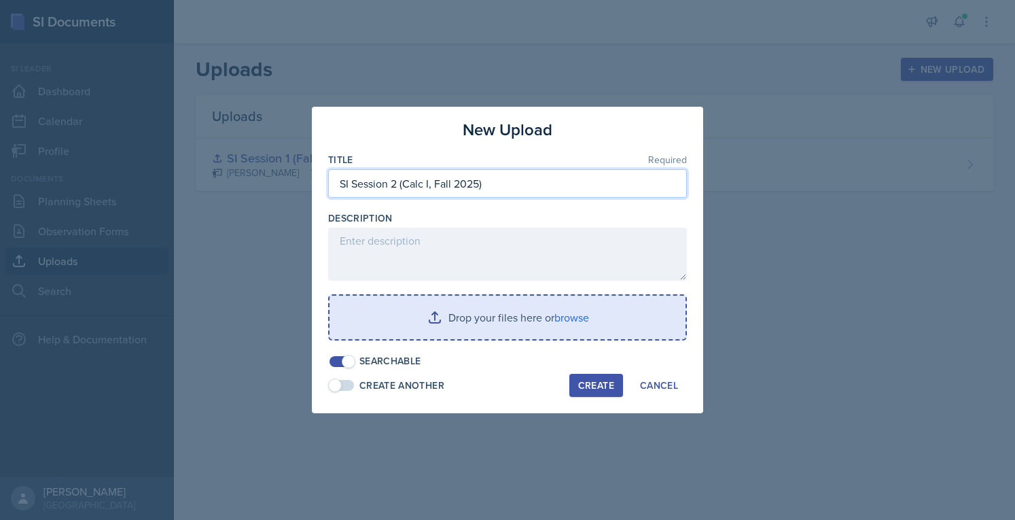
type input "SI Session 2 (Calc I, Fall 2025)"
click at [488, 328] on input "file" at bounding box center [507, 316] width 356 height 43
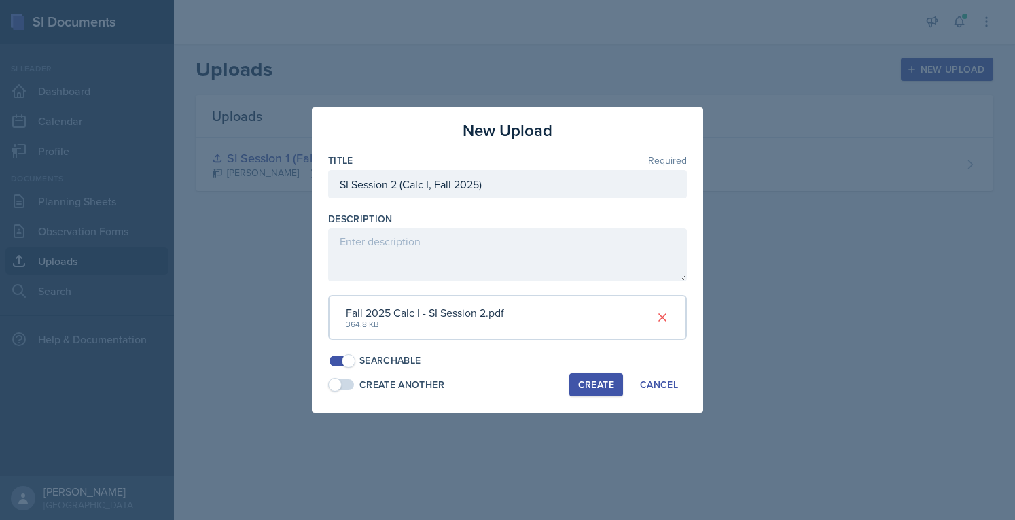
click at [583, 381] on div "Create" at bounding box center [596, 384] width 36 height 11
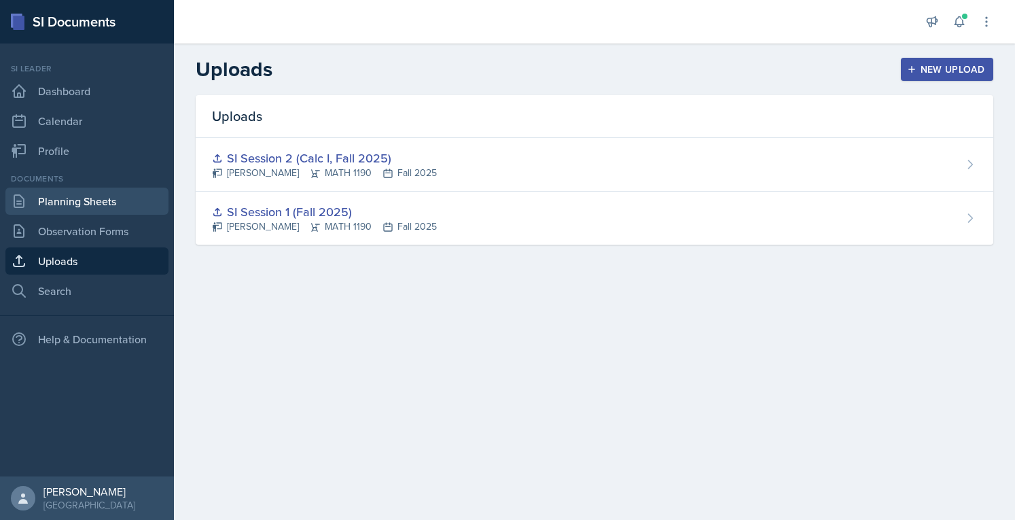
click at [110, 195] on link "Planning Sheets" at bounding box center [86, 200] width 163 height 27
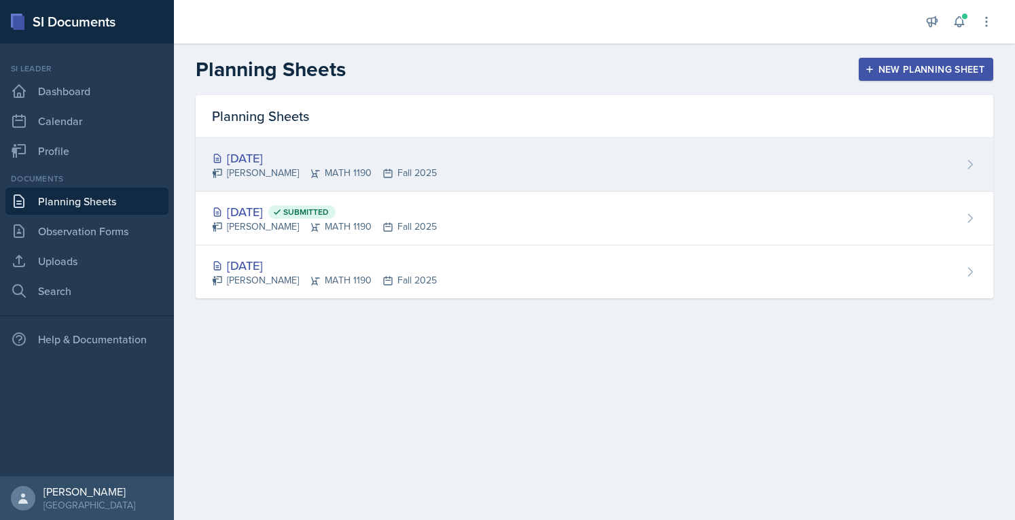
click at [964, 161] on icon at bounding box center [970, 165] width 14 height 14
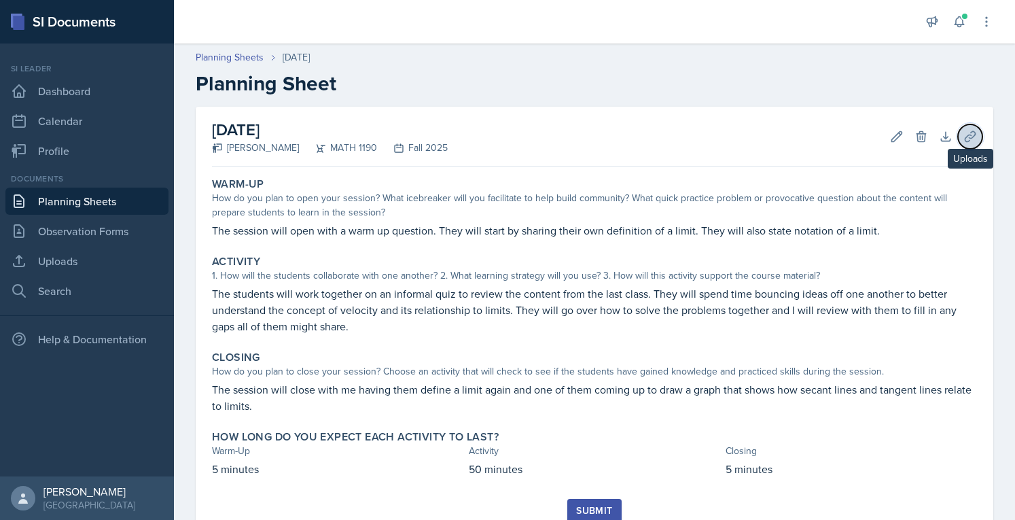
click at [966, 137] on icon at bounding box center [970, 137] width 14 height 14
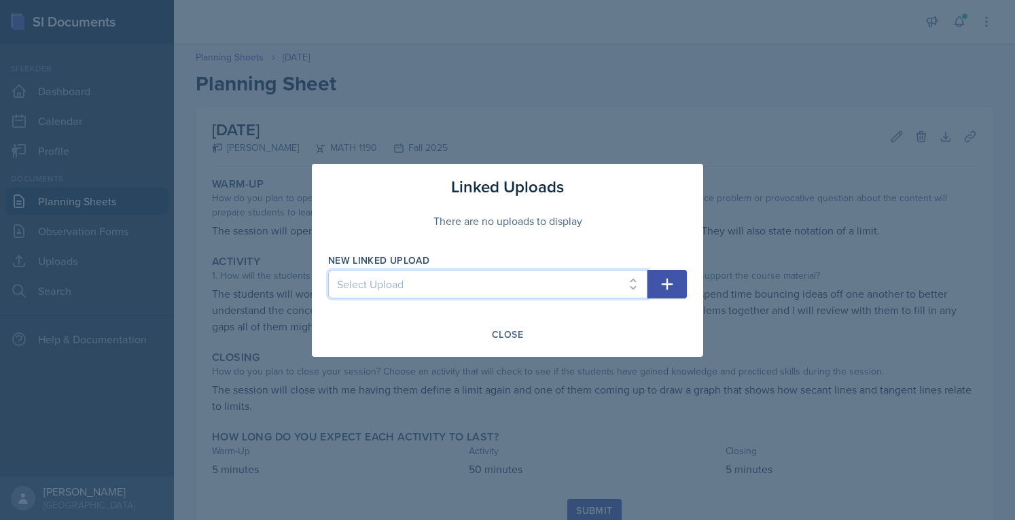
click at [608, 281] on select "Select Upload SI Session 1 (Fall 2025) SI Session 2 (Calc I, Fall 2025)" at bounding box center [487, 284] width 319 height 29
select select "37775638-[DATE]-4d64-8c2e-b67b39783951"
click at [328, 270] on select "Select Upload SI Session 1 (Fall 2025) SI Session 2 (Calc I, Fall 2025)" at bounding box center [487, 284] width 319 height 29
click at [663, 271] on button "button" at bounding box center [666, 284] width 39 height 29
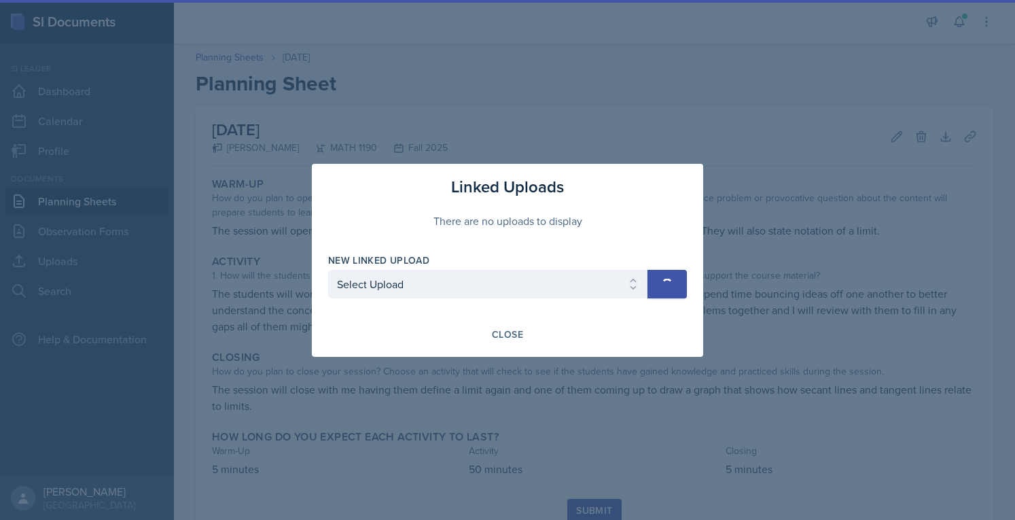
select select
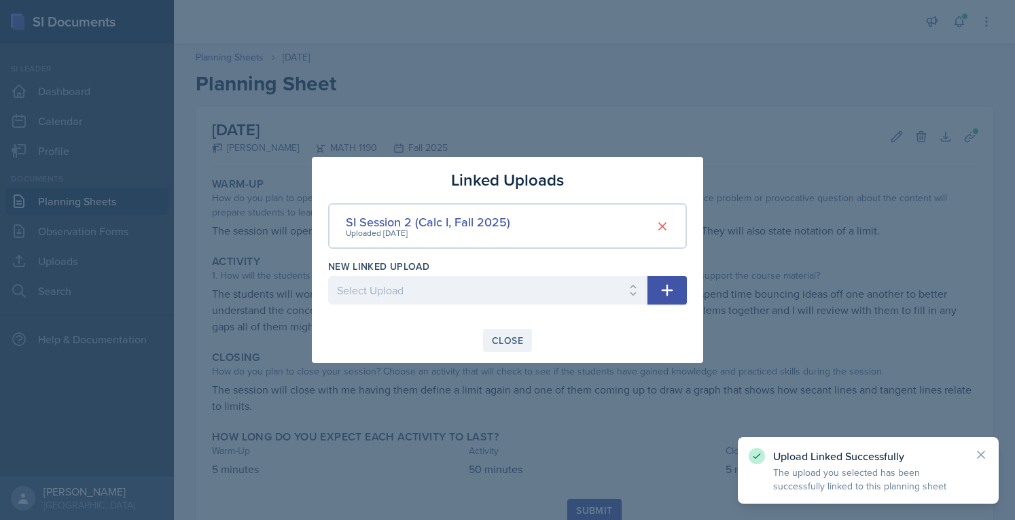
click at [497, 344] on div "Close" at bounding box center [507, 340] width 31 height 11
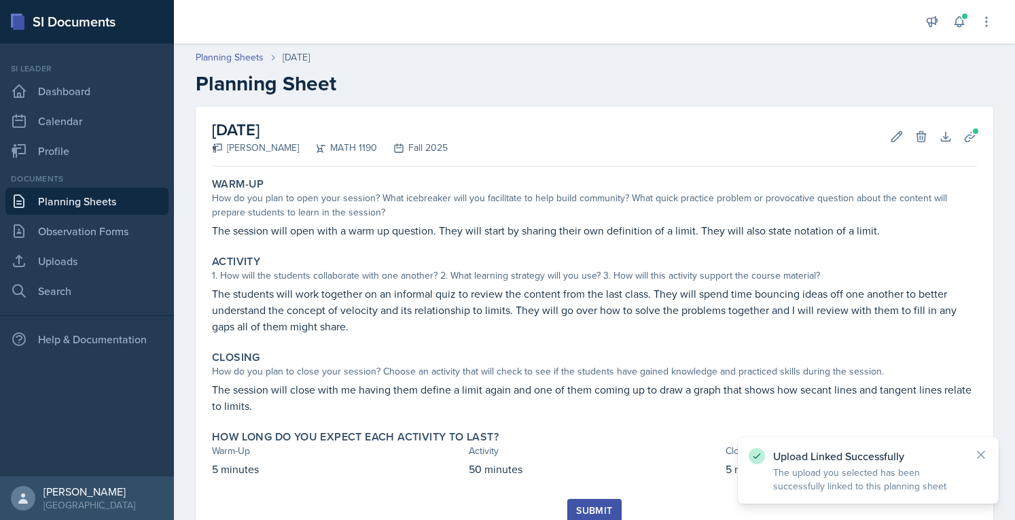
click at [585, 501] on button "Submit" at bounding box center [594, 509] width 54 height 23
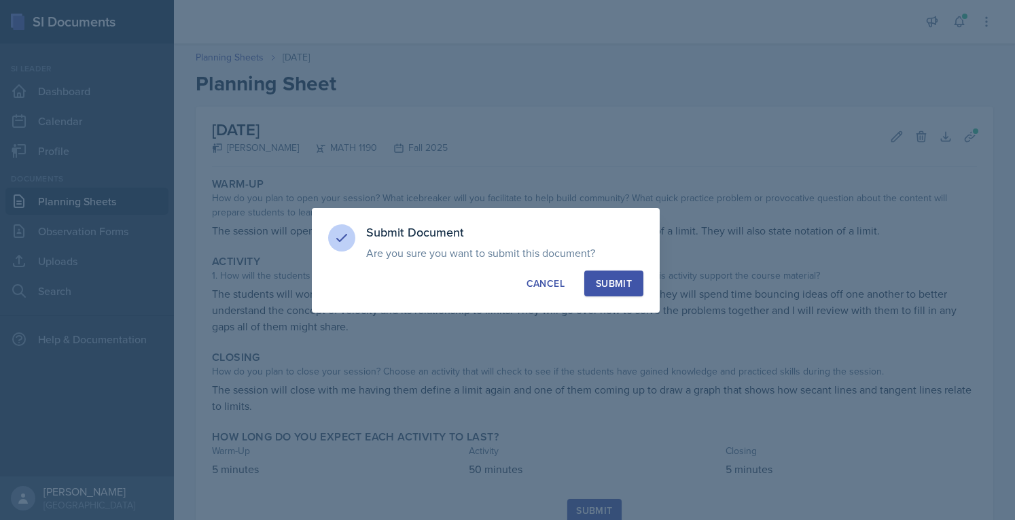
click at [611, 284] on div "Submit" at bounding box center [614, 283] width 36 height 14
